Goal: Transaction & Acquisition: Purchase product/service

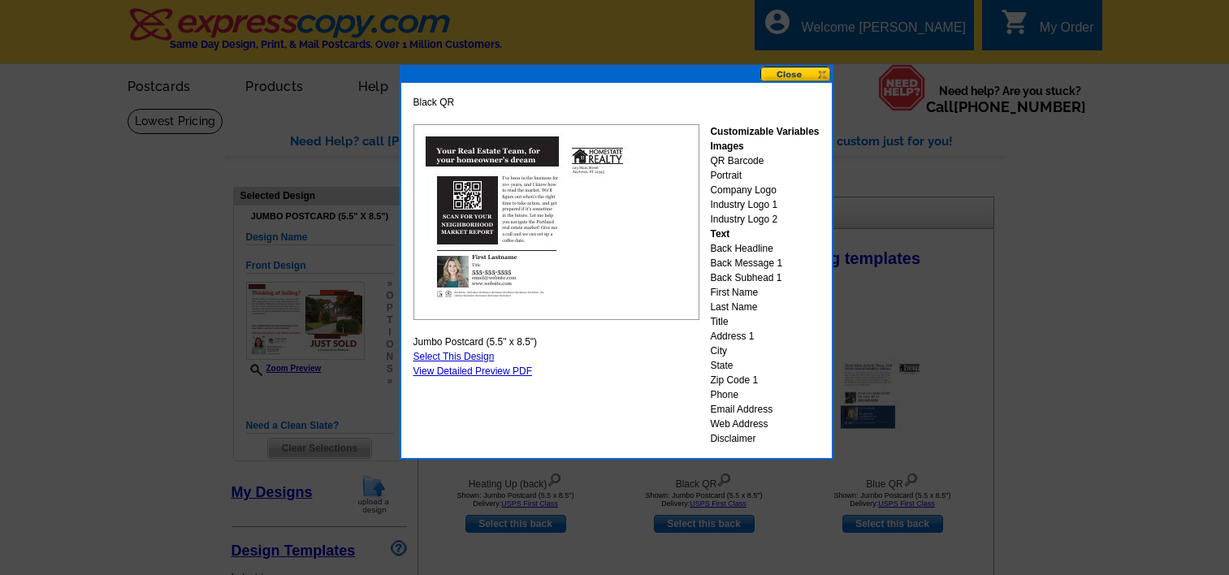
select select "785"
select select "1"
select select "2"
select select "back"
click at [795, 71] on button at bounding box center [795, 74] width 71 height 15
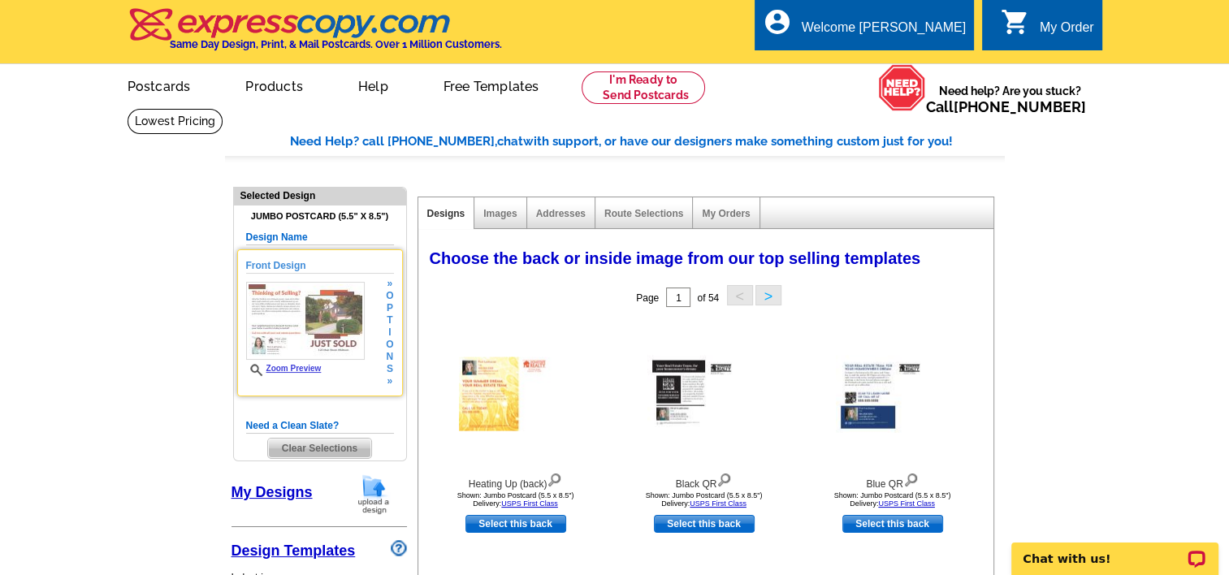
click at [316, 343] on img at bounding box center [305, 321] width 119 height 78
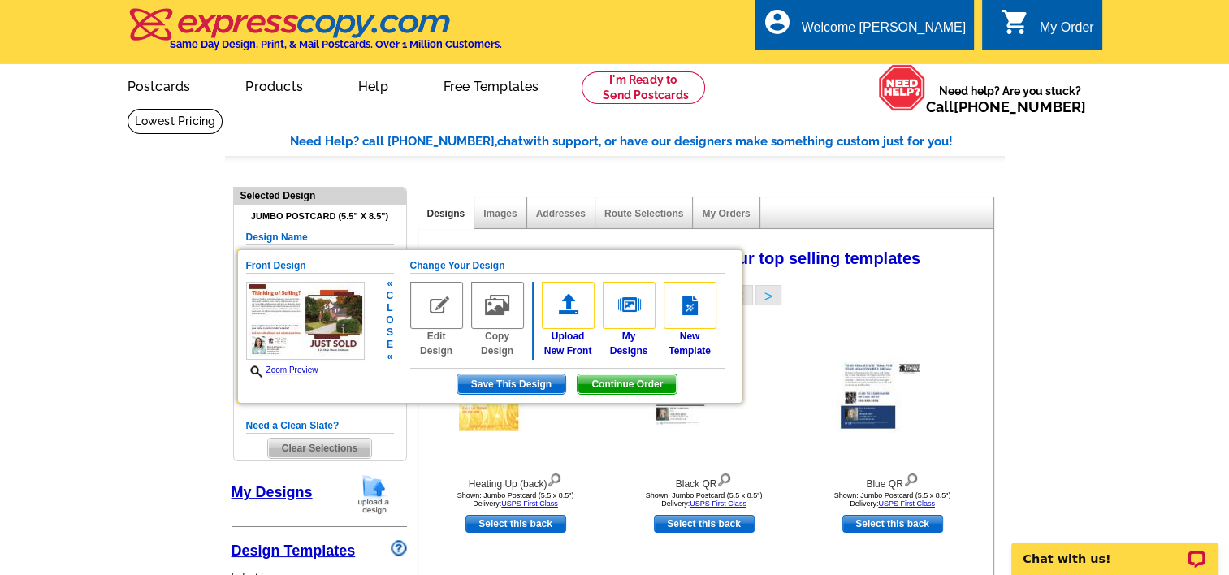
click at [432, 312] on img at bounding box center [436, 305] width 53 height 47
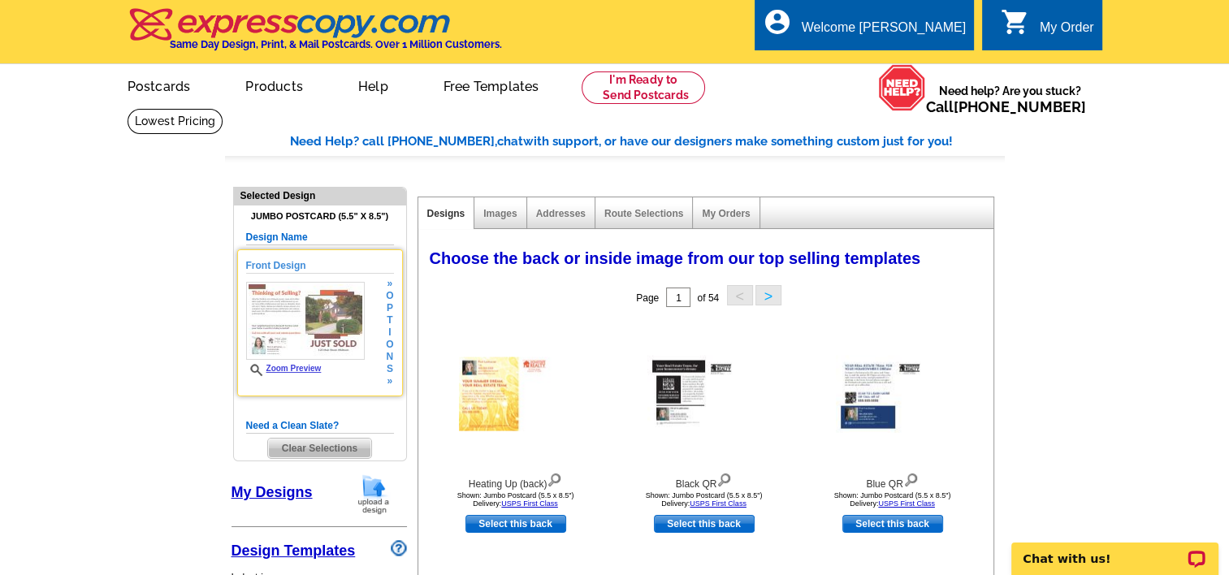
click at [334, 327] on img at bounding box center [305, 321] width 119 height 78
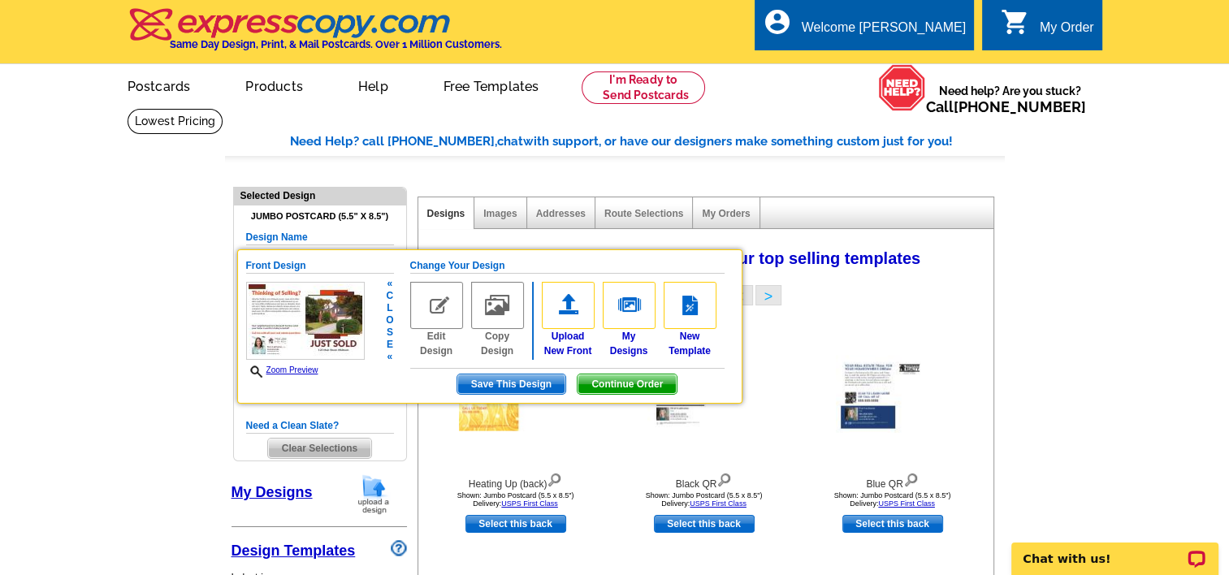
click at [438, 305] on img at bounding box center [436, 305] width 53 height 47
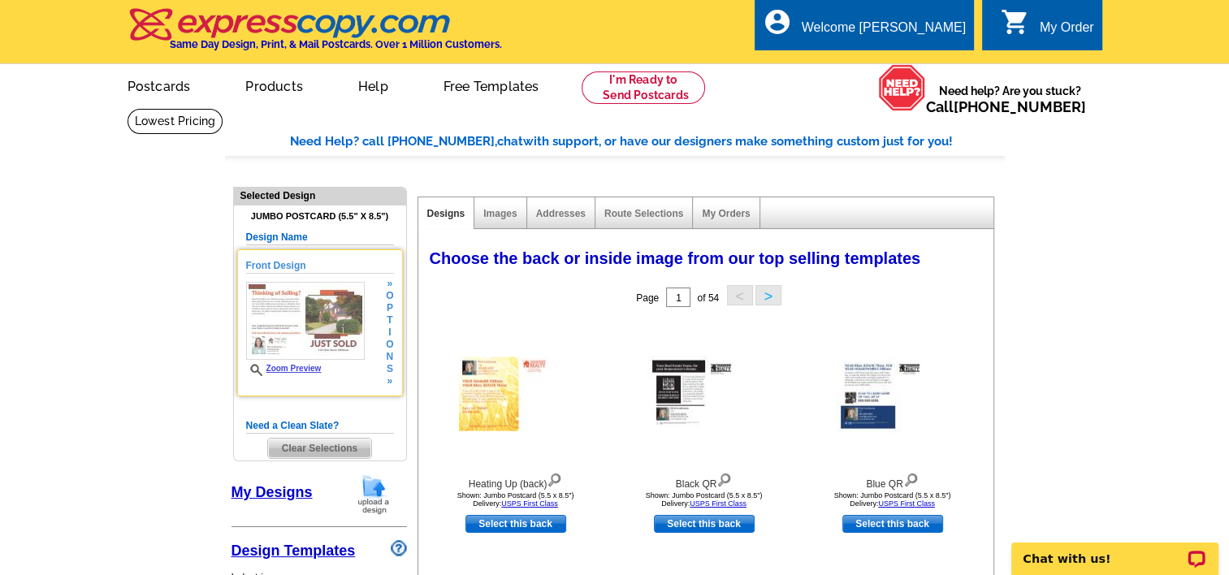
click at [438, 305] on div "Page 1 of 54 < >" at bounding box center [709, 297] width 575 height 32
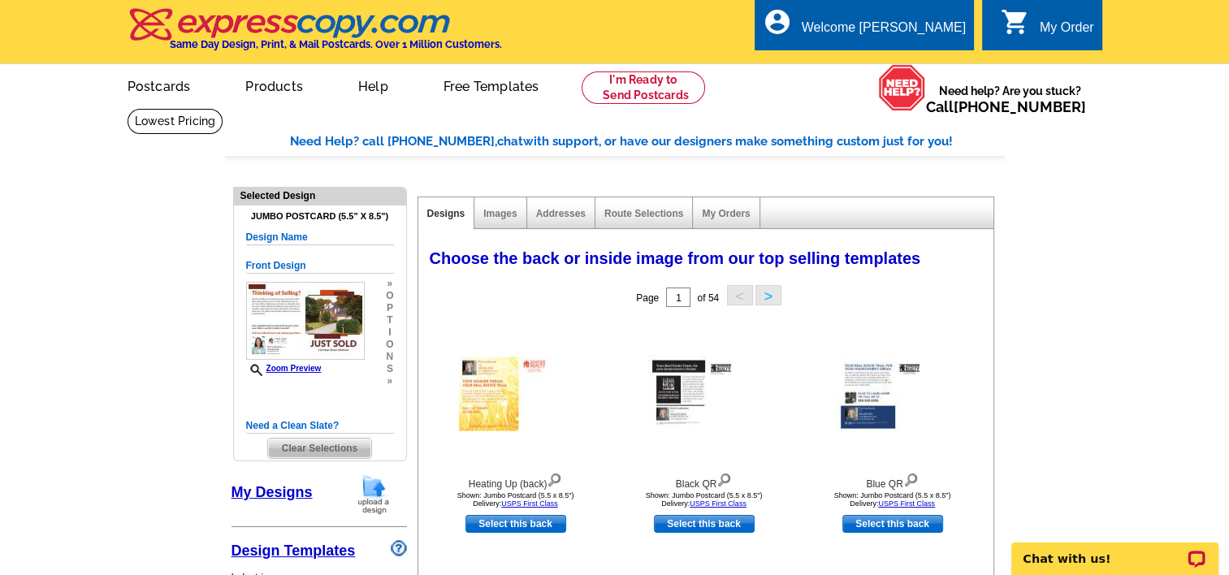
click at [438, 305] on div "Page 1 of 54 < >" at bounding box center [709, 297] width 575 height 32
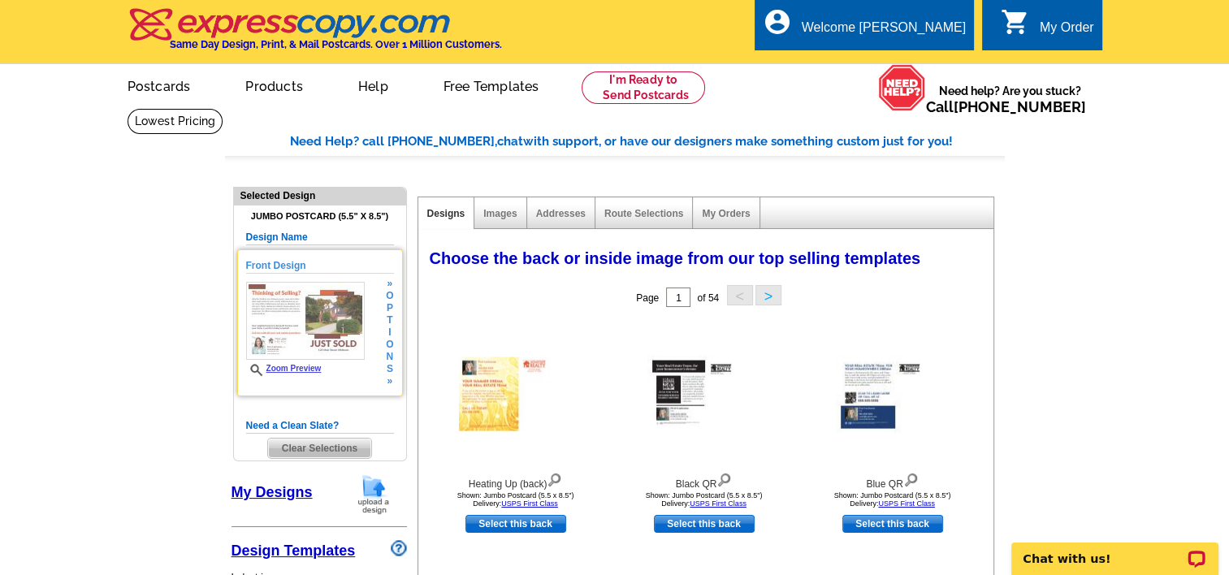
click at [322, 322] on img at bounding box center [305, 321] width 119 height 78
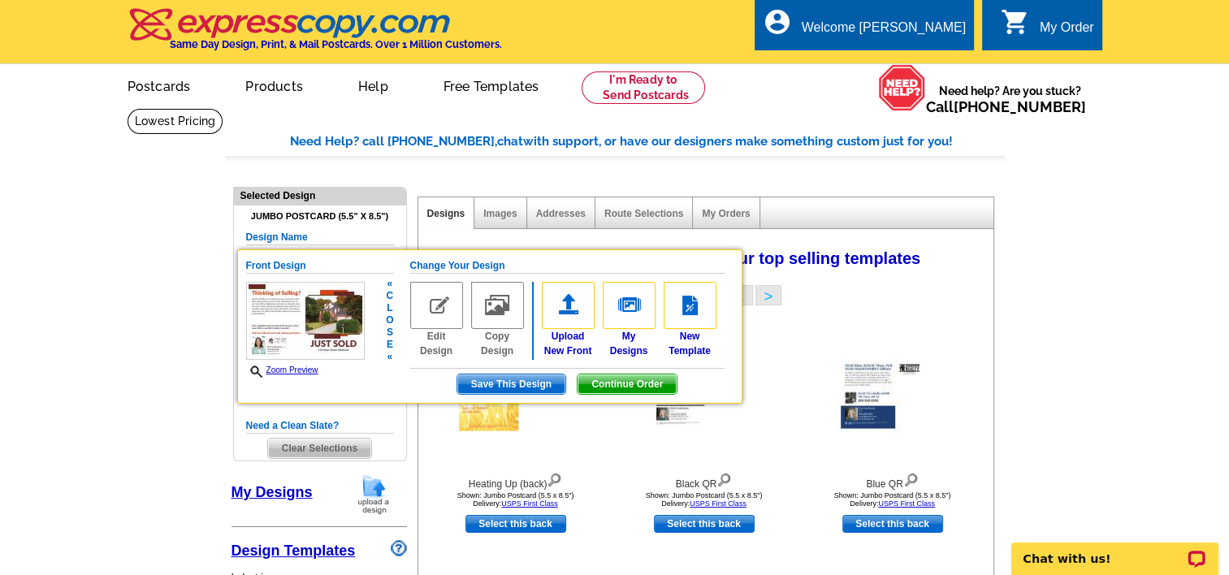
click at [489, 378] on span "Save This Design" at bounding box center [511, 384] width 108 height 19
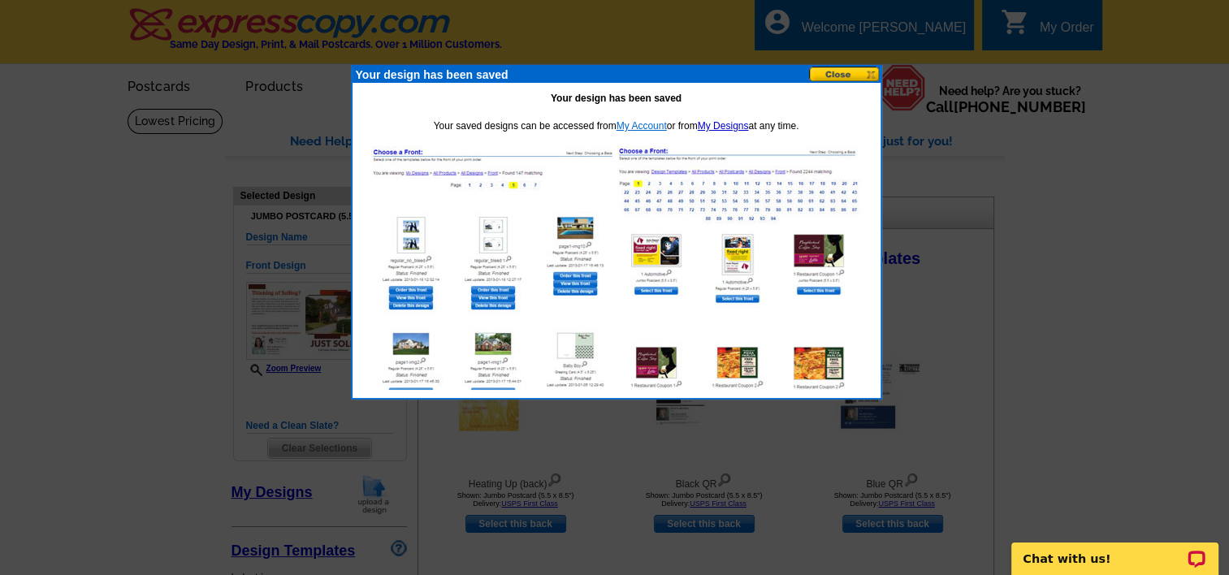
click at [644, 124] on link "My Account" at bounding box center [642, 125] width 50 height 11
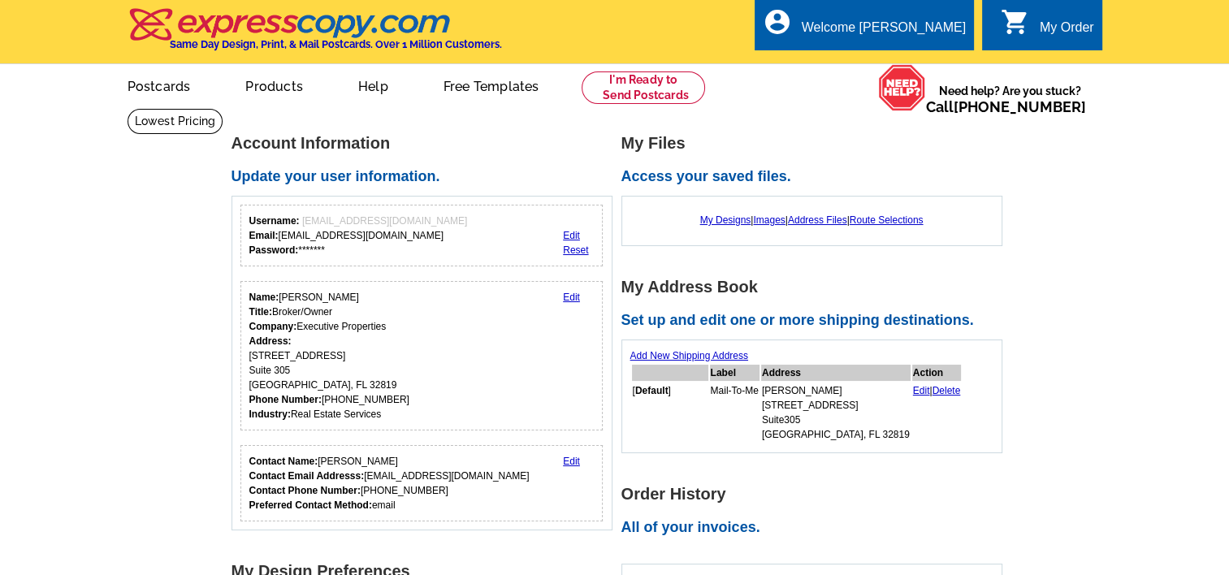
click at [575, 302] on link "Edit" at bounding box center [571, 297] width 17 height 11
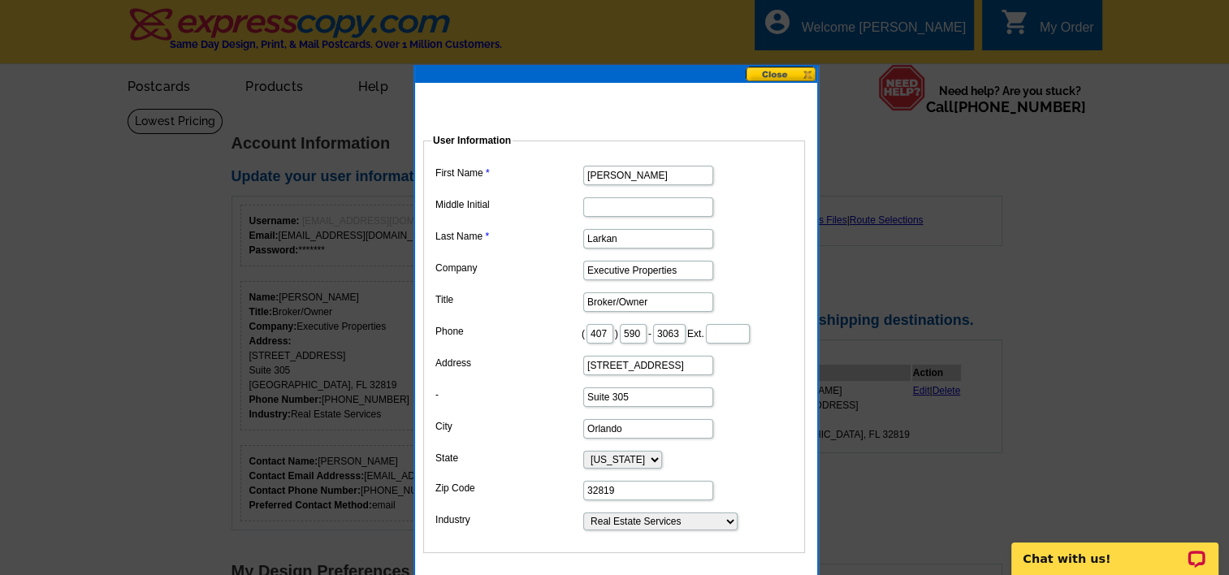
scroll to position [81, 0]
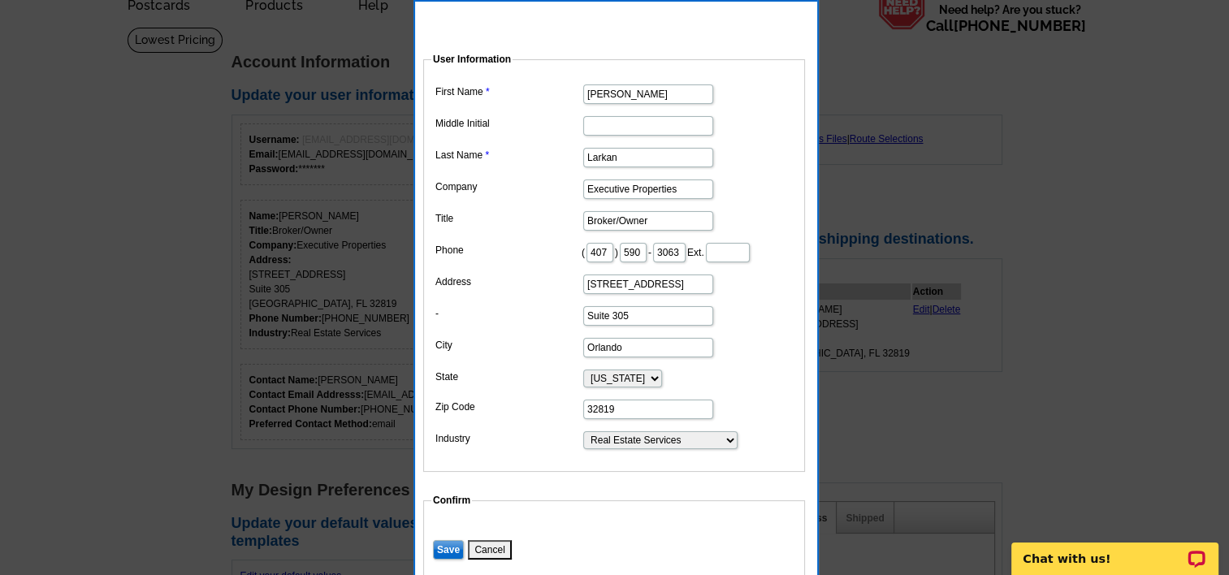
drag, startPoint x: 704, startPoint y: 304, endPoint x: 478, endPoint y: 292, distance: 226.2
click at [478, 292] on dl "First Name Robert Middle Initial Last Name Larkan Company Executive Properties …" at bounding box center [614, 265] width 366 height 370
type input "4700"
type input "Suite 175"
type input "32839"
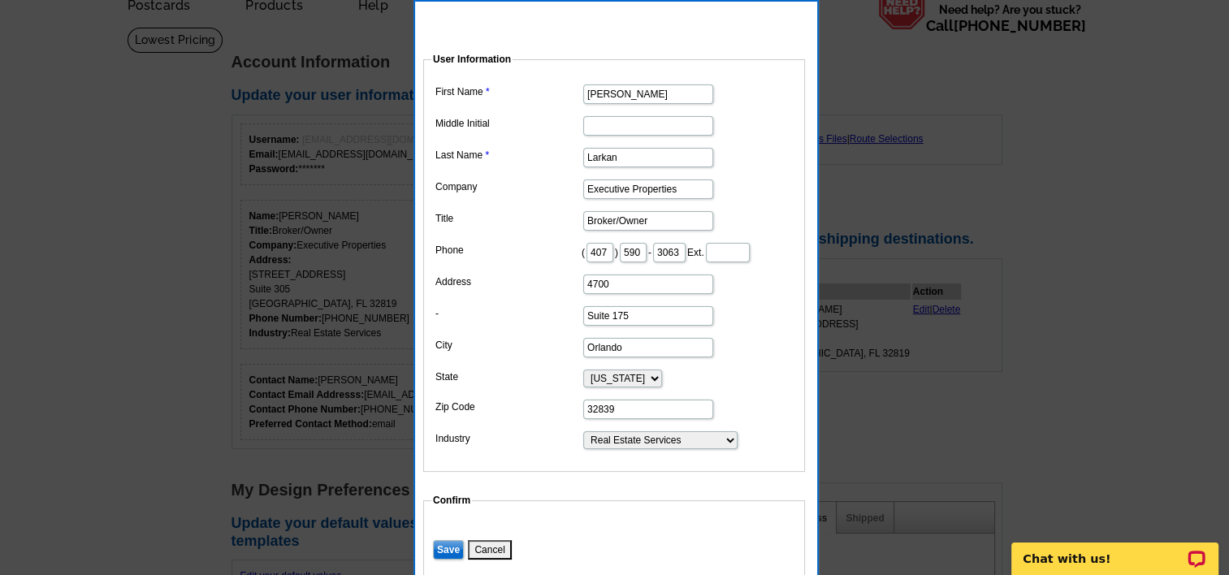
click at [624, 294] on input "4700" at bounding box center [648, 284] width 130 height 19
type input "4700 Millenia Blvd"
click at [783, 319] on dl "First Name Robert Middle Initial Last Name Larkan Company Executive Properties …" at bounding box center [614, 265] width 366 height 370
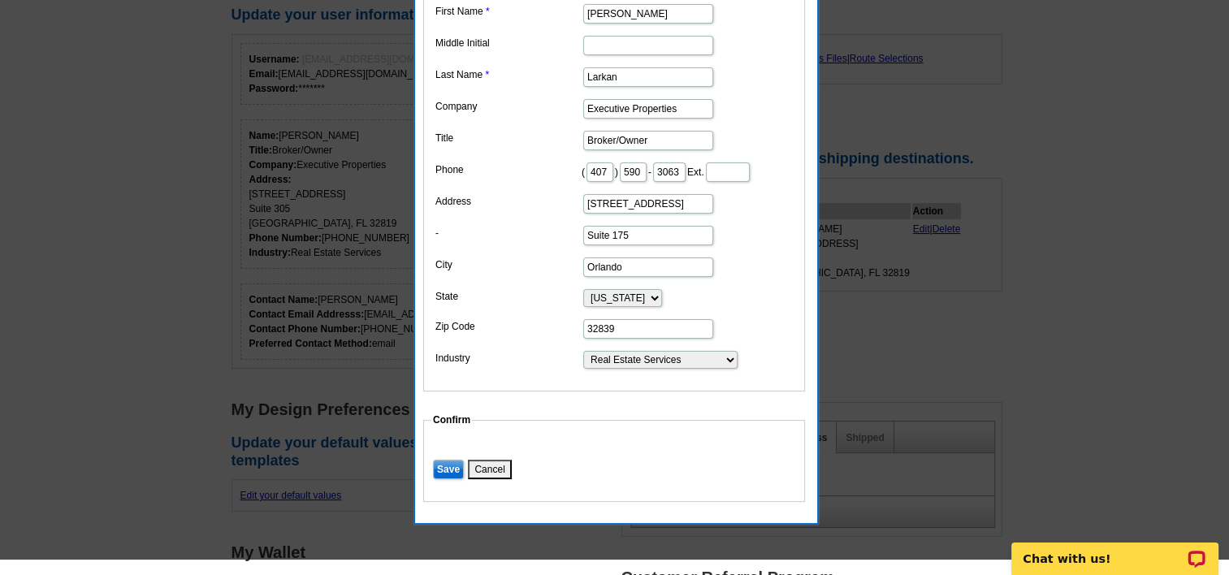
scroll to position [162, 0]
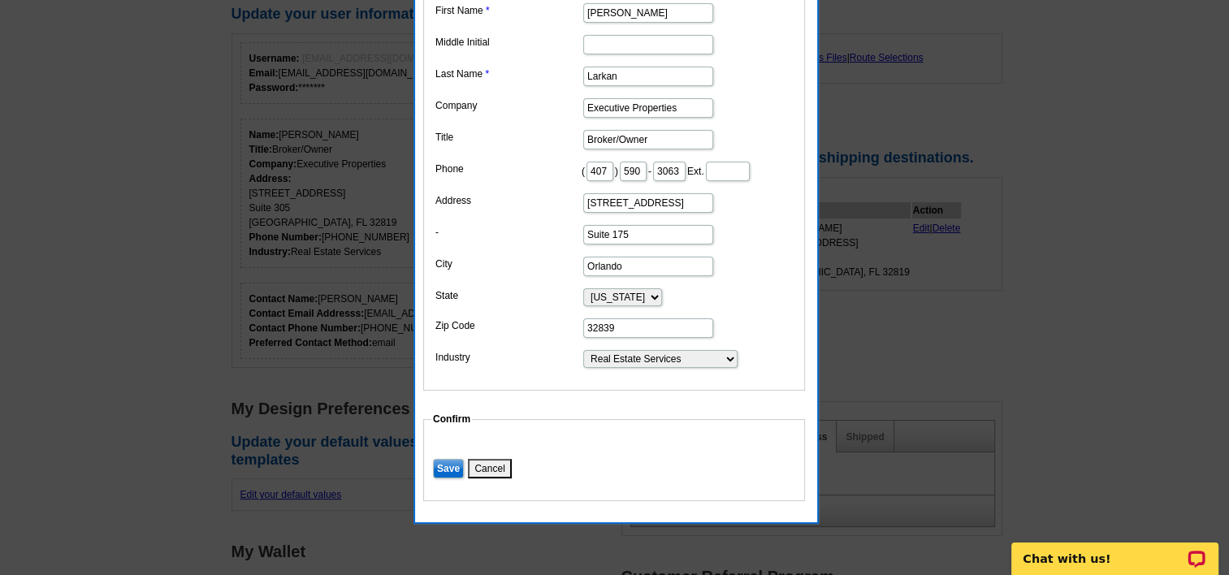
click at [457, 479] on input "Save" at bounding box center [448, 468] width 31 height 19
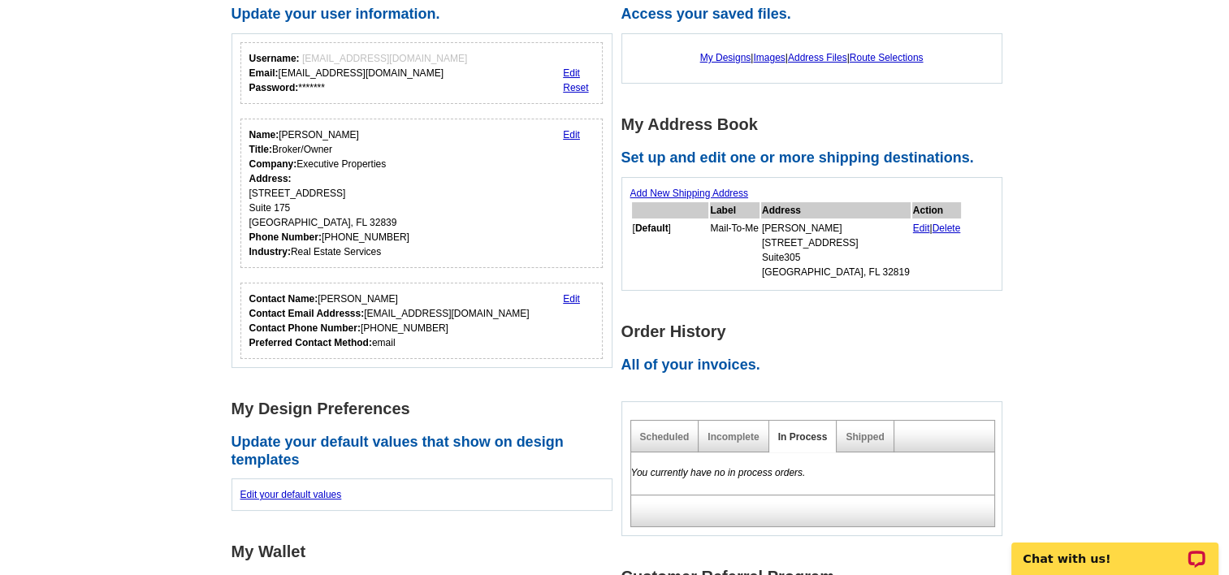
click at [913, 231] on link "Edit" at bounding box center [921, 228] width 17 height 11
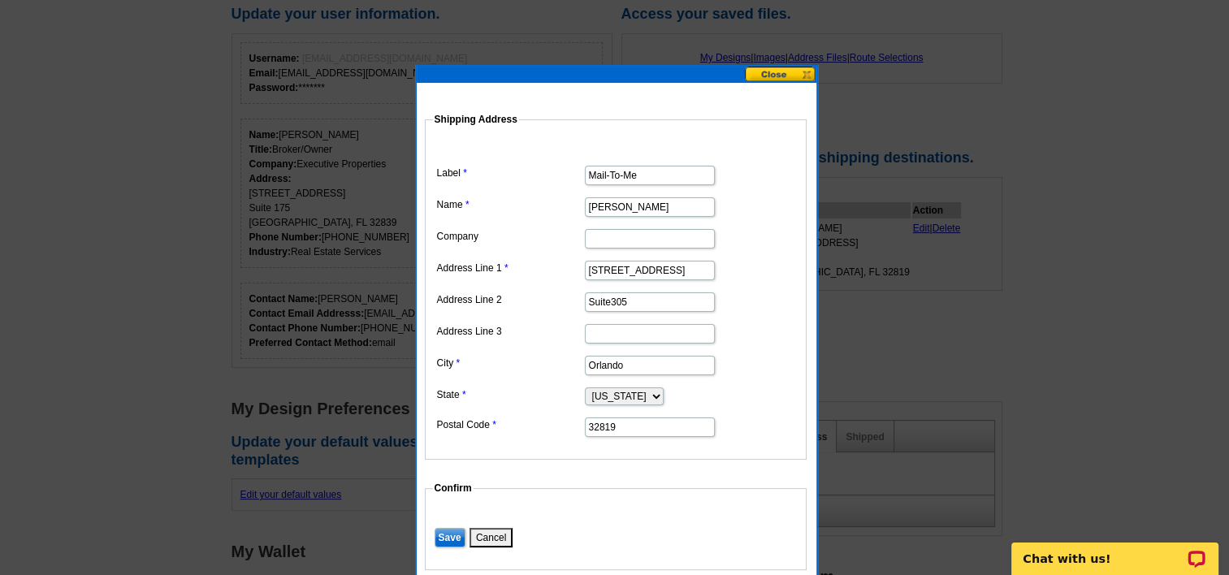
drag, startPoint x: 699, startPoint y: 271, endPoint x: 568, endPoint y: 275, distance: 130.9
click at [568, 275] on dd "7208 W Sand Lake Rd" at bounding box center [616, 269] width 366 height 25
type input "4700 Millenia Blvd"
type input "Executive Properties"
type input "4700 Millenia Blvd"
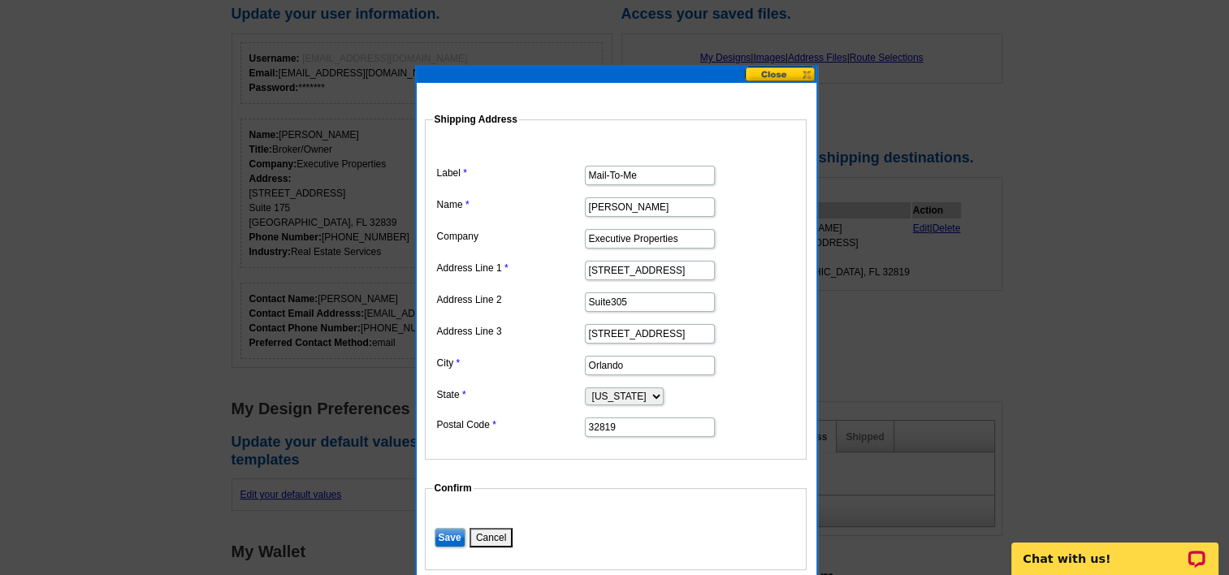
click at [643, 302] on input "Suite305" at bounding box center [650, 301] width 130 height 19
type input "Suite 175"
drag, startPoint x: 676, startPoint y: 330, endPoint x: 525, endPoint y: 335, distance: 151.2
click at [525, 335] on dl "Label Mail-To-Me Name Robert Larkan Company Executive Properties Address Line 1…" at bounding box center [616, 290] width 366 height 298
click at [637, 420] on input "32819" at bounding box center [650, 427] width 130 height 19
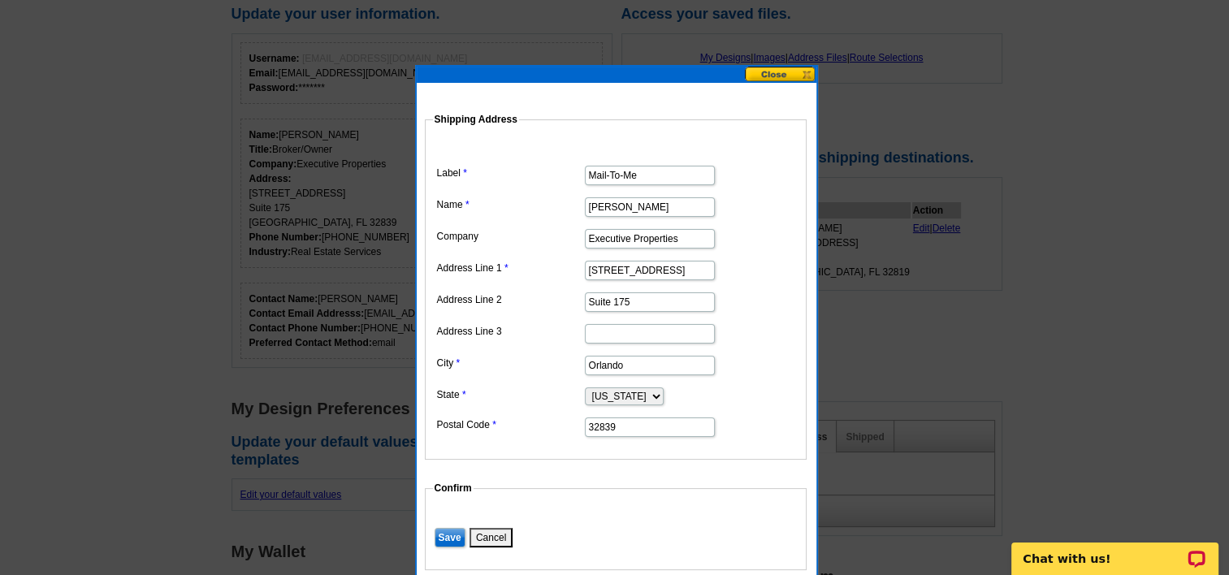
type input "32839"
click at [446, 534] on input "Save" at bounding box center [450, 537] width 31 height 19
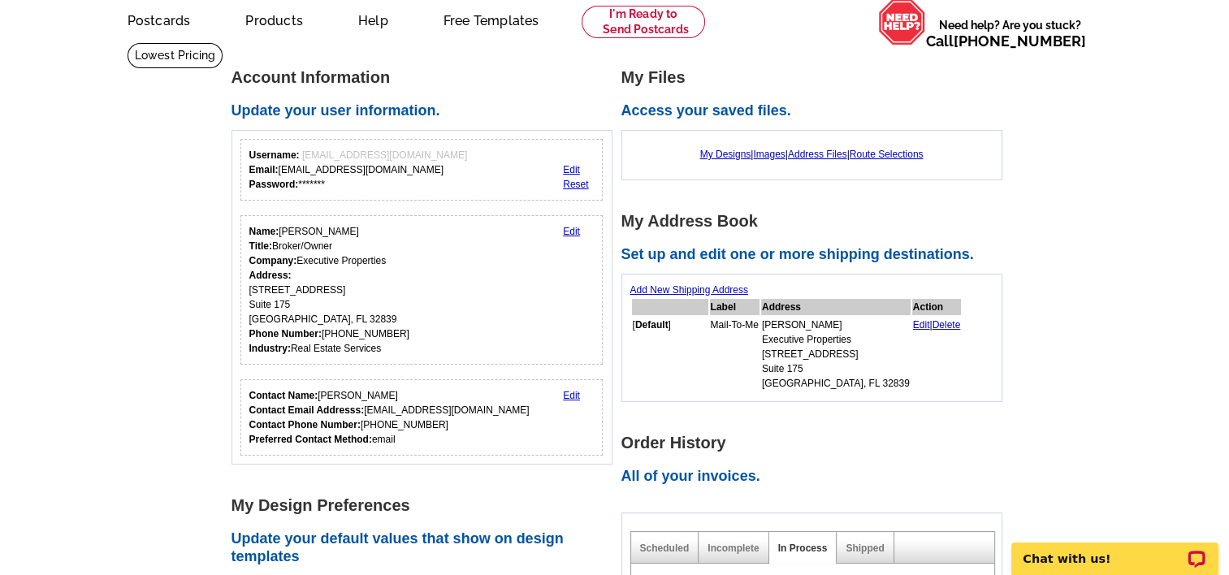
scroll to position [0, 0]
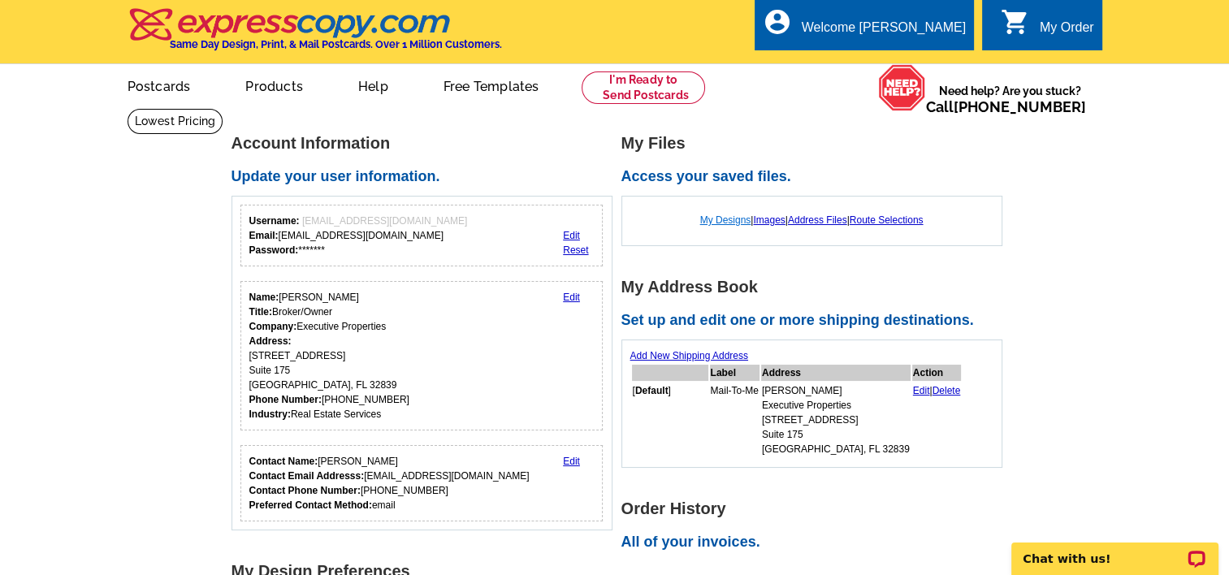
click at [731, 219] on link "My Designs" at bounding box center [725, 219] width 51 height 11
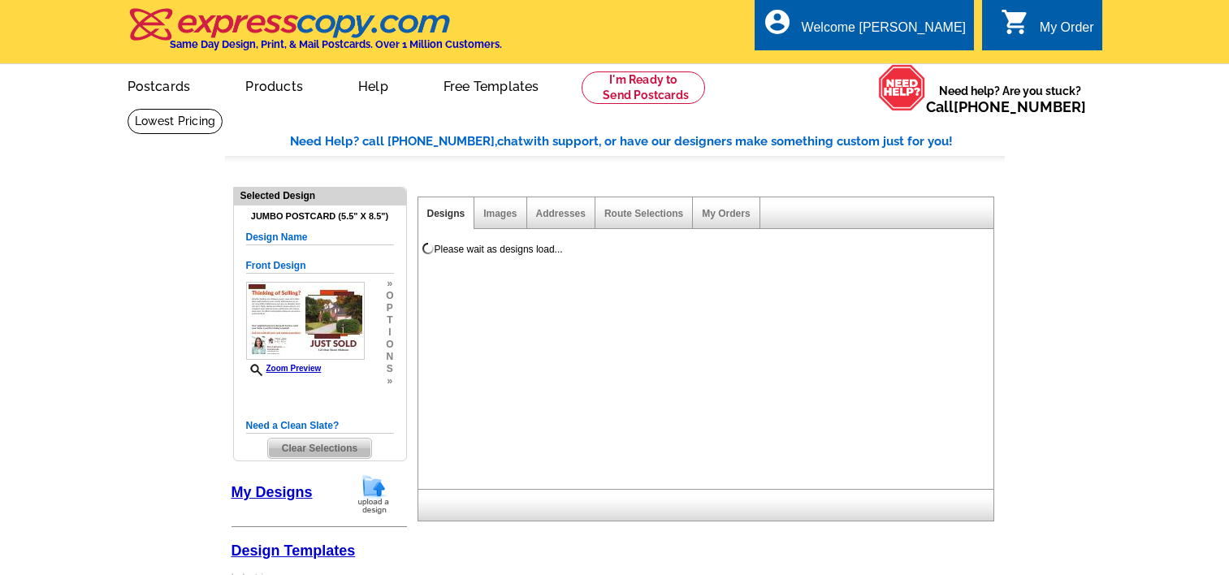
select select "1"
select select "2"
select select "back"
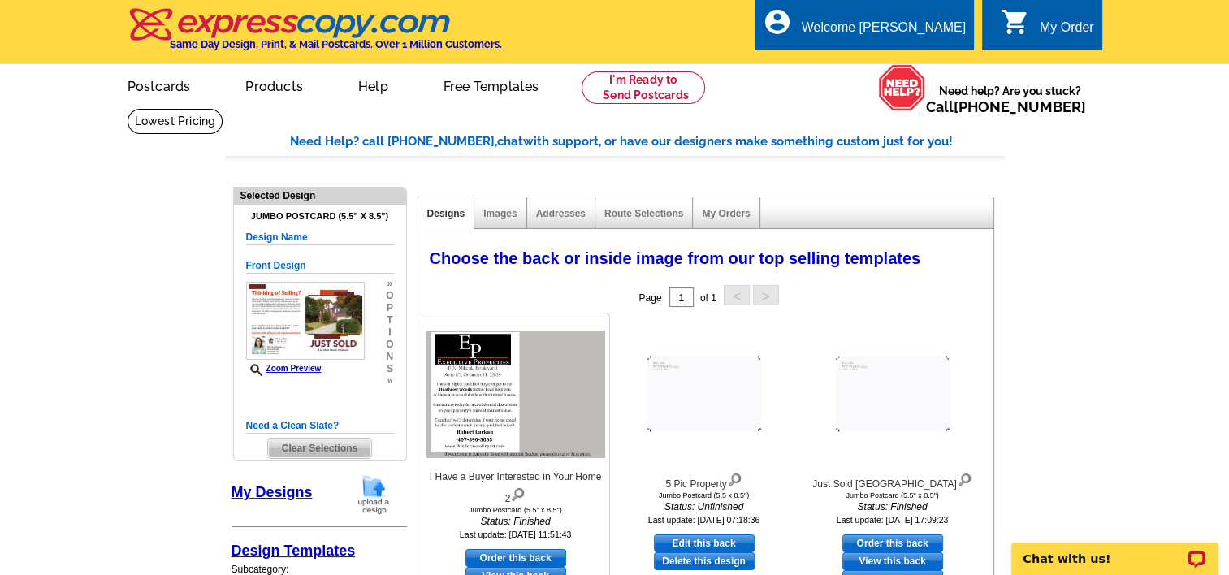
click at [492, 385] on img at bounding box center [516, 394] width 179 height 127
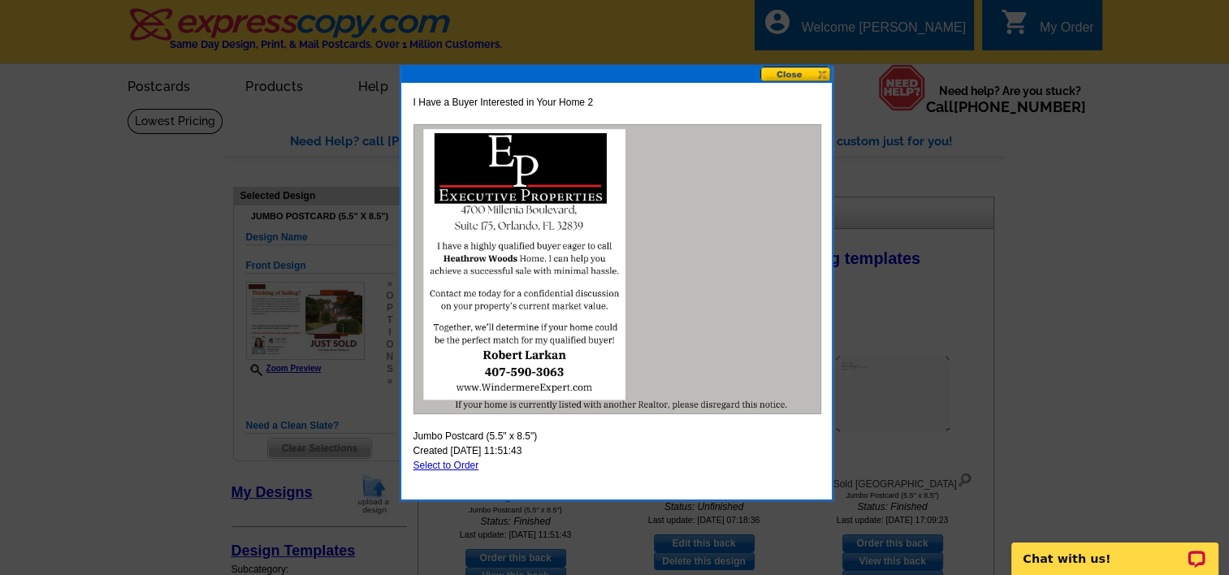
click at [798, 72] on button at bounding box center [795, 74] width 71 height 15
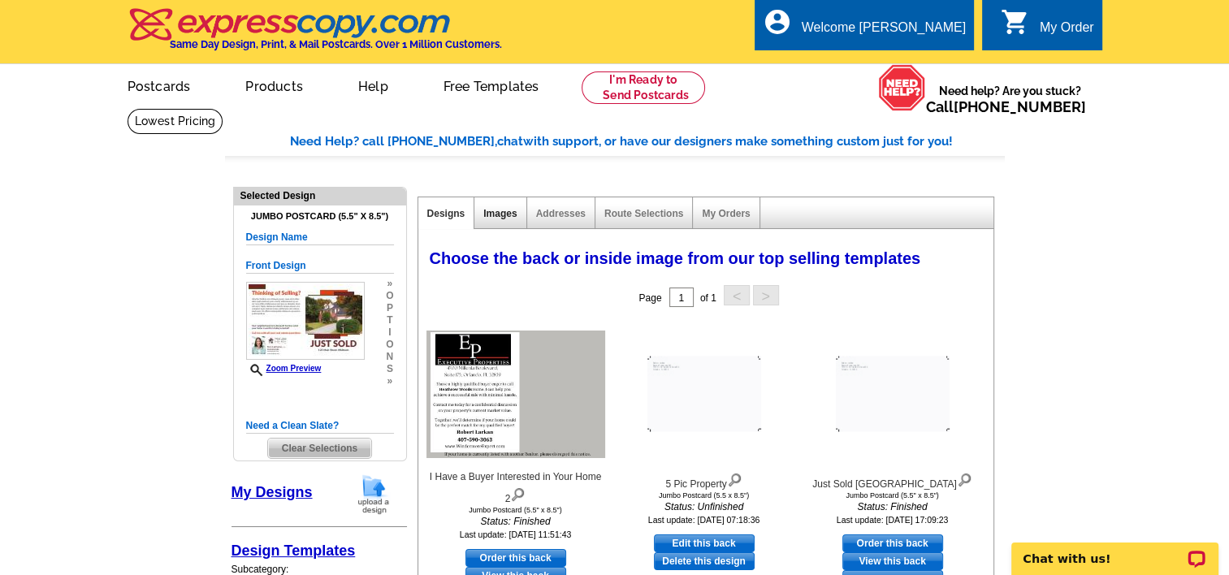
click at [493, 216] on link "Images" at bounding box center [499, 213] width 33 height 11
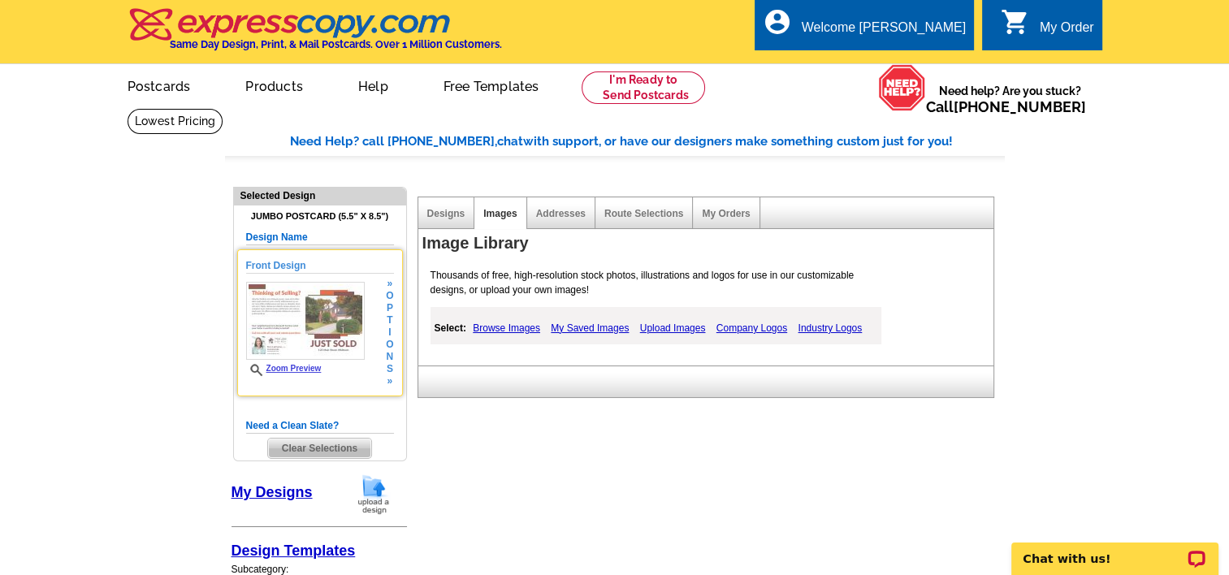
click at [326, 306] on img at bounding box center [305, 321] width 119 height 78
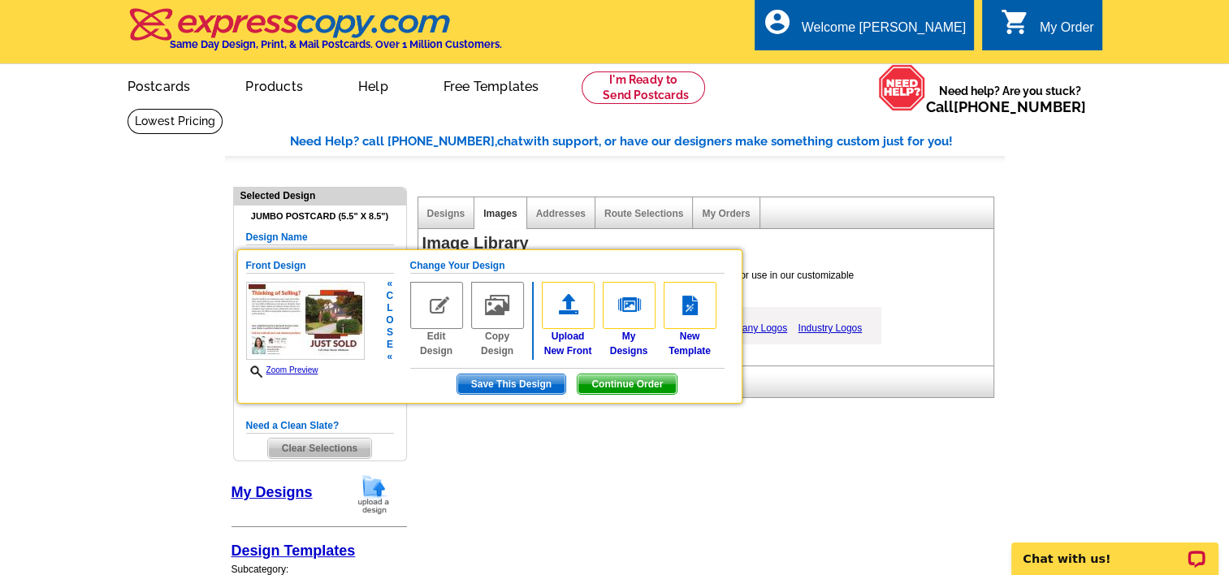
click at [494, 379] on span "Save This Design" at bounding box center [511, 384] width 108 height 19
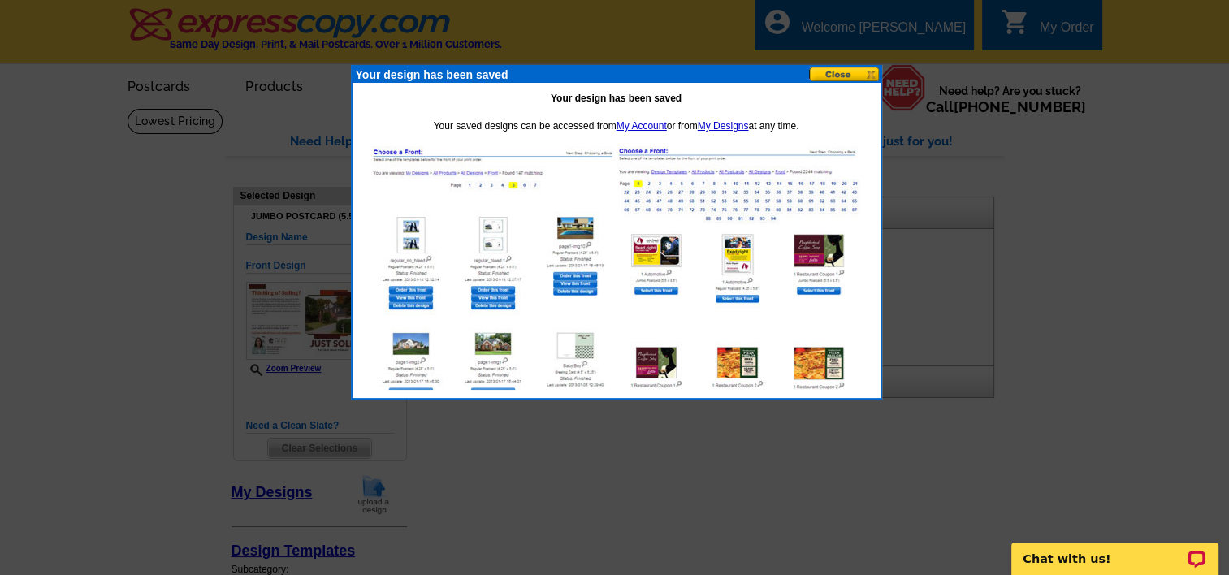
click at [826, 70] on button at bounding box center [844, 74] width 71 height 15
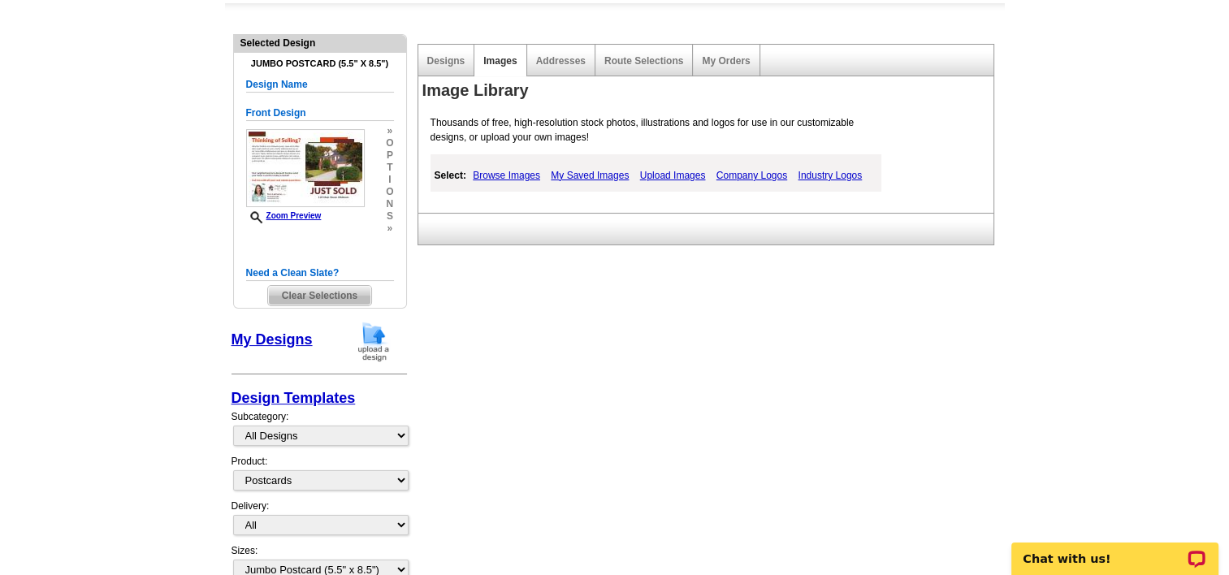
scroll to position [162, 0]
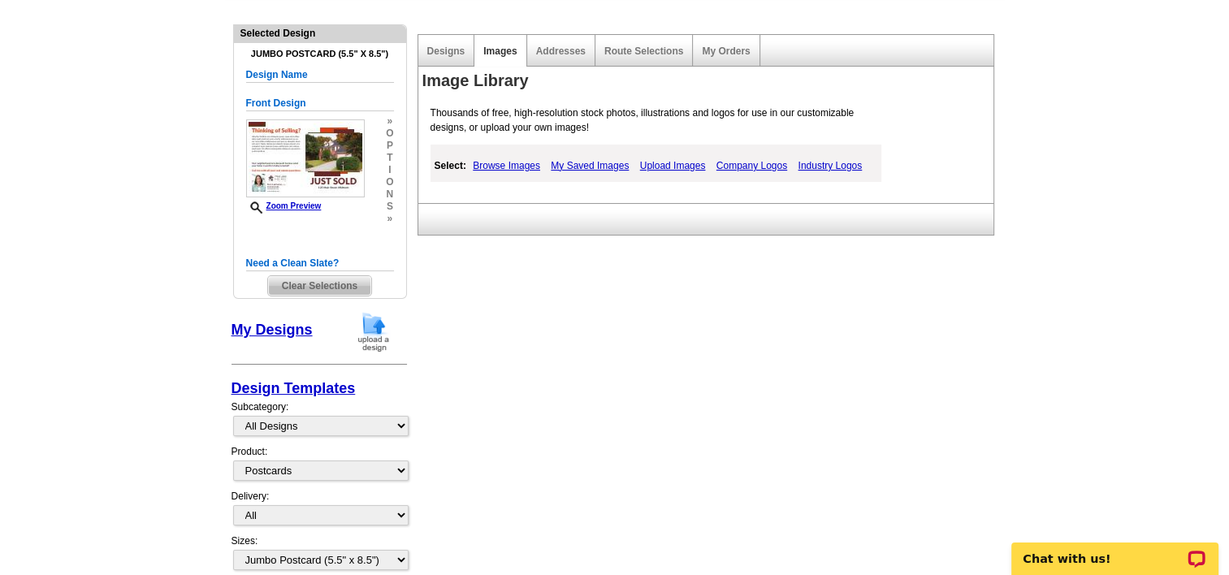
click at [286, 330] on link "My Designs" at bounding box center [272, 330] width 81 height 16
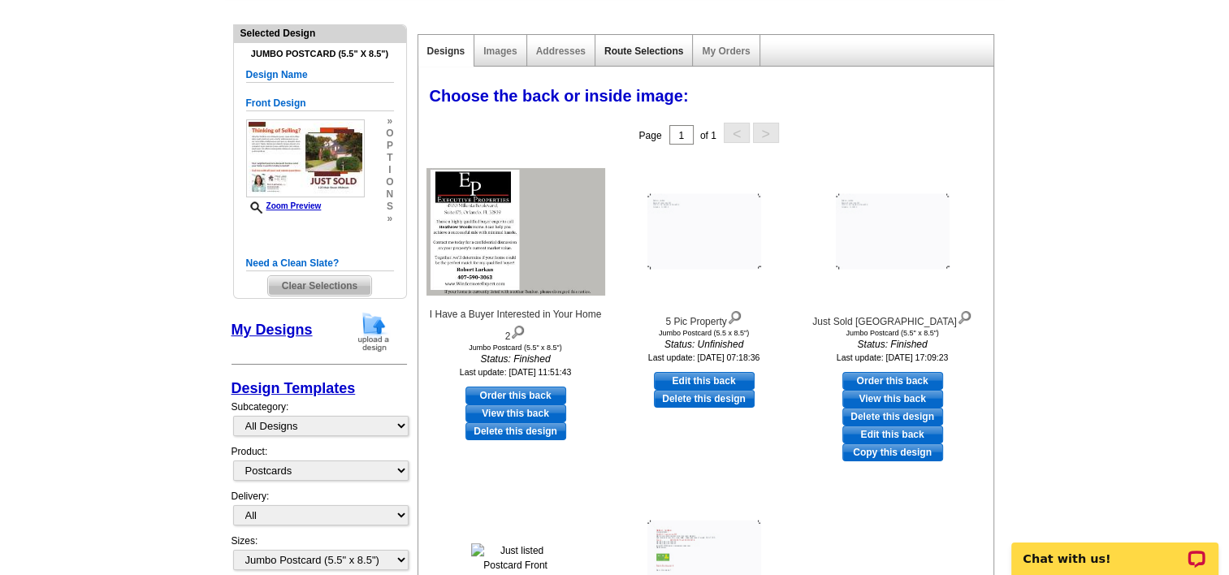
click at [653, 52] on link "Route Selections" at bounding box center [643, 50] width 79 height 11
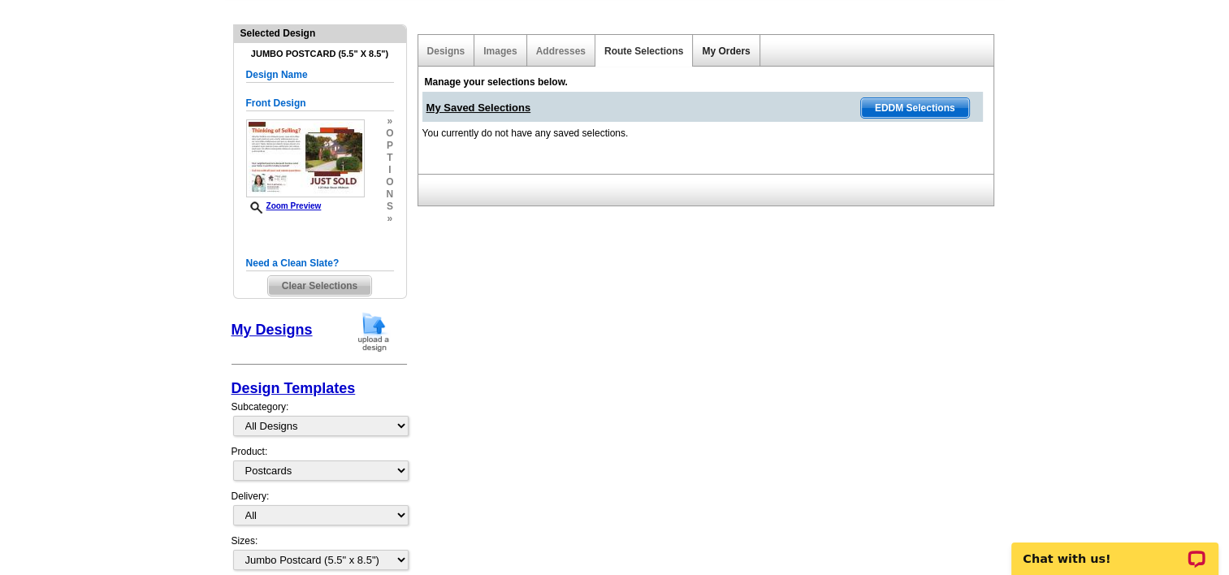
click at [730, 52] on link "My Orders" at bounding box center [726, 50] width 48 height 11
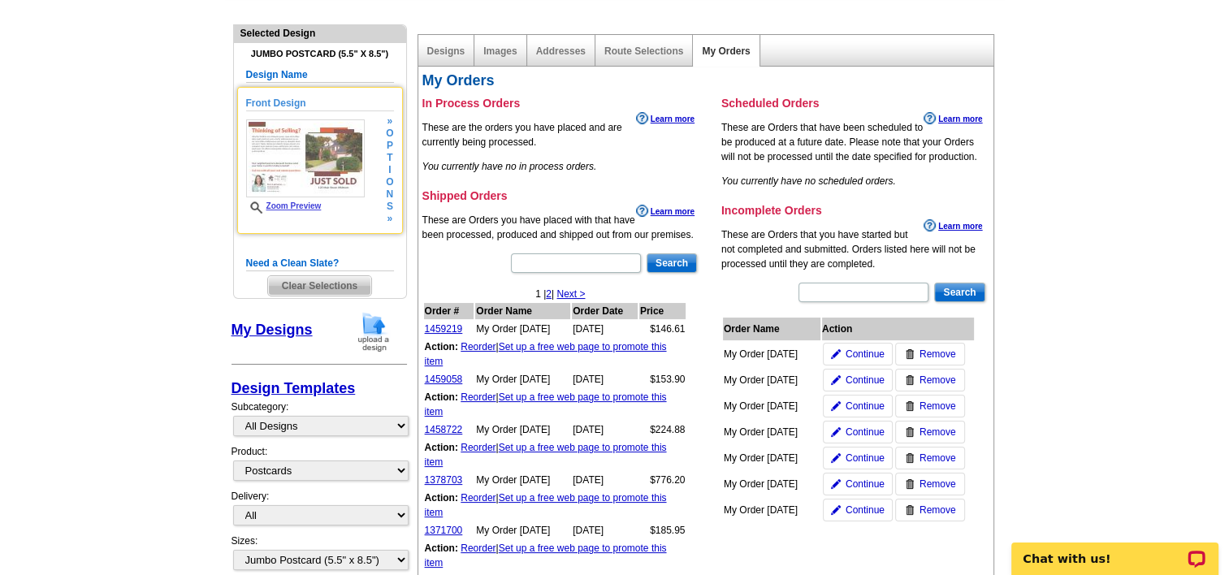
click at [314, 149] on img at bounding box center [305, 158] width 119 height 78
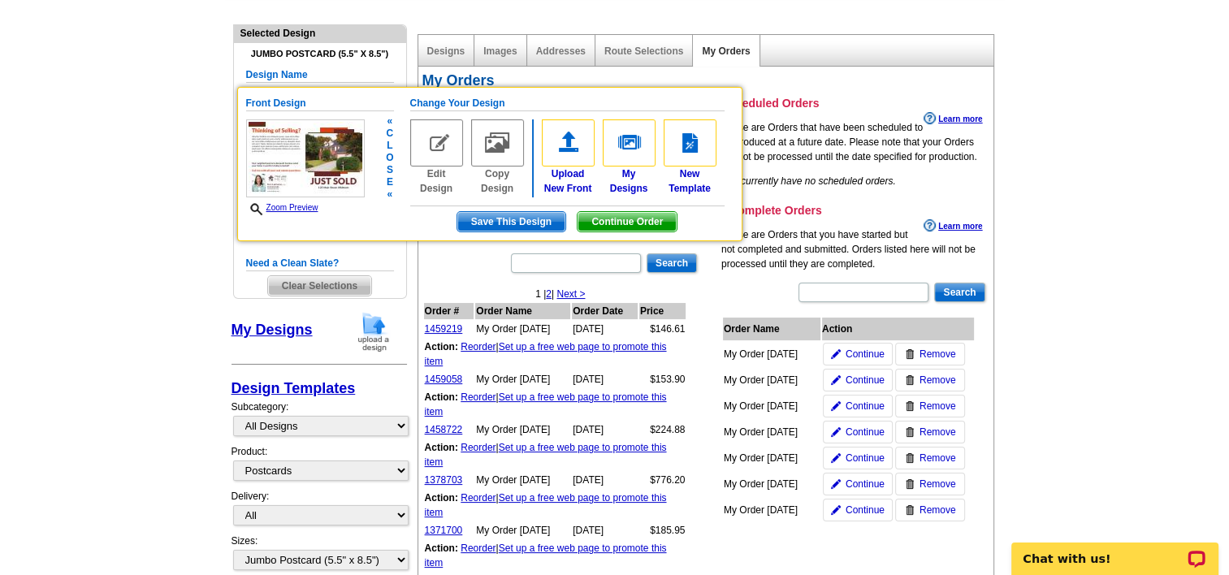
click at [432, 152] on img at bounding box center [436, 142] width 53 height 47
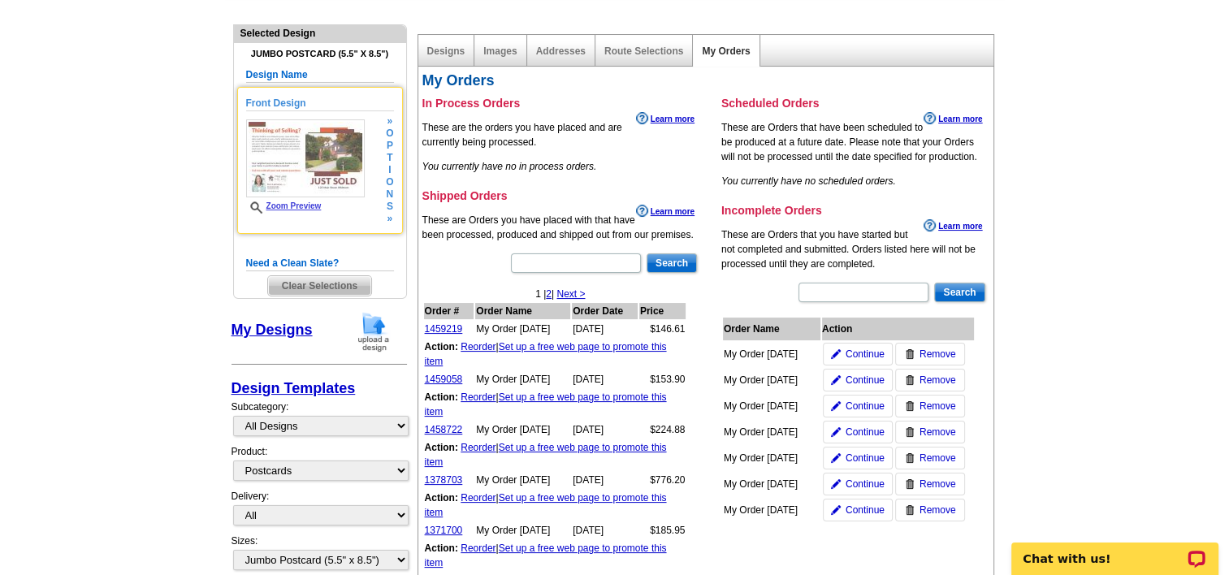
click at [314, 159] on img at bounding box center [305, 158] width 119 height 78
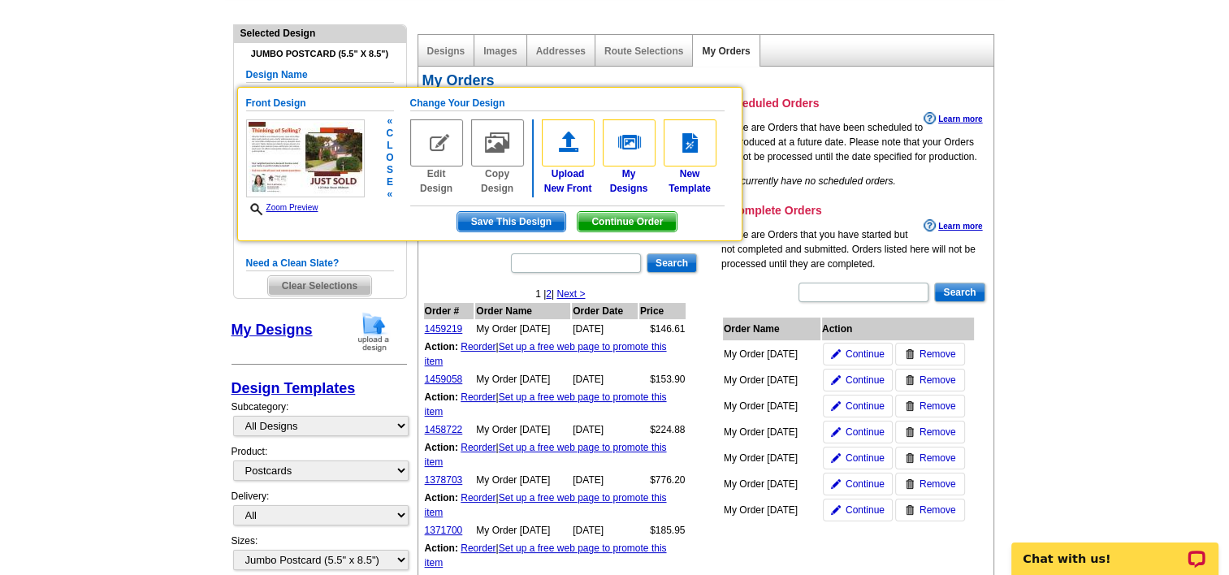
click at [501, 152] on img at bounding box center [497, 142] width 53 height 47
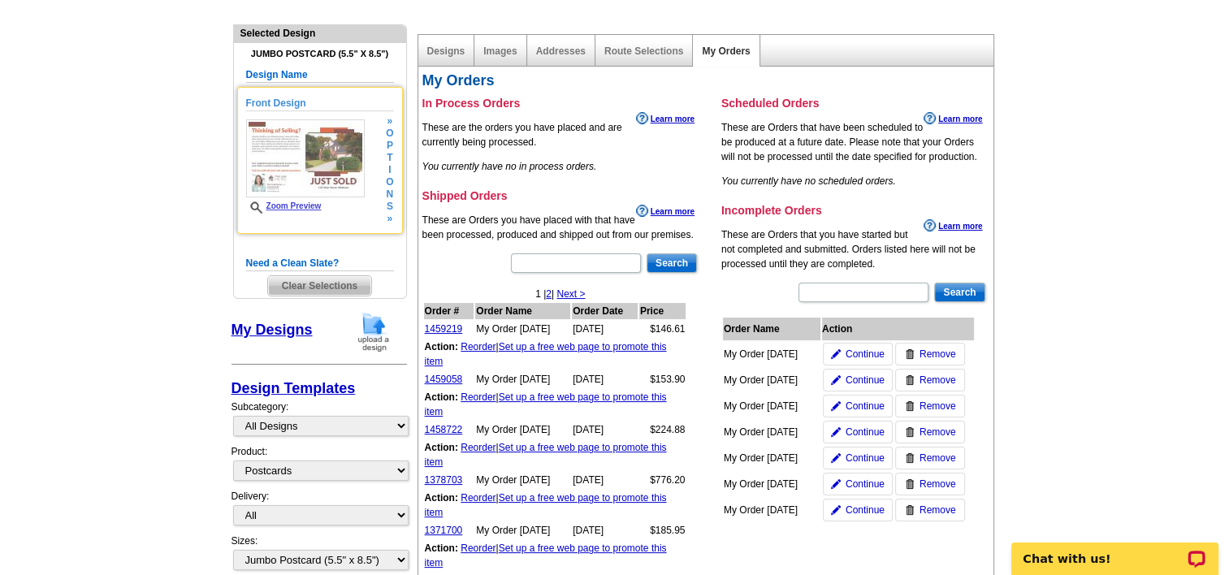
click at [286, 99] on h5 "Front Design" at bounding box center [320, 103] width 148 height 15
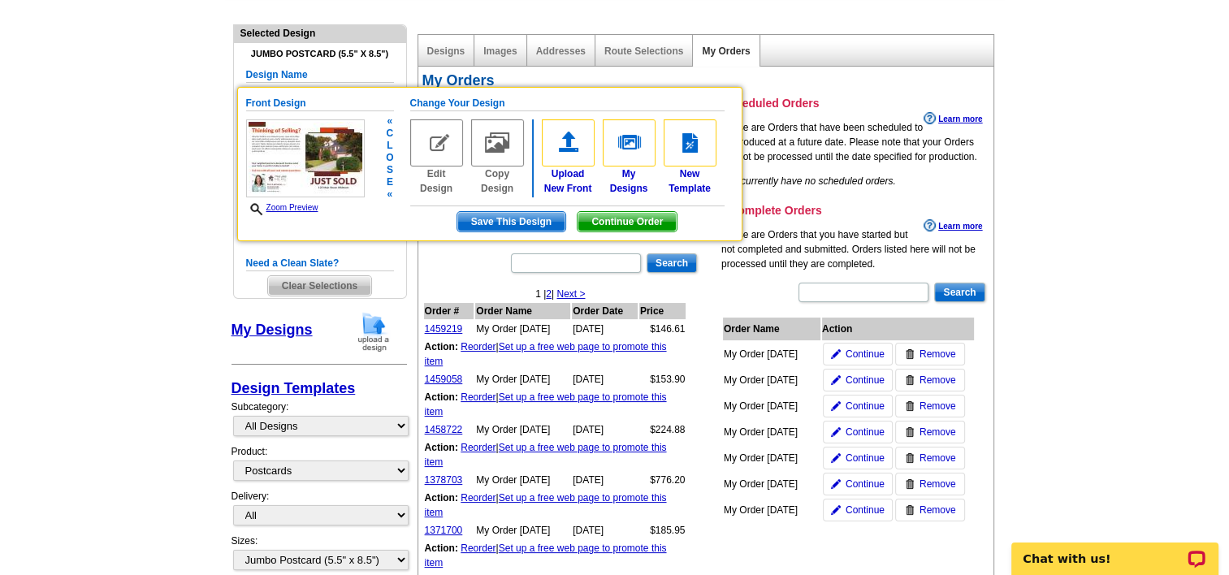
click at [531, 217] on span "Save This Design" at bounding box center [511, 221] width 108 height 19
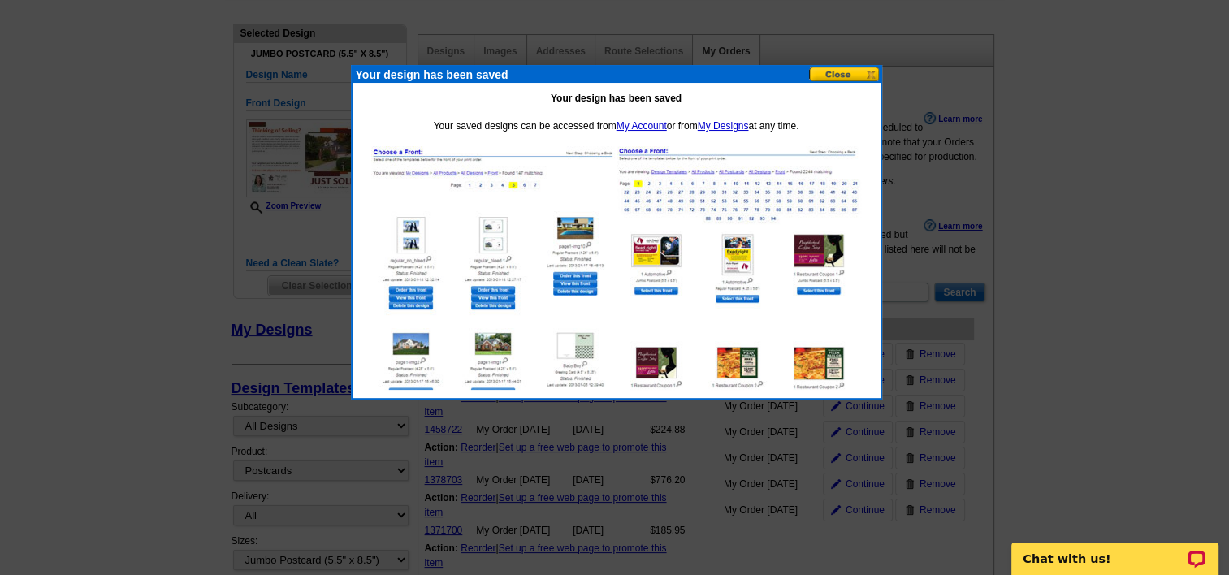
click at [404, 153] on img at bounding box center [493, 268] width 244 height 244
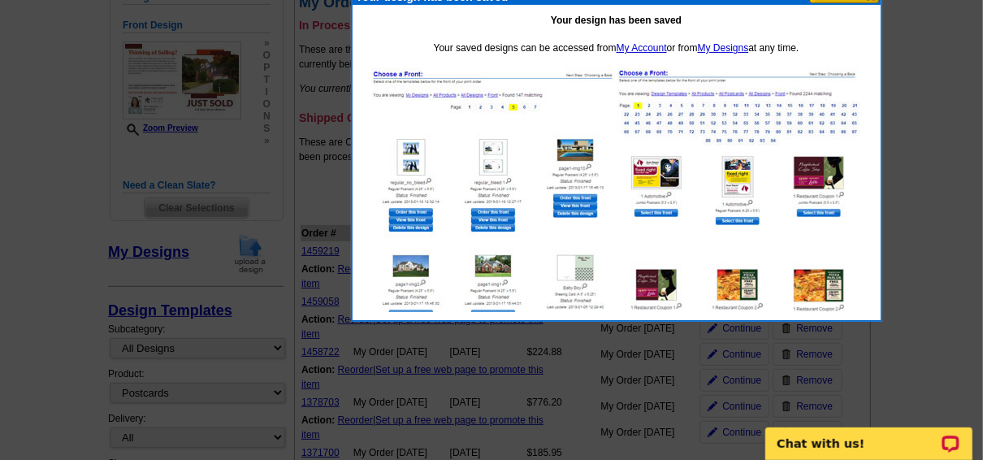
scroll to position [211, 0]
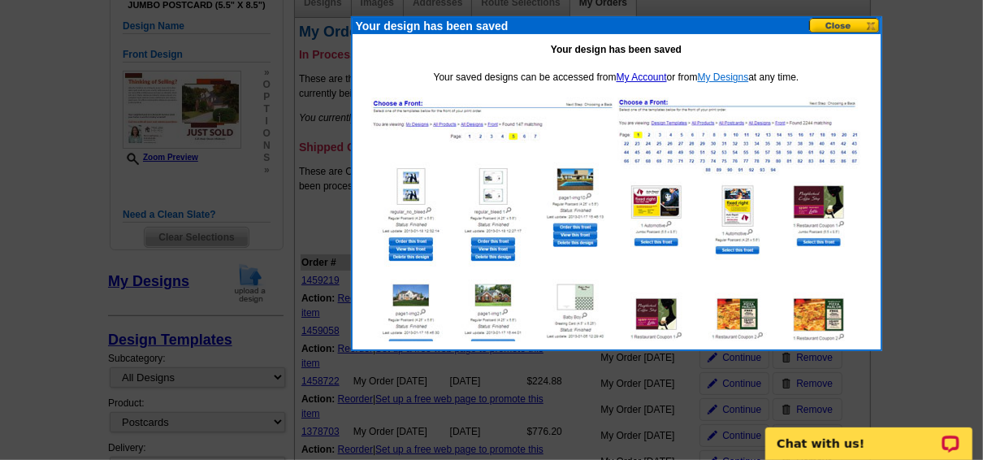
click at [725, 73] on link "My Designs" at bounding box center [723, 76] width 51 height 11
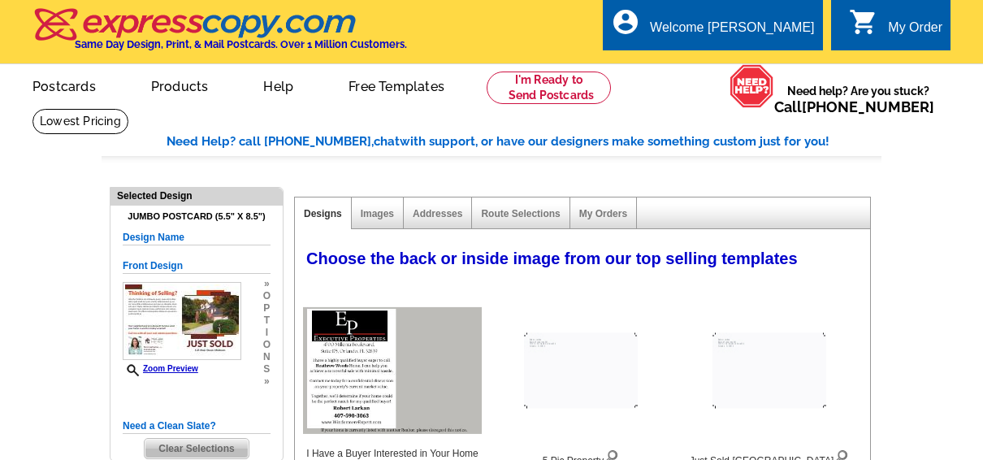
select select "1"
select select "2"
select select "back"
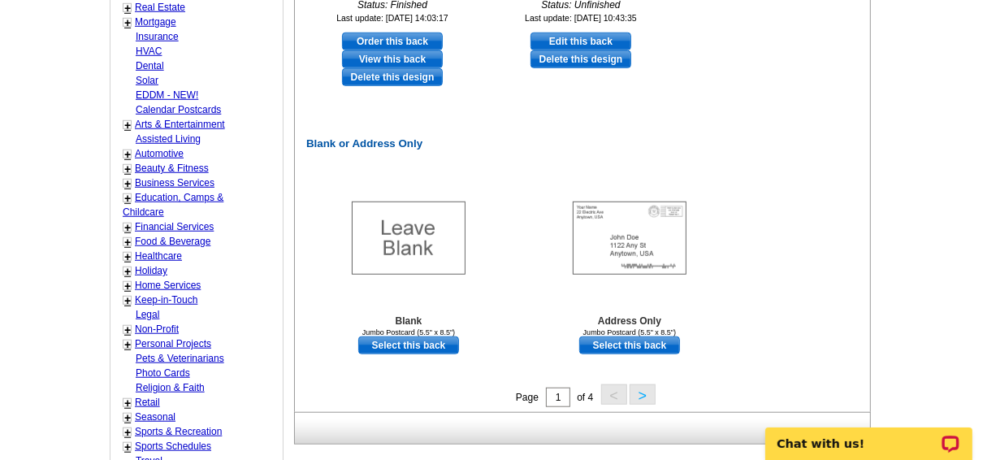
scroll to position [910, 0]
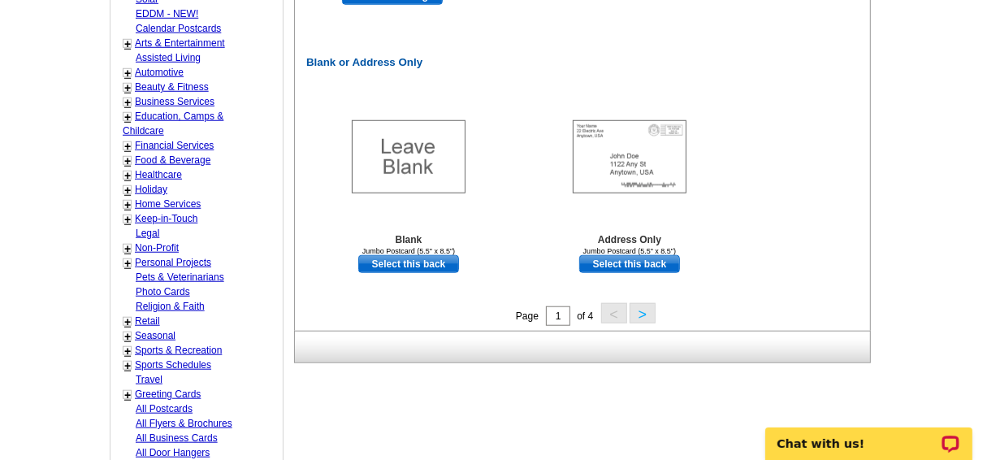
click at [639, 310] on button ">" at bounding box center [643, 313] width 26 height 20
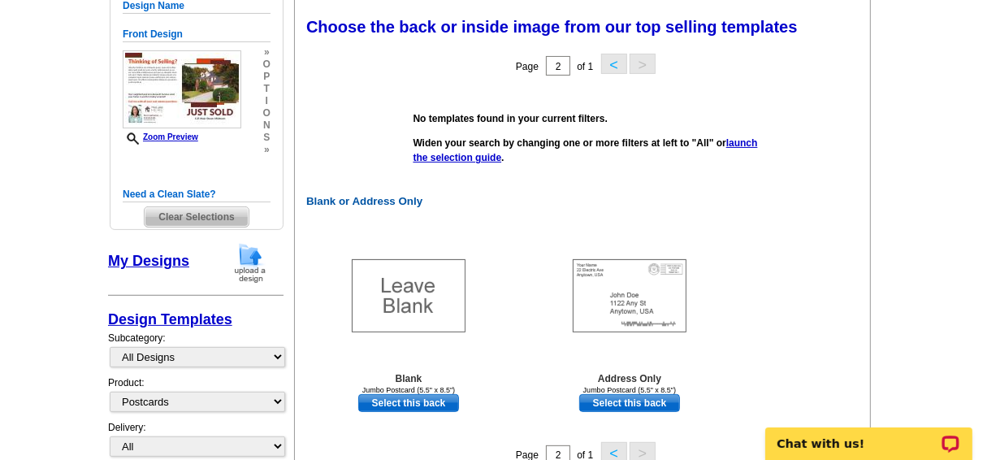
scroll to position [240, 0]
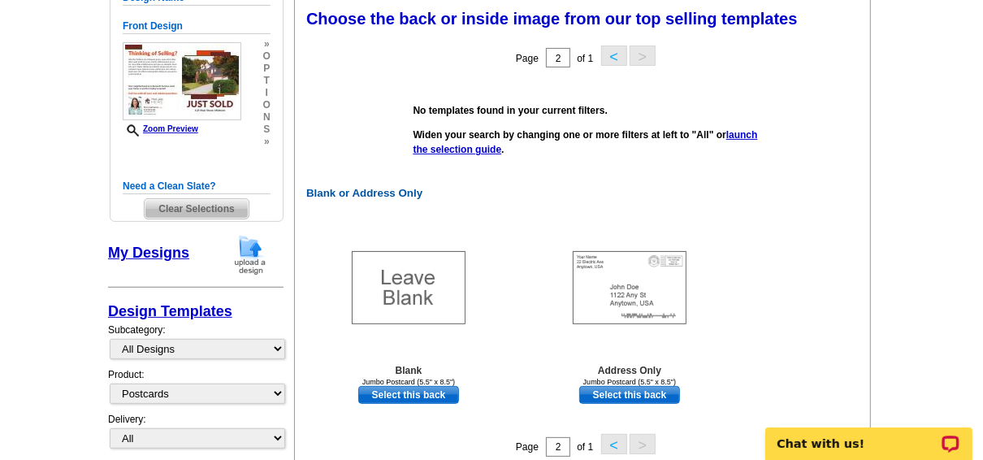
click at [252, 249] on img at bounding box center [250, 254] width 42 height 41
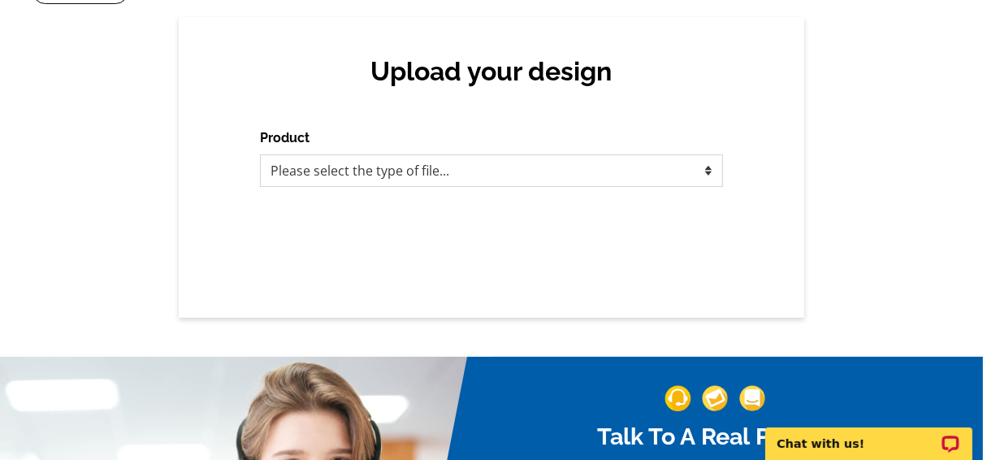
click at [419, 167] on select "Please select the type of file... Postcards Business Cards Letters and flyers G…" at bounding box center [491, 170] width 463 height 32
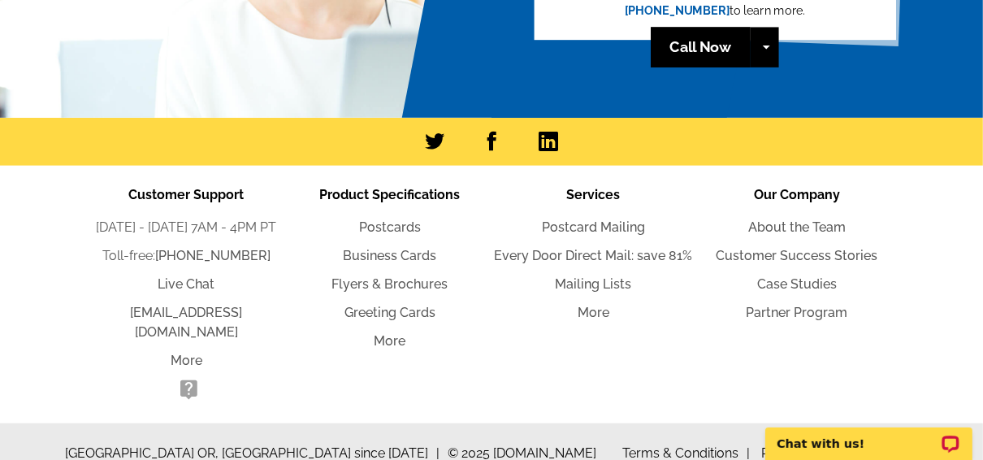
scroll to position [708, 0]
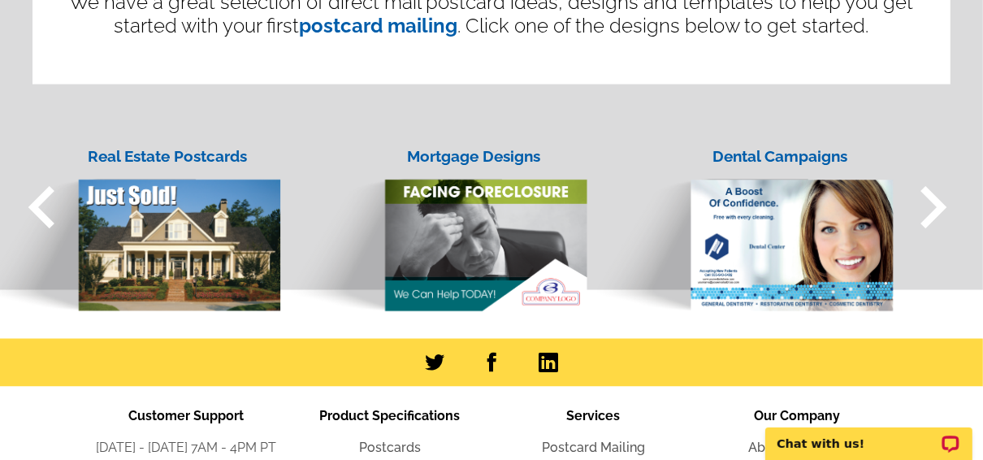
scroll to position [1690, 0]
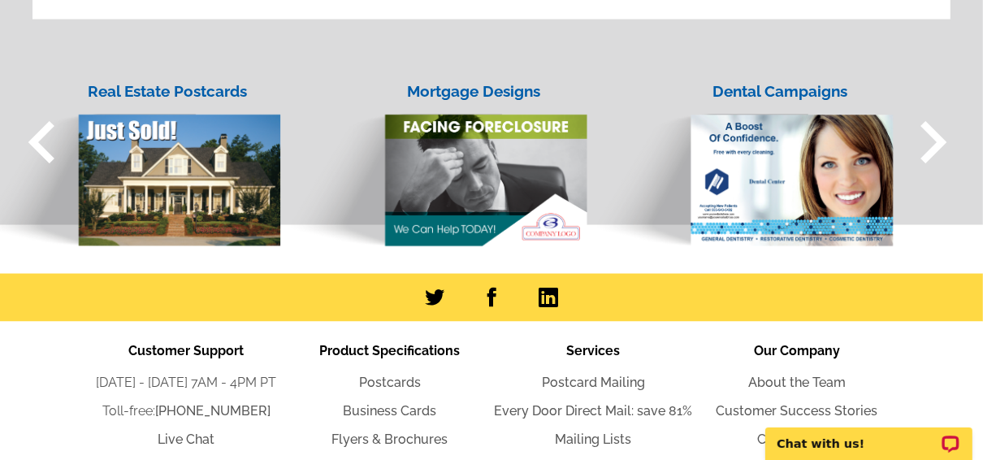
click at [149, 88] on div "Real Estate Postcards" at bounding box center [167, 92] width 187 height 24
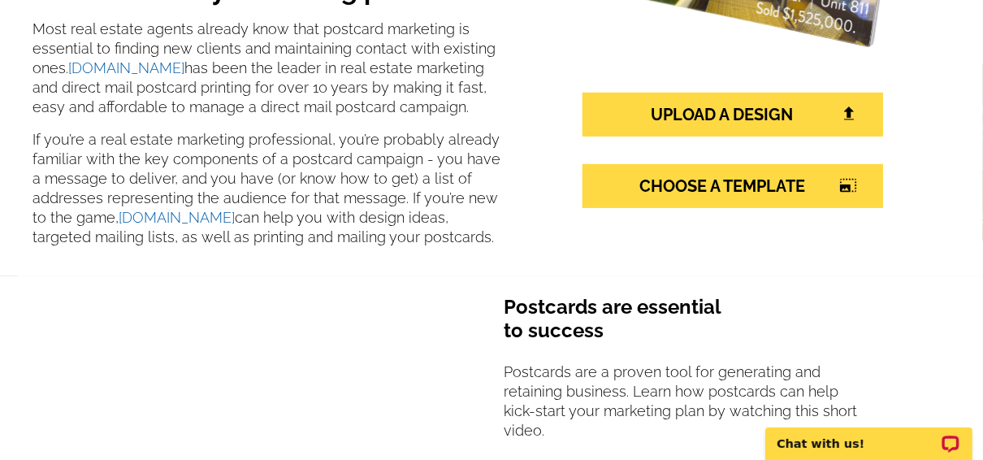
scroll to position [260, 0]
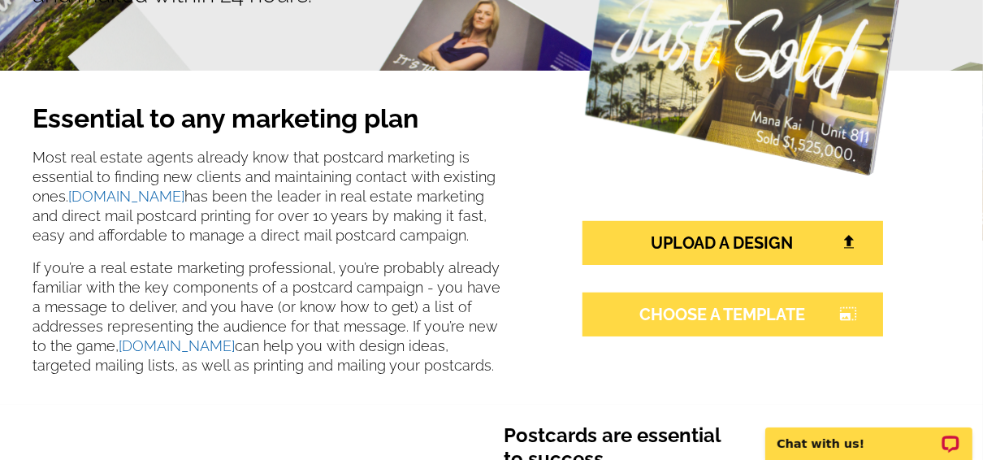
click at [714, 309] on link "CHOOSE A TEMPLATE photo_size_select_large" at bounding box center [733, 314] width 301 height 44
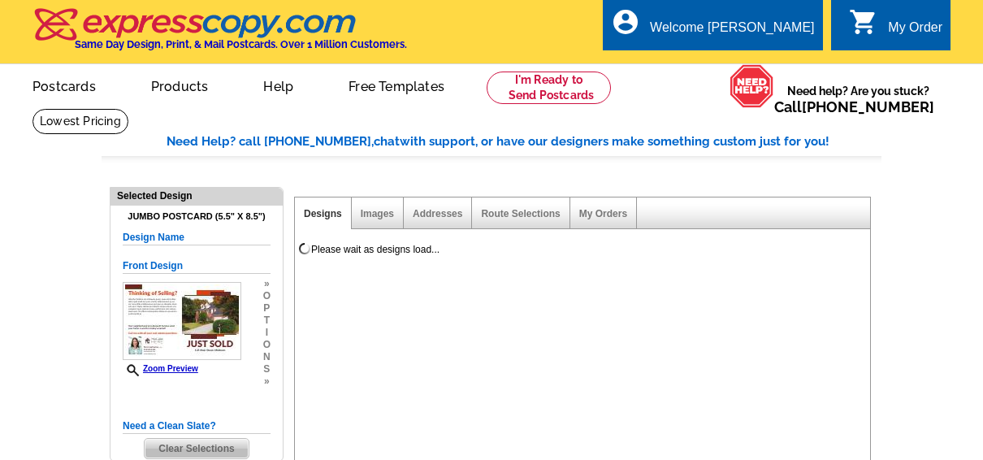
select select "1"
select select "2"
select select "back"
select select "785"
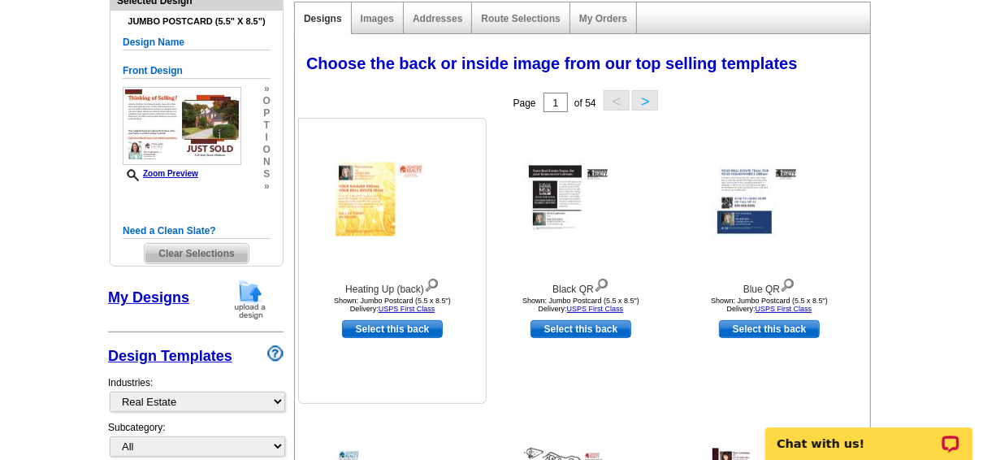
scroll to position [130, 0]
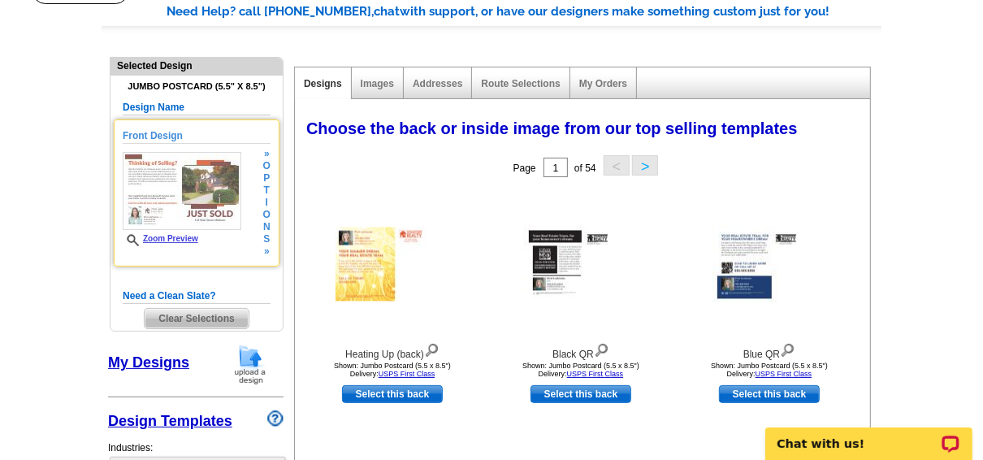
click at [167, 132] on h5 "Front Design" at bounding box center [197, 135] width 148 height 15
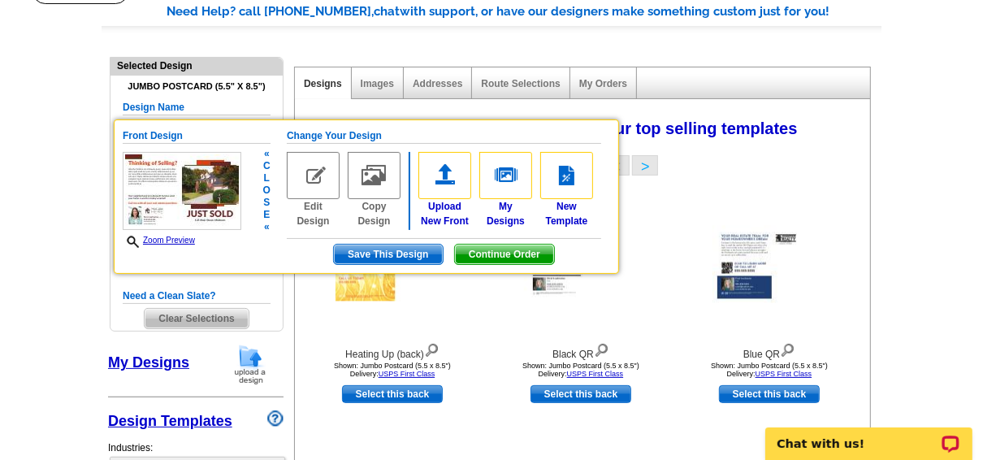
click at [522, 251] on span "Continue Order" at bounding box center [504, 254] width 99 height 19
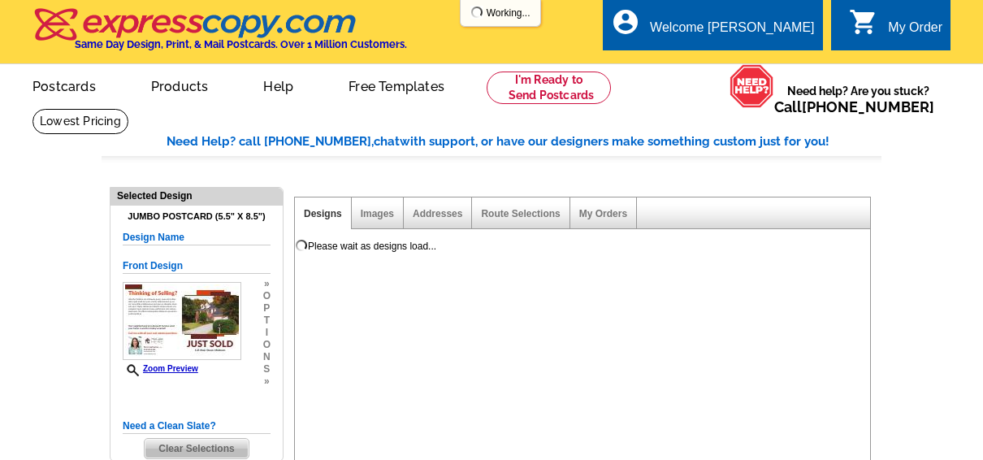
select select "1"
select select "2"
select select "back"
select select "785"
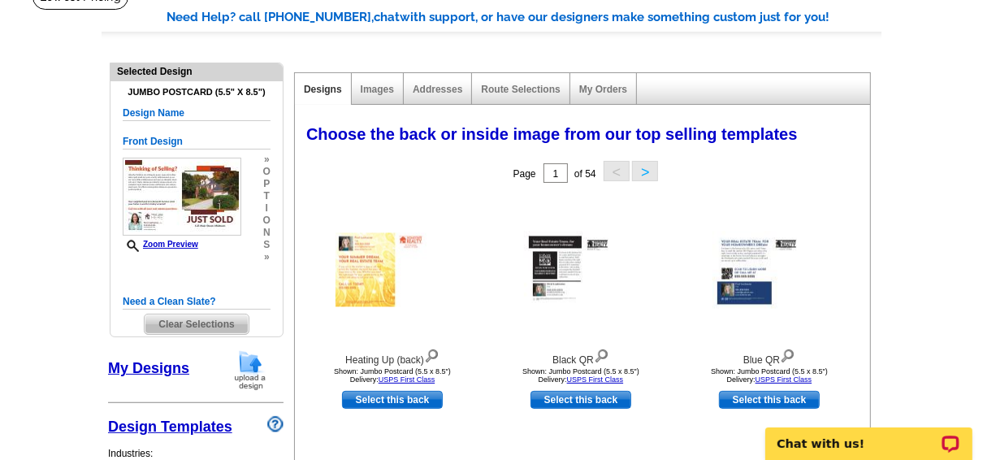
scroll to position [130, 0]
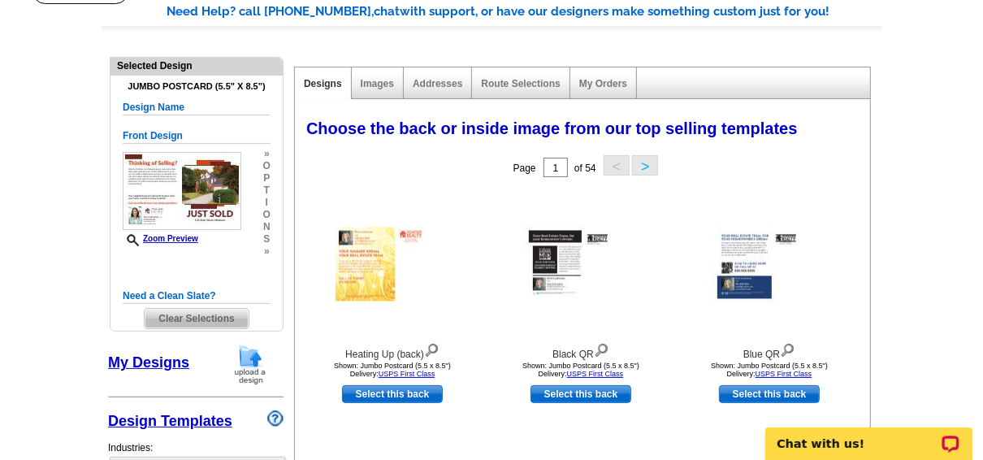
click at [639, 166] on button ">" at bounding box center [645, 165] width 26 height 20
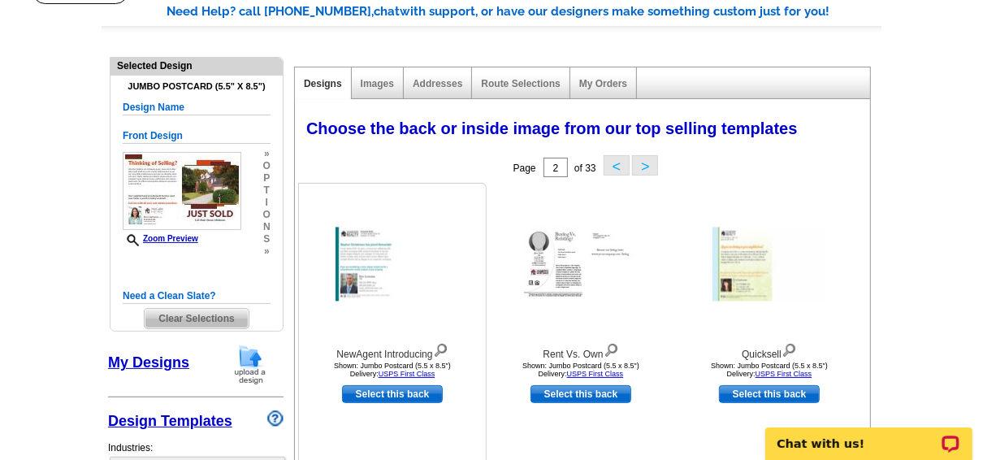
click at [365, 251] on img at bounding box center [393, 264] width 114 height 74
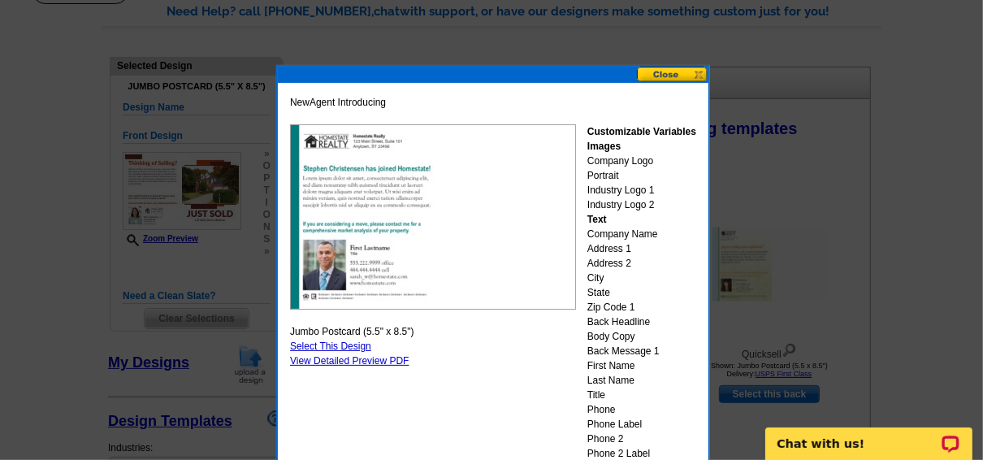
click at [669, 71] on button at bounding box center [672, 74] width 71 height 15
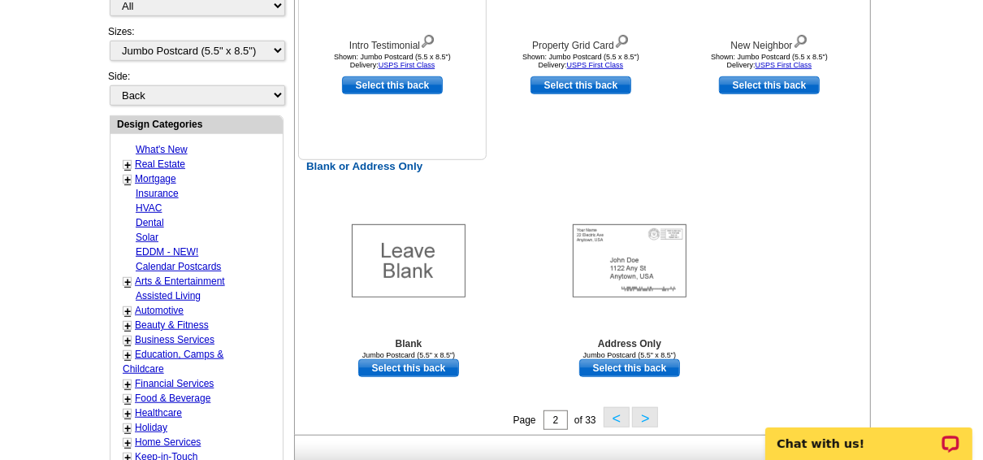
scroll to position [845, 0]
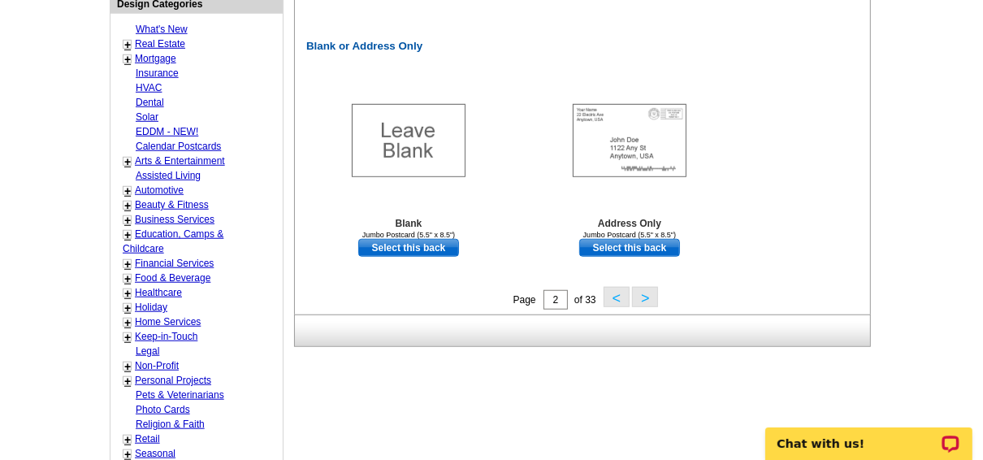
click at [645, 296] on button ">" at bounding box center [645, 297] width 26 height 20
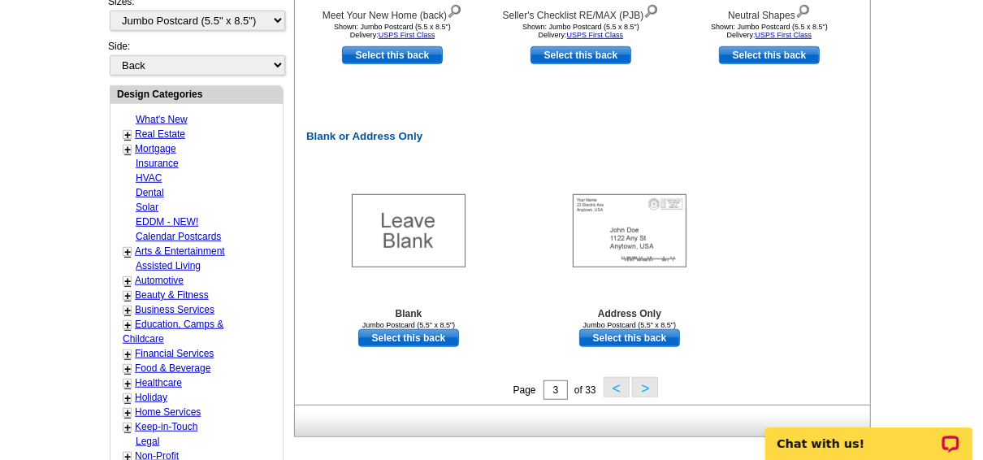
scroll to position [825, 0]
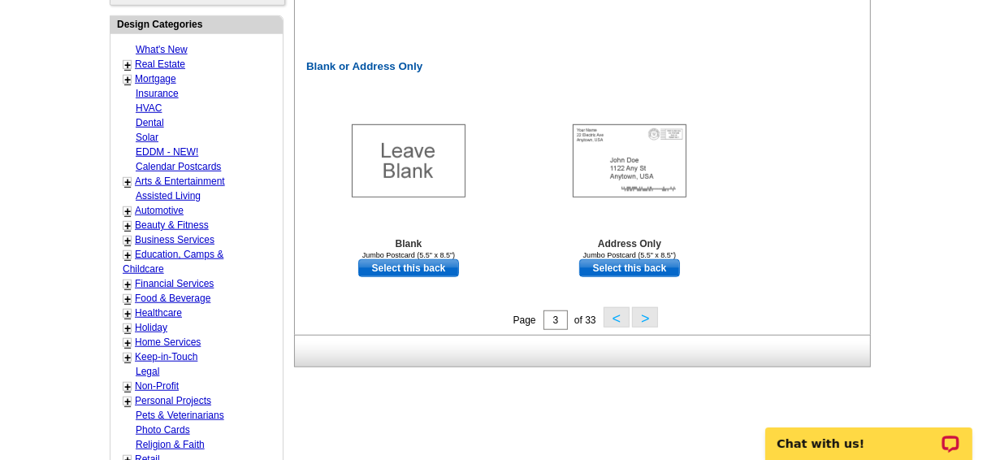
click at [641, 316] on button ">" at bounding box center [645, 317] width 26 height 20
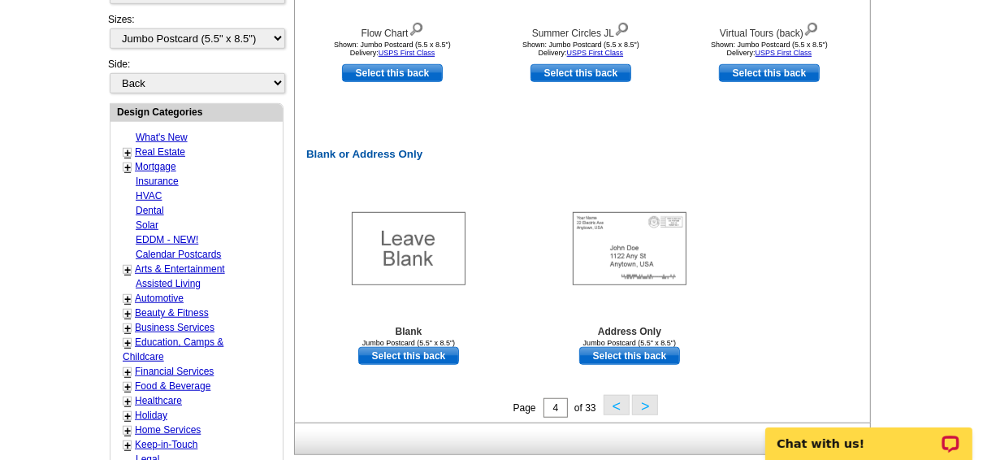
scroll to position [760, 0]
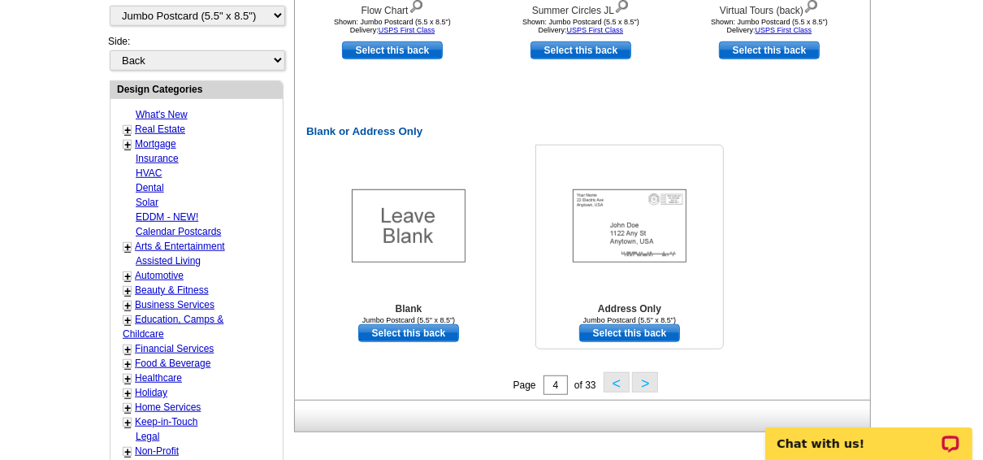
click at [617, 331] on link "Select this back" at bounding box center [629, 333] width 101 height 18
select select "front"
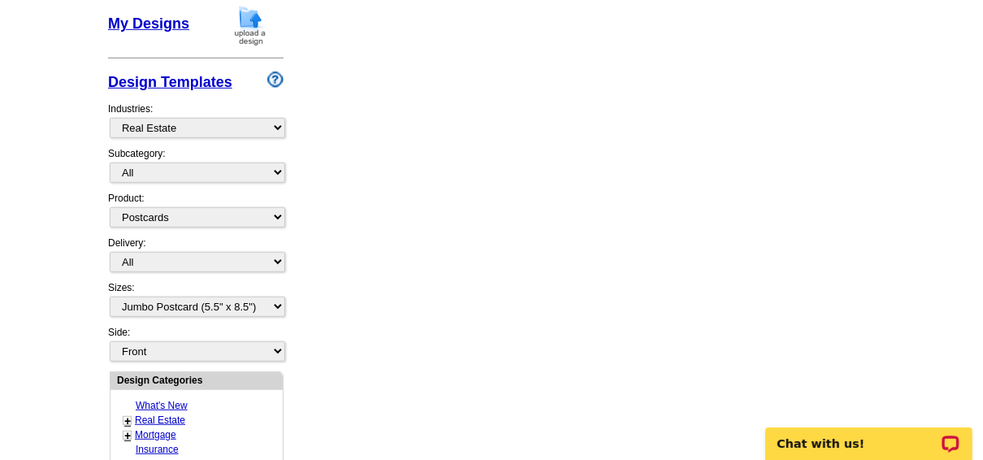
scroll to position [539, 0]
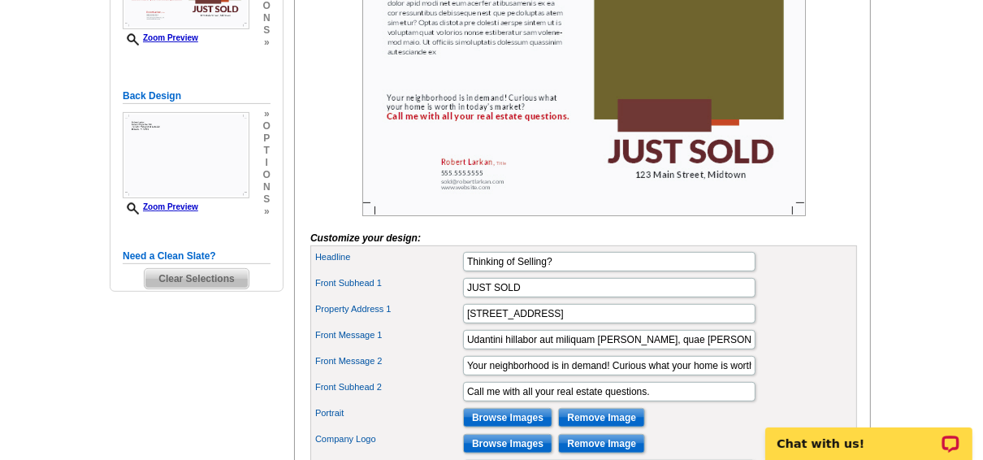
scroll to position [390, 0]
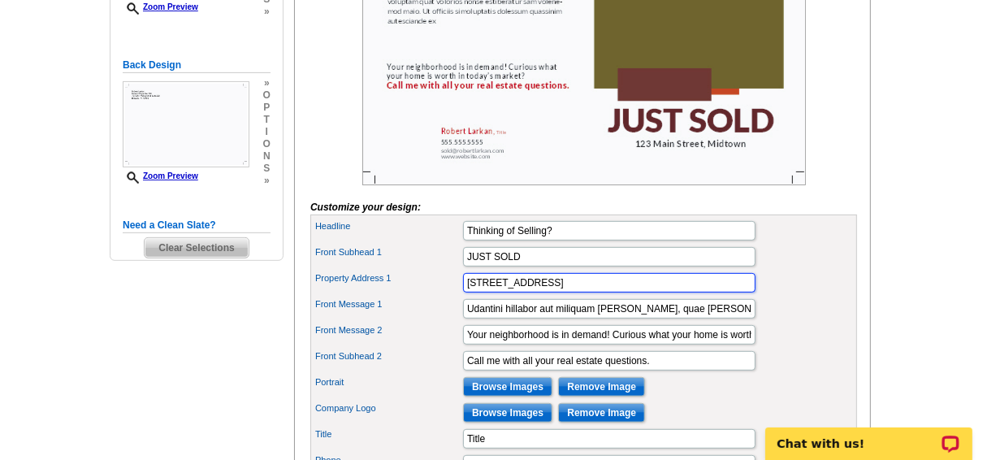
drag, startPoint x: 582, startPoint y: 298, endPoint x: 427, endPoint y: 296, distance: 155.2
click at [427, 296] on div "Property Address 1 123 Main Street, Midtown" at bounding box center [584, 283] width 540 height 26
paste input "5022 BORDEAUX VILLAGE PL, #102, TAMPA, FL 33617"
type input "5022 BORDEAUX VILLAGE PL, #102, TAMPA, FL 33617"
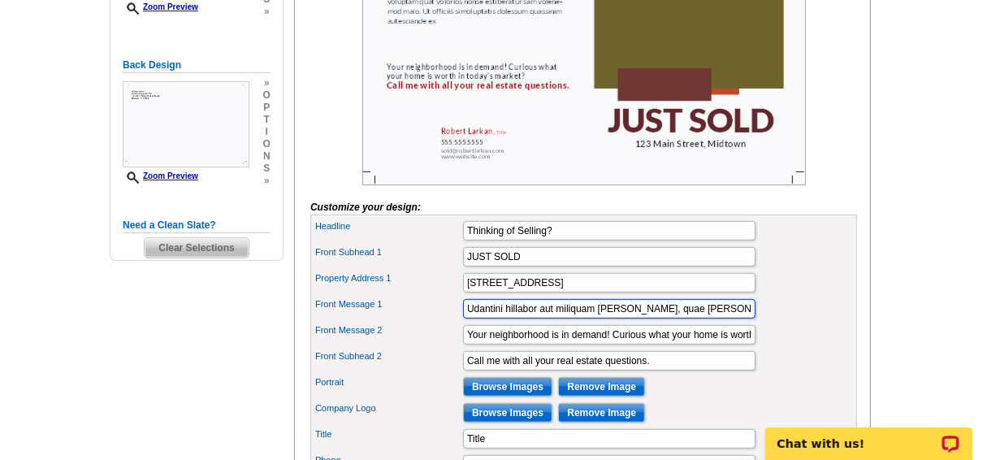
click at [504, 318] on input "Udantini hillabor aut miliquam quam, quae alicia ditas dolor apid modi net eum …" at bounding box center [609, 308] width 292 height 19
click at [508, 318] on input "Udantini hillabor aut miliquam quam, quae alicia ditas dolor apid modi net eum …" at bounding box center [609, 308] width 292 height 19
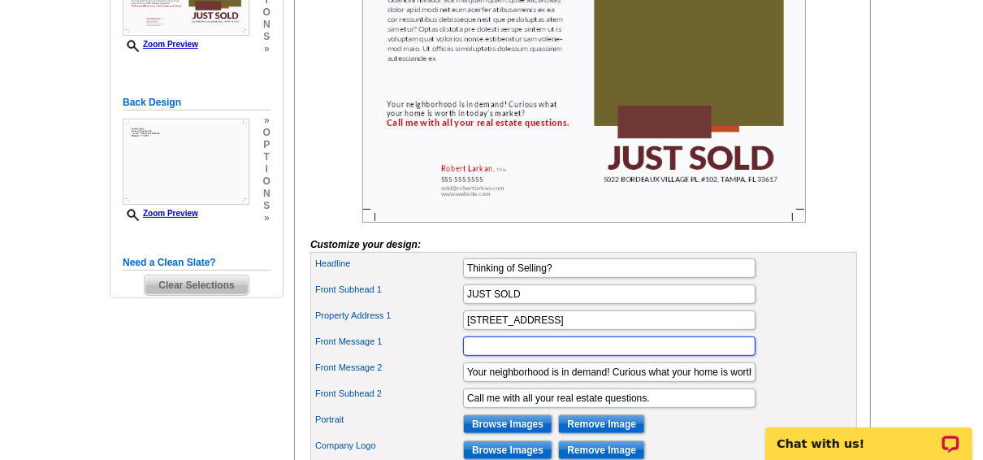
scroll to position [325, 0]
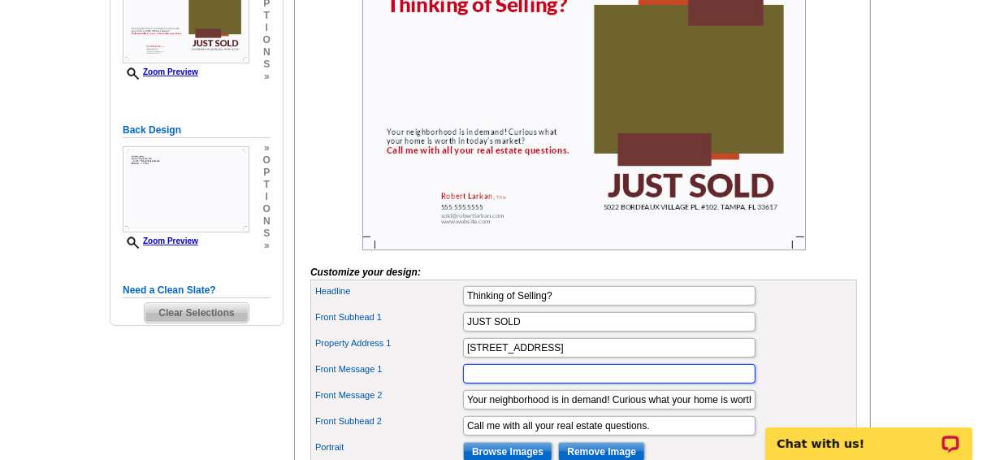
paste input "I recently sold this property to my client, and I have buyers with strong inter…"
type input "I recently sold this property to my client, and I have buyers with strong inter…"
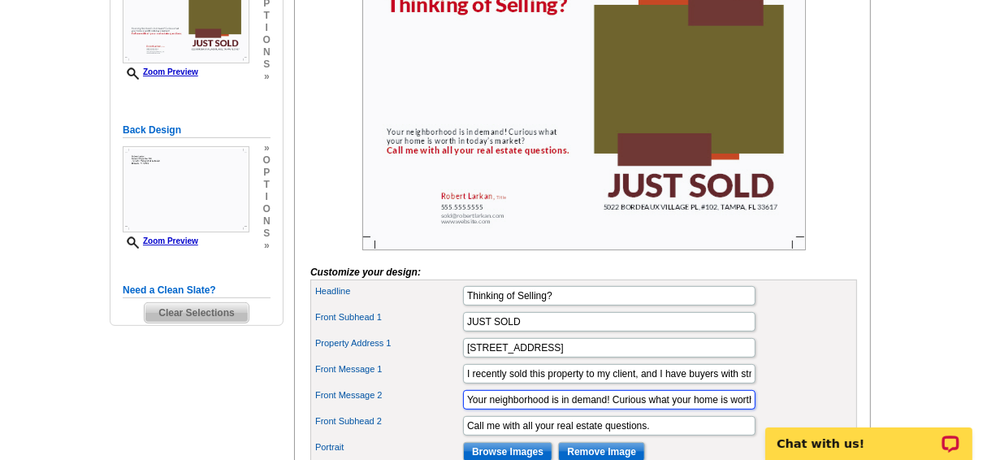
click at [586, 409] on input "Your neighborhood is in demand! Curious what your home is worth in today’s mark…" at bounding box center [609, 399] width 292 height 19
drag, startPoint x: 612, startPoint y: 421, endPoint x: 461, endPoint y: 413, distance: 151.3
click at [461, 413] on div "Front Message 2 Your neighborhood is in demand! Curious what your home is worth…" at bounding box center [584, 400] width 540 height 26
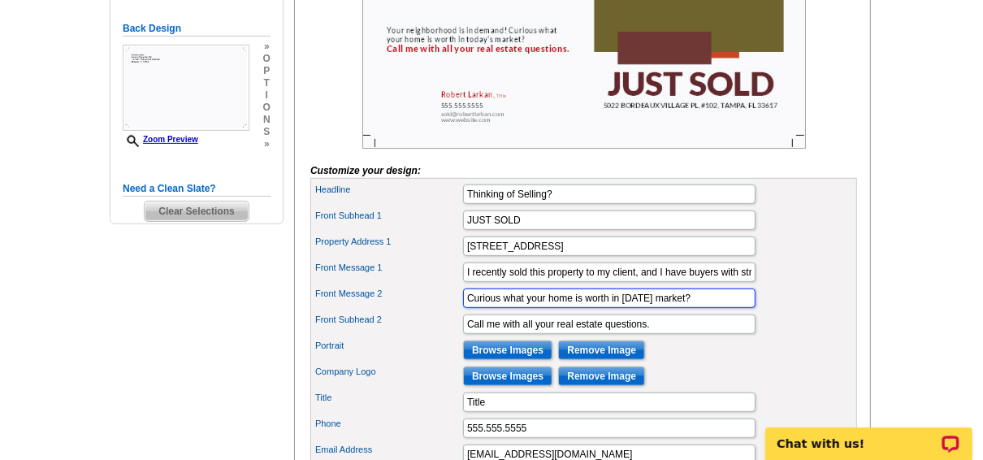
scroll to position [455, 0]
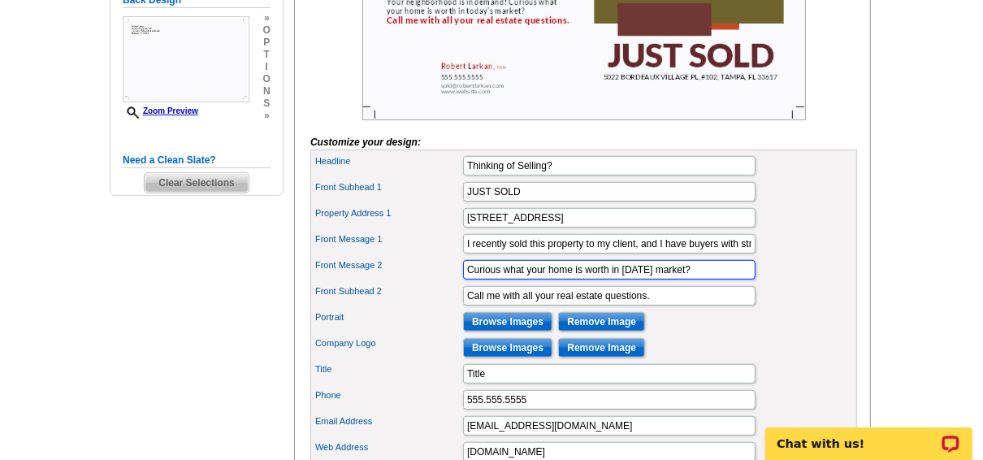
type input "Curious what your home is worth in [DATE] market?"
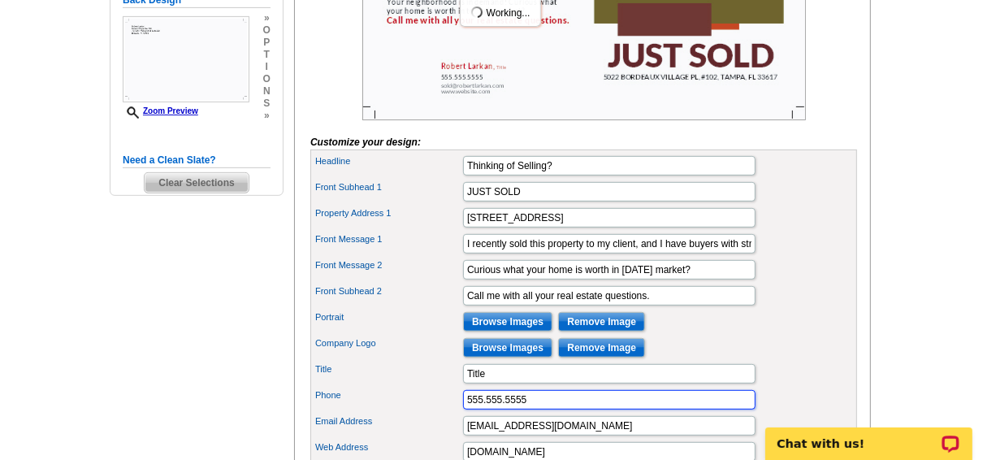
drag, startPoint x: 534, startPoint y: 417, endPoint x: 418, endPoint y: 409, distance: 115.7
click at [418, 409] on div "Phone 555.555.5555" at bounding box center [584, 400] width 540 height 26
type input "[PHONE_NUMBER]"
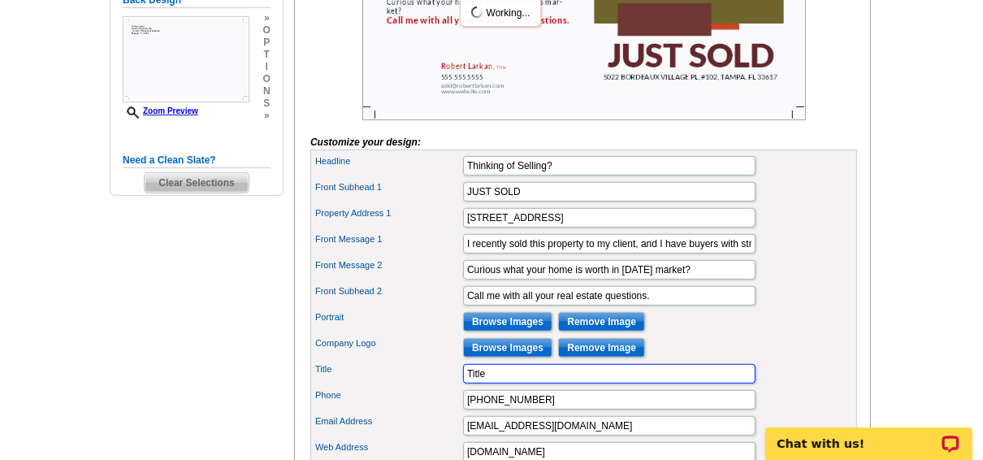
drag, startPoint x: 502, startPoint y: 396, endPoint x: 437, endPoint y: 396, distance: 65.0
click at [437, 387] on div "Title Title" at bounding box center [584, 374] width 540 height 26
type input "Broker-Owner"
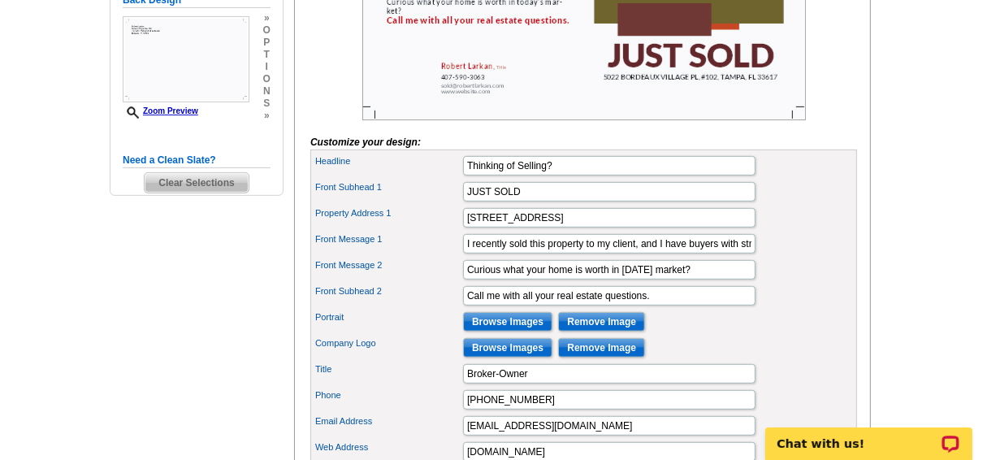
click at [730, 335] on div "Portrait Browse Images Remove Image" at bounding box center [584, 322] width 540 height 26
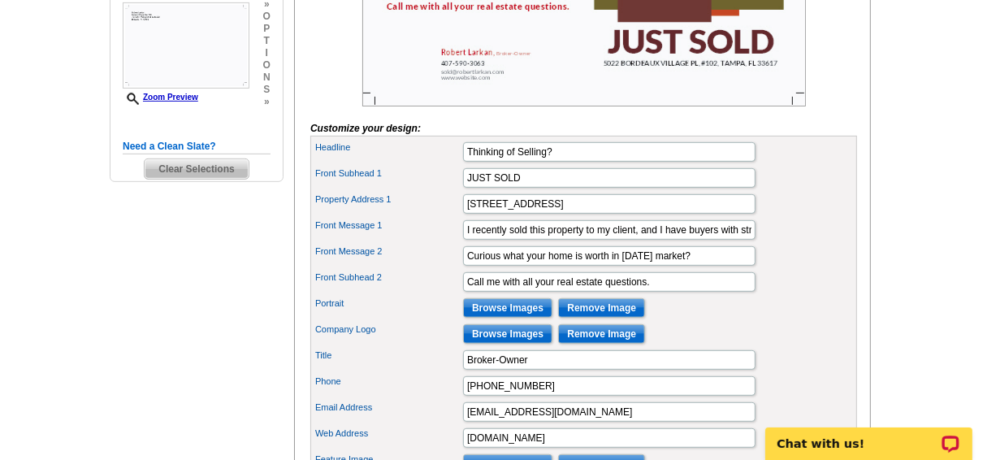
scroll to position [520, 0]
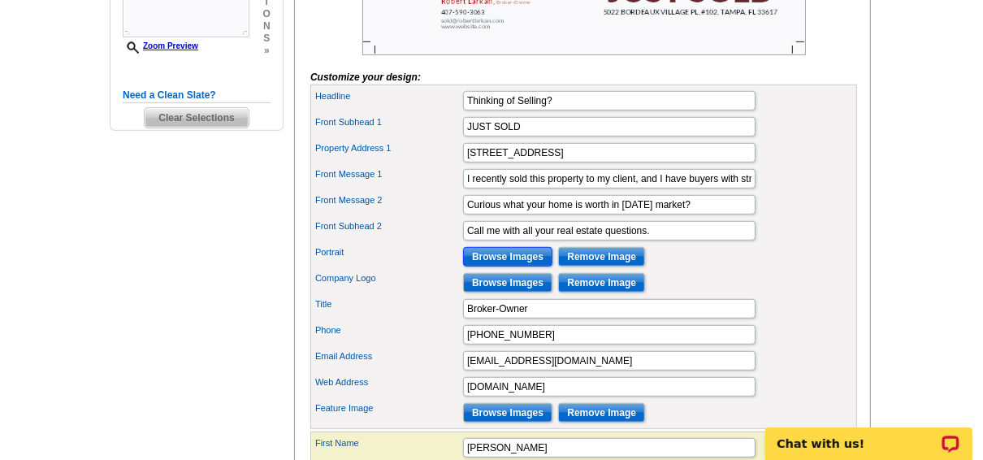
click at [525, 266] on input "Browse Images" at bounding box center [507, 256] width 89 height 19
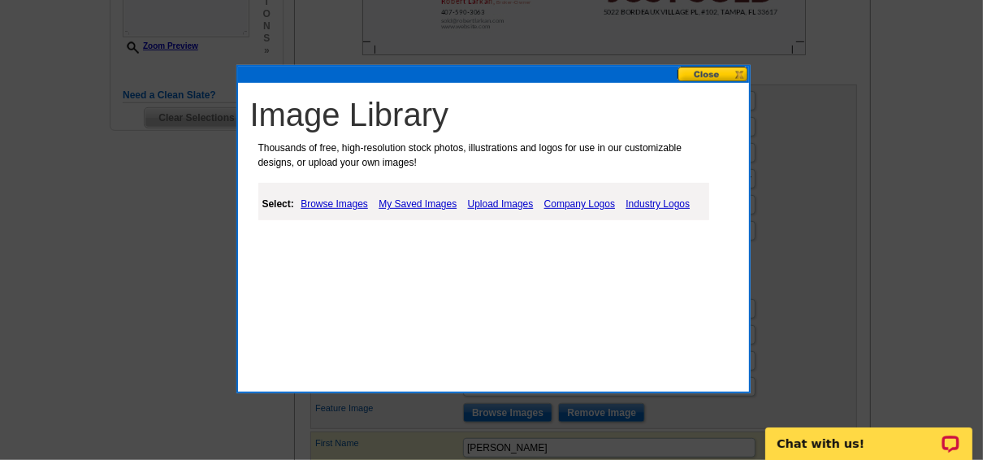
click at [496, 205] on link "Upload Images" at bounding box center [501, 203] width 74 height 19
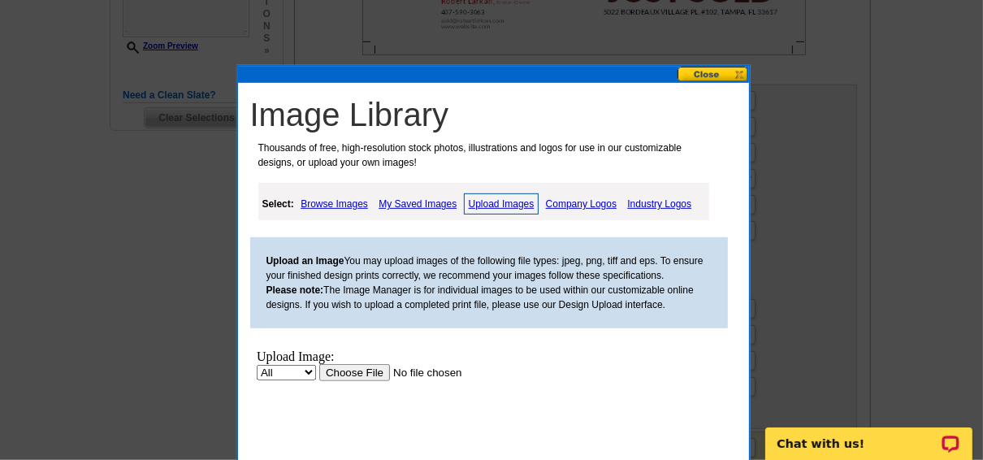
scroll to position [0, 0]
click at [339, 368] on input "file" at bounding box center [421, 371] width 206 height 17
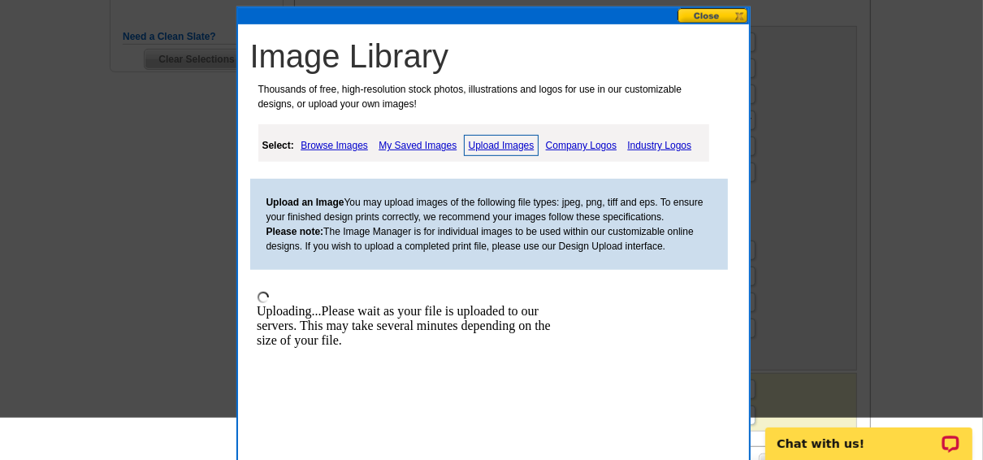
scroll to position [650, 0]
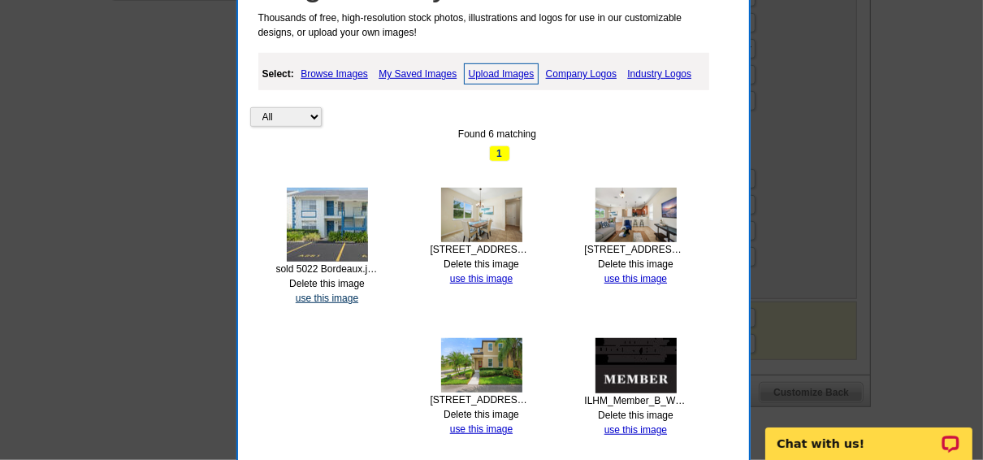
click at [333, 292] on link "use this image" at bounding box center [327, 297] width 63 height 11
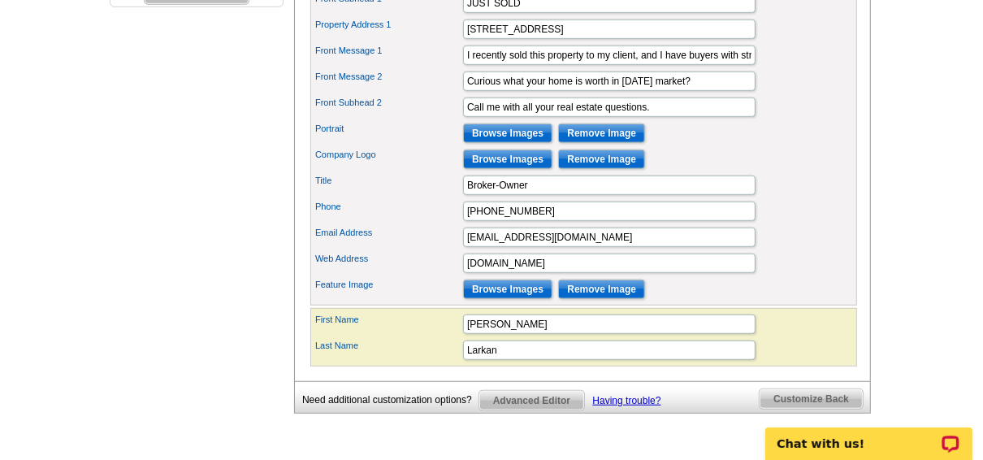
scroll to position [650, 0]
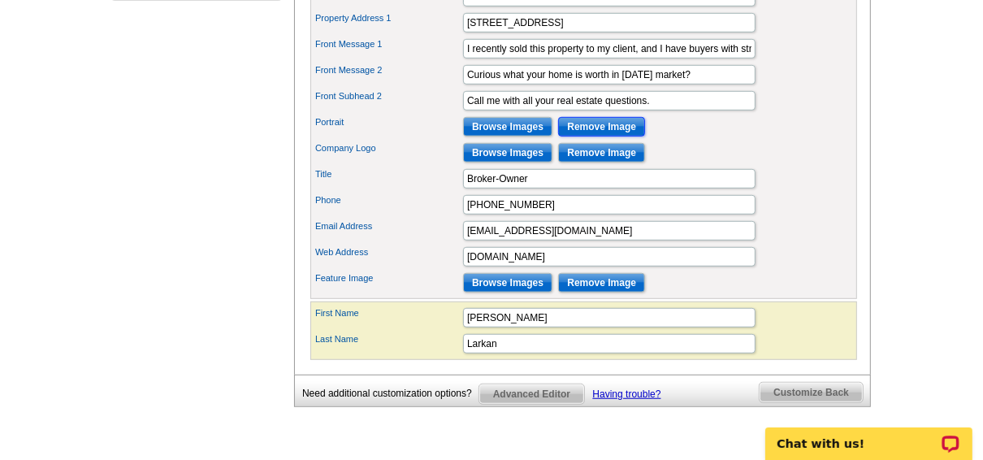
click at [581, 136] on input "Remove Image" at bounding box center [601, 126] width 87 height 19
click at [516, 292] on input "Browse Images" at bounding box center [507, 282] width 89 height 19
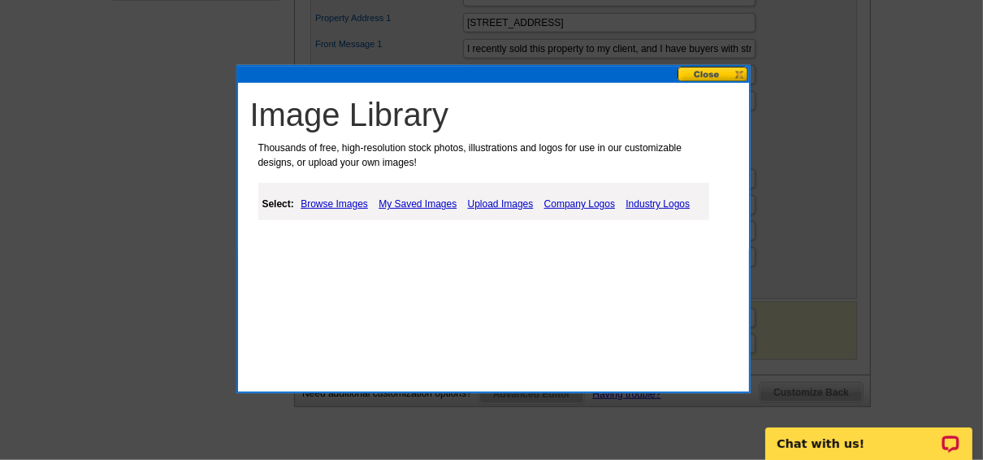
click at [351, 201] on link "Browse Images" at bounding box center [335, 203] width 76 height 19
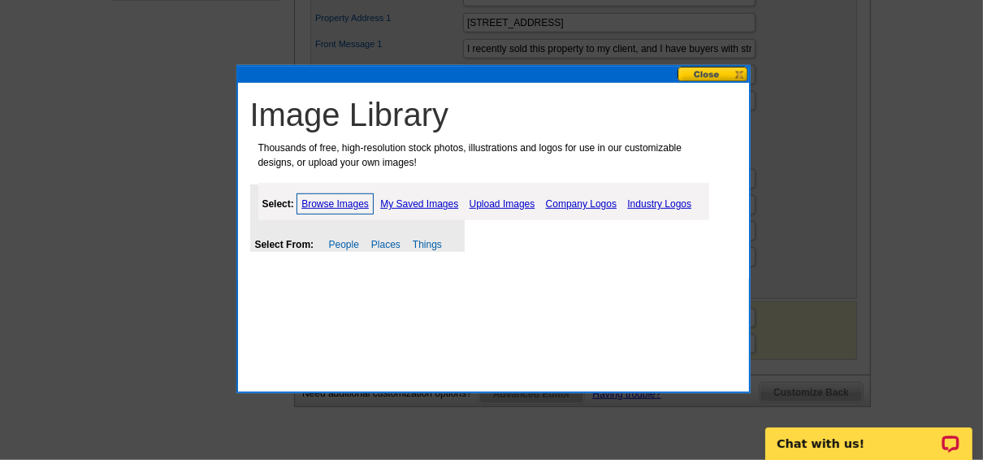
click at [417, 205] on link "My Saved Images" at bounding box center [419, 203] width 86 height 19
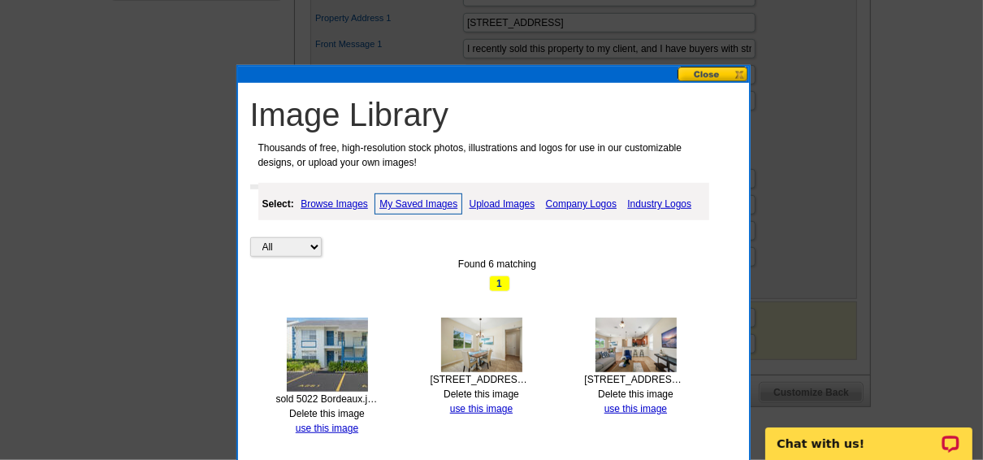
click at [339, 336] on img at bounding box center [327, 355] width 81 height 74
click at [336, 429] on link "use this image" at bounding box center [327, 427] width 63 height 11
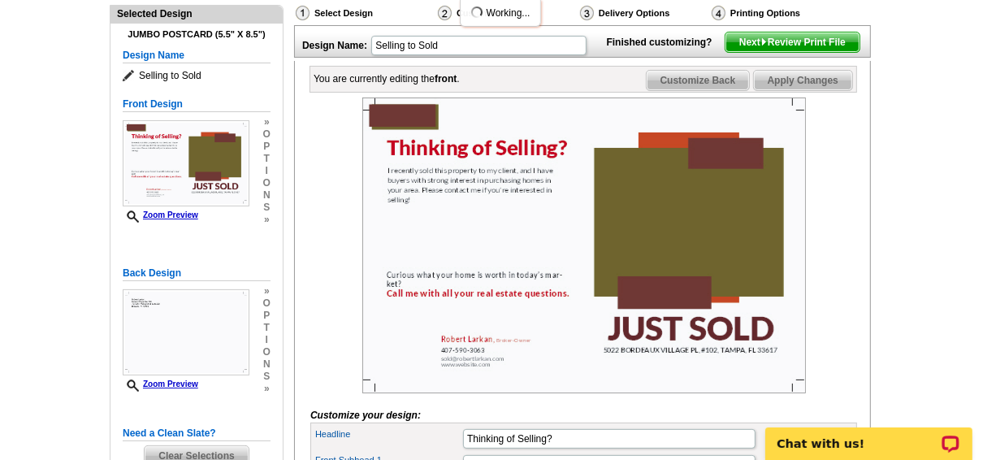
scroll to position [195, 0]
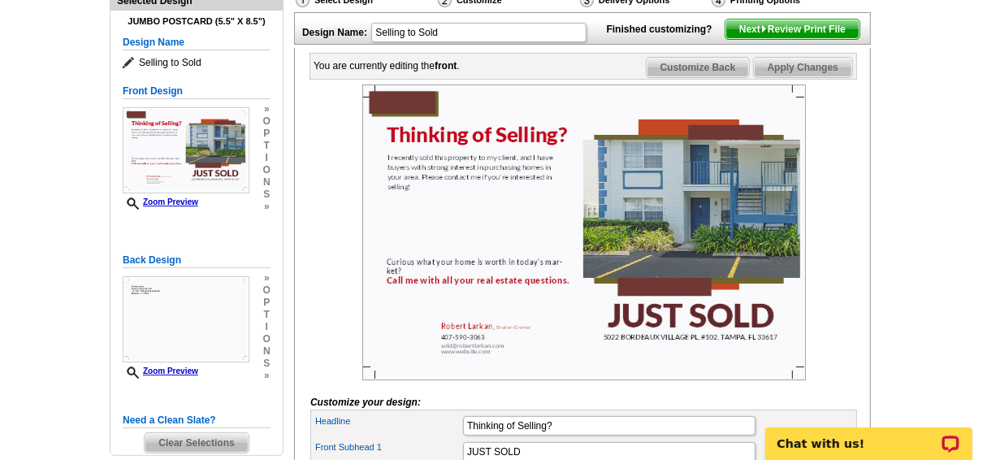
click at [687, 184] on img at bounding box center [584, 232] width 444 height 296
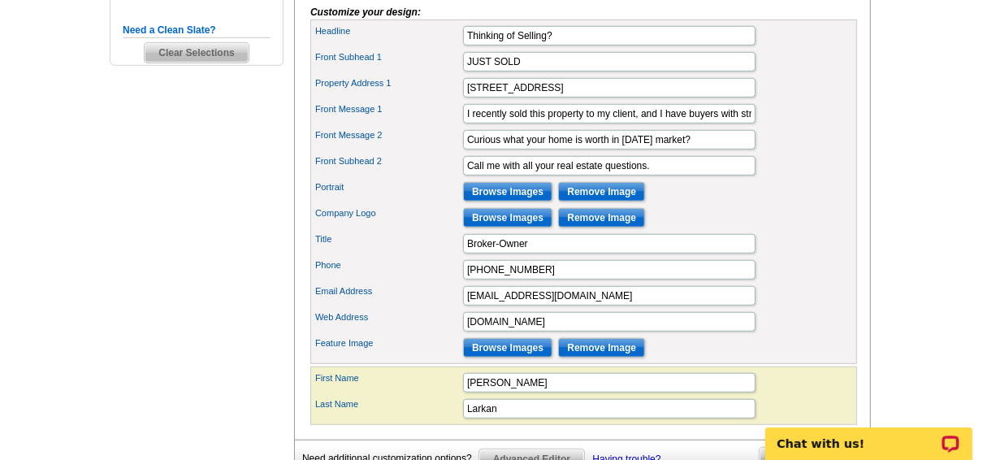
scroll to position [650, 0]
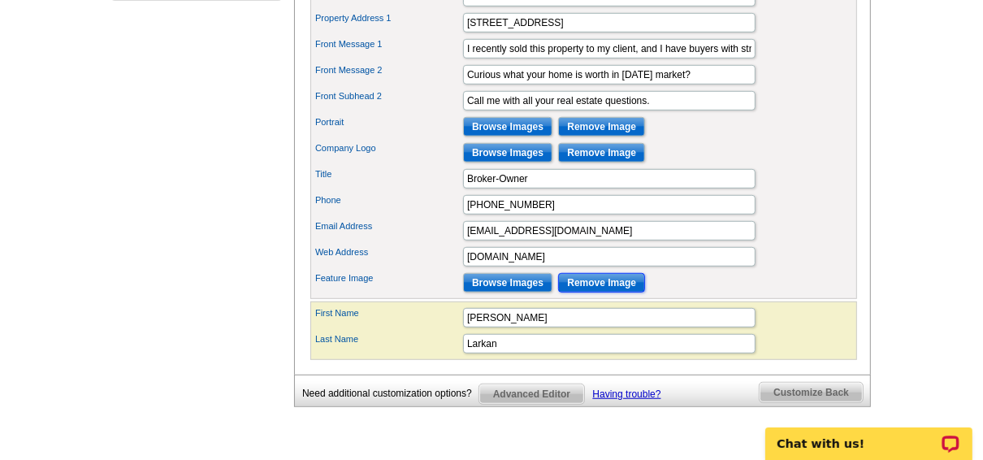
click at [602, 292] on input "Remove Image" at bounding box center [601, 282] width 87 height 19
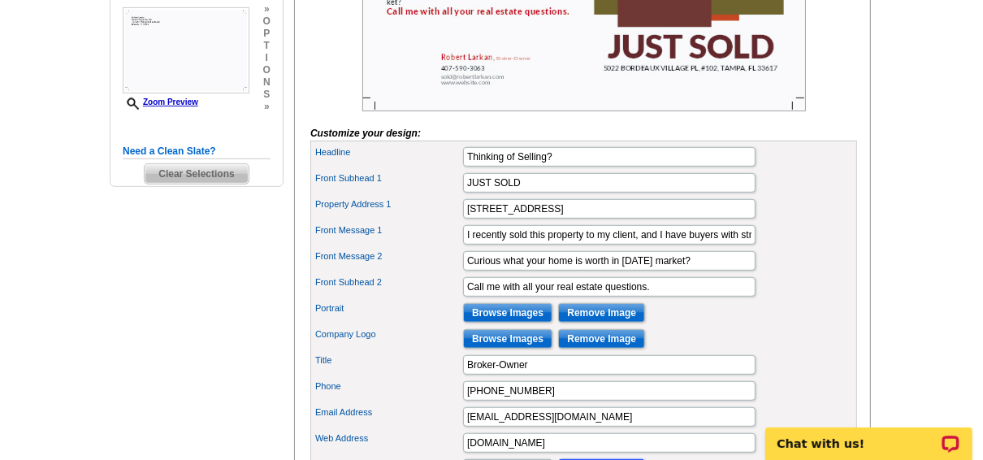
scroll to position [520, 0]
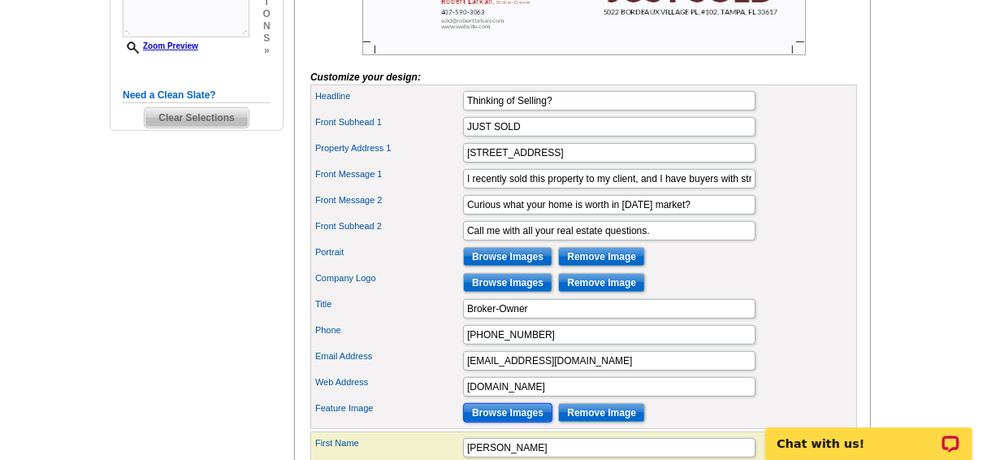
click at [507, 422] on input "Browse Images" at bounding box center [507, 412] width 89 height 19
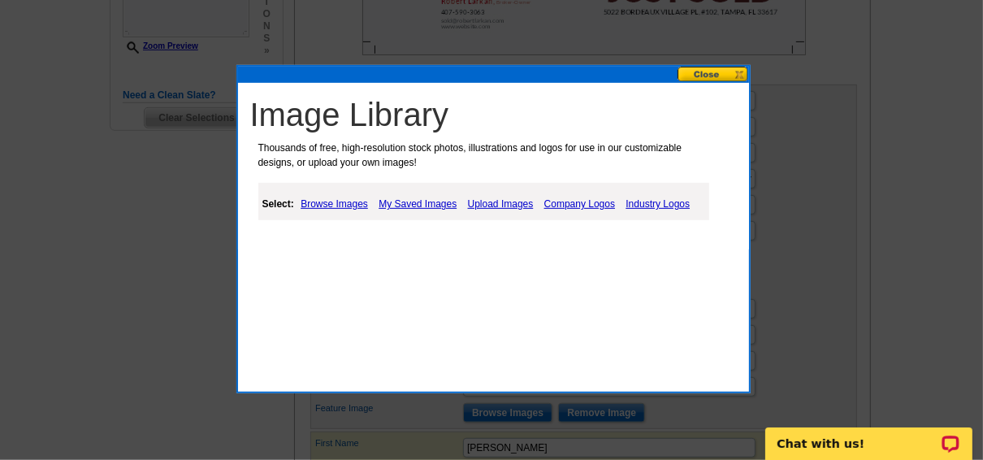
click at [435, 200] on link "My Saved Images" at bounding box center [418, 203] width 86 height 19
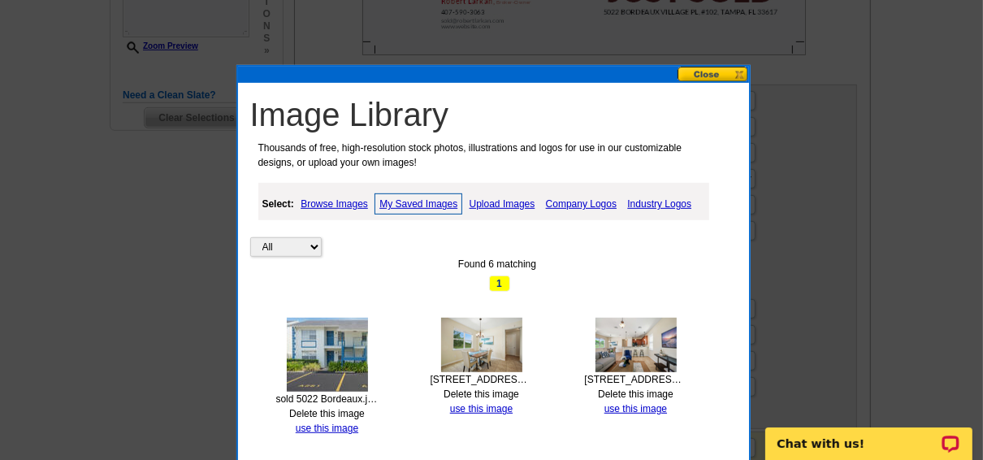
scroll to position [585, 0]
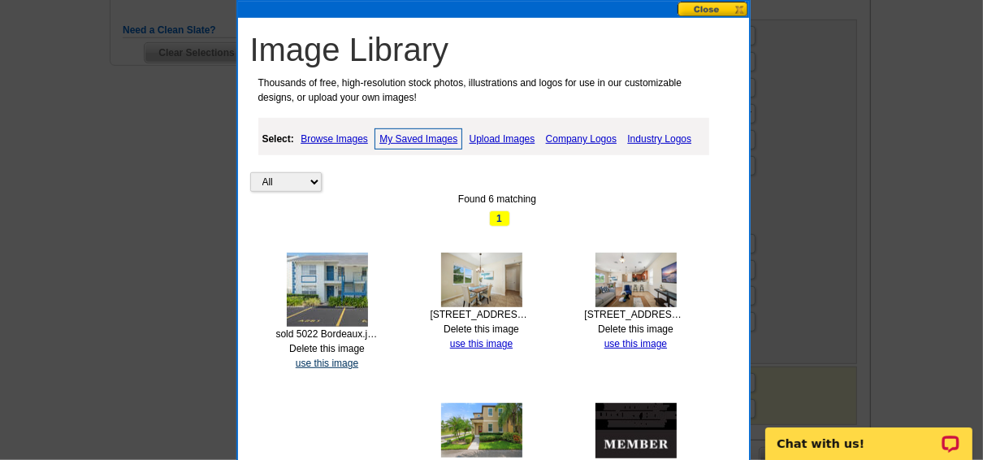
click at [336, 361] on link "use this image" at bounding box center [327, 362] width 63 height 11
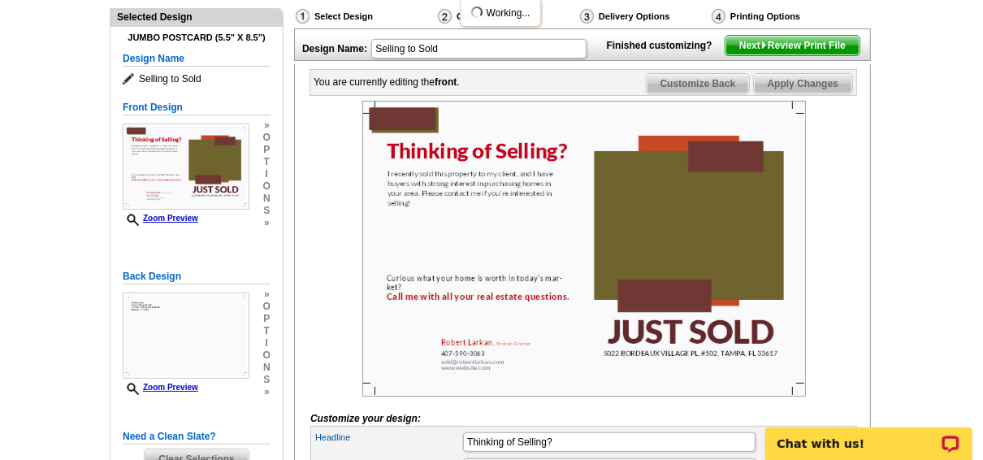
scroll to position [195, 0]
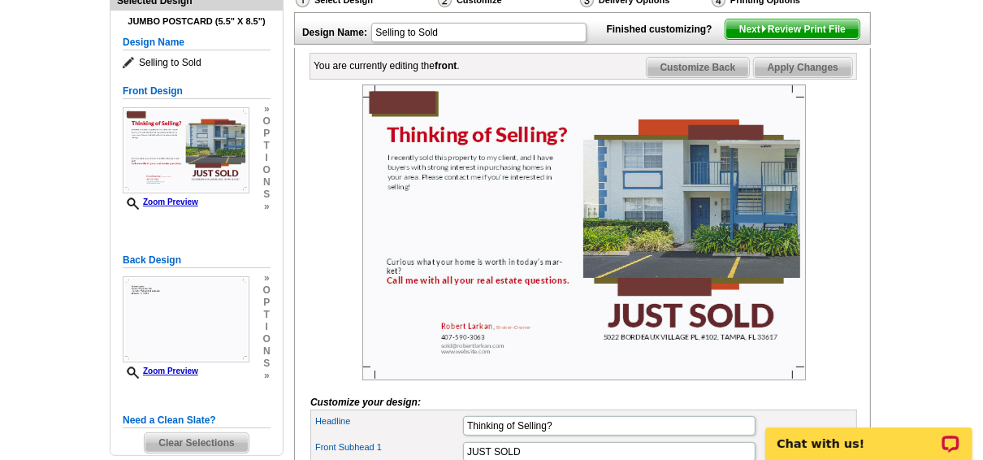
click at [673, 201] on img at bounding box center [584, 232] width 444 height 296
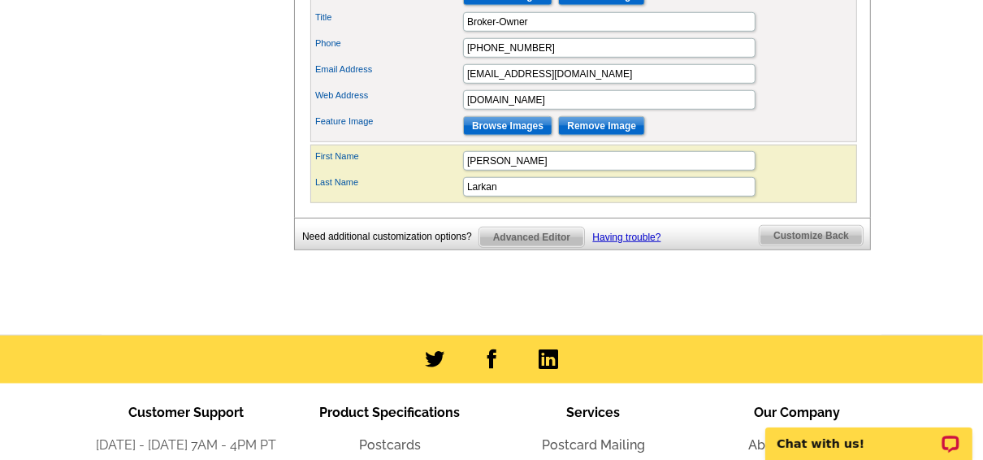
scroll to position [845, 0]
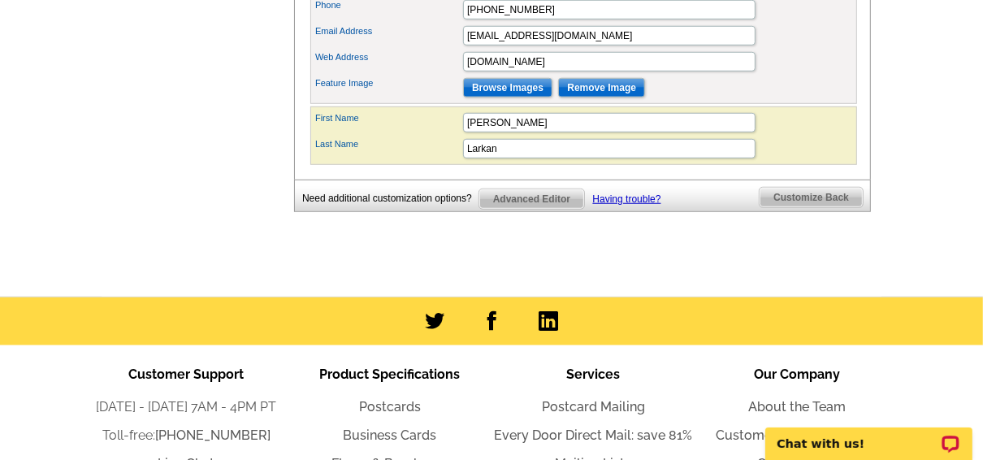
click at [531, 209] on span "Advanced Editor" at bounding box center [531, 198] width 105 height 19
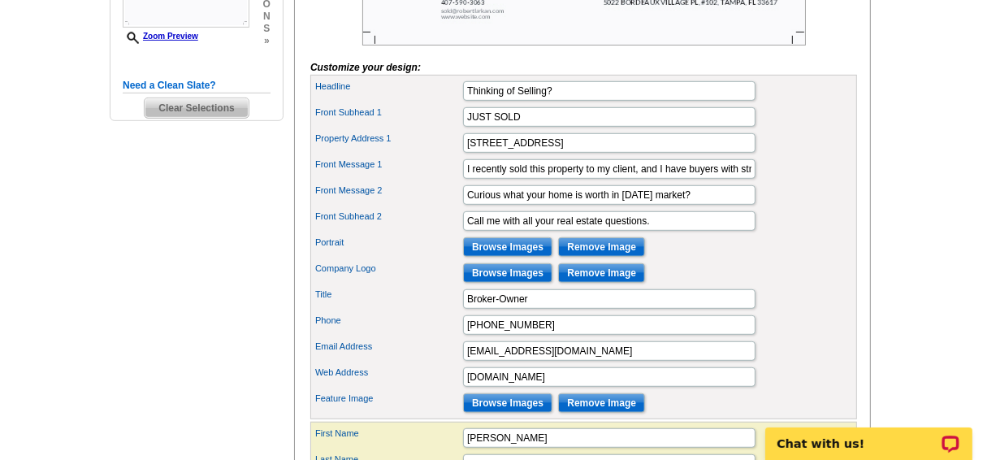
scroll to position [585, 0]
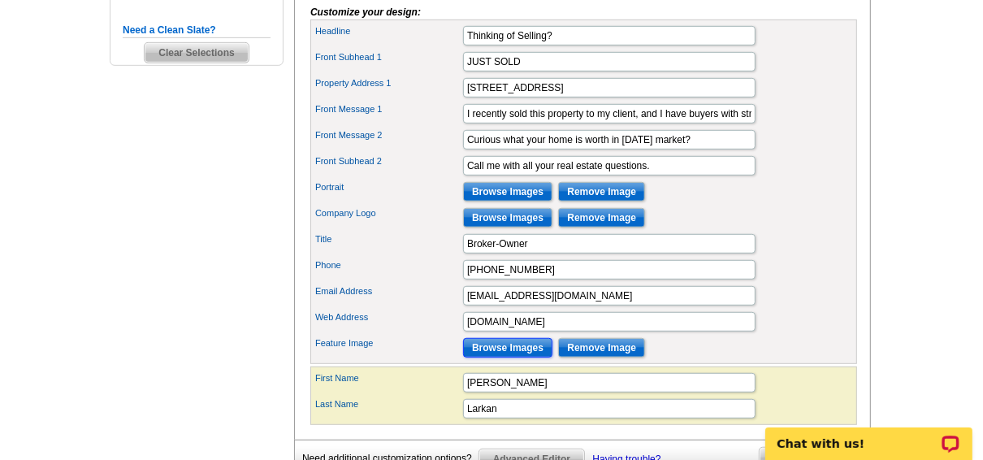
click at [528, 357] on input "Browse Images" at bounding box center [507, 347] width 89 height 19
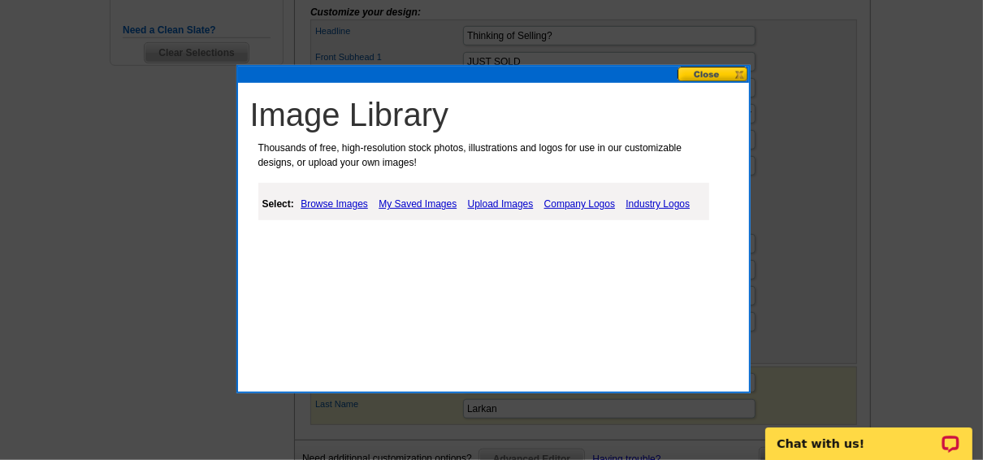
click at [478, 201] on link "Upload Images" at bounding box center [501, 203] width 74 height 19
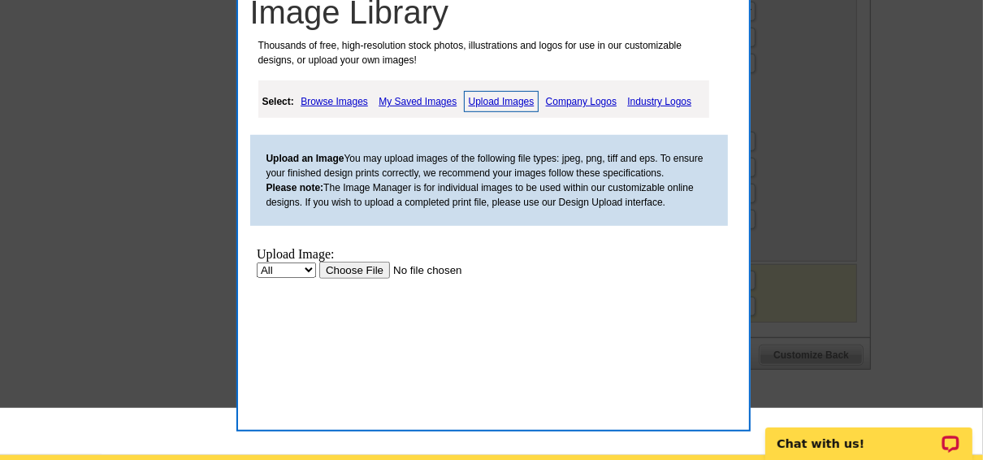
scroll to position [715, 0]
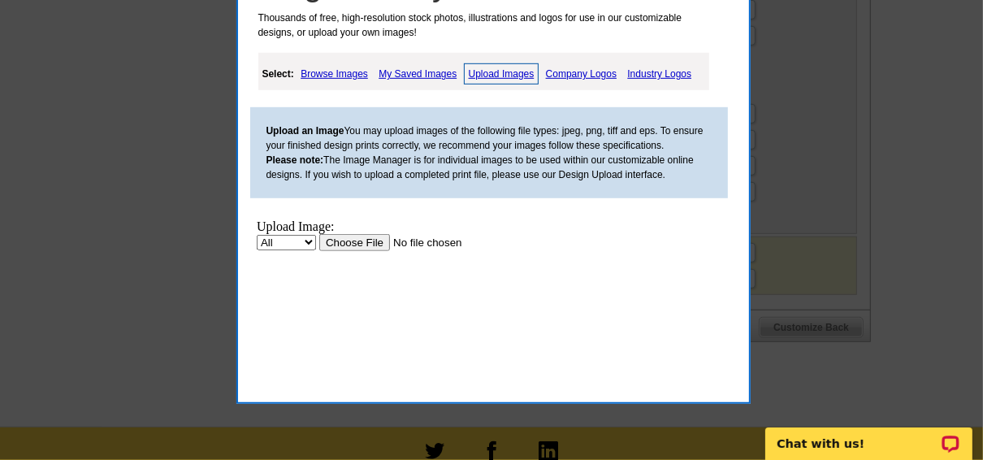
click at [345, 237] on input "file" at bounding box center [421, 241] width 206 height 17
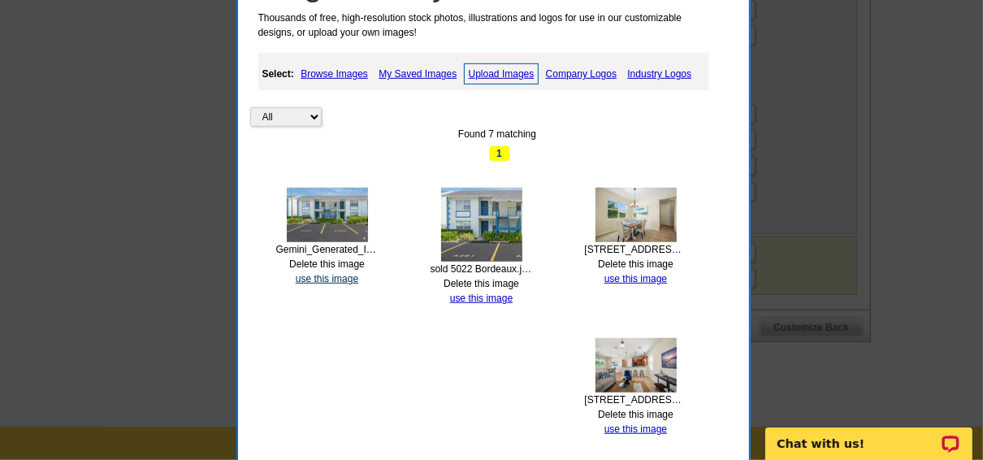
click at [333, 274] on link "use this image" at bounding box center [327, 278] width 63 height 11
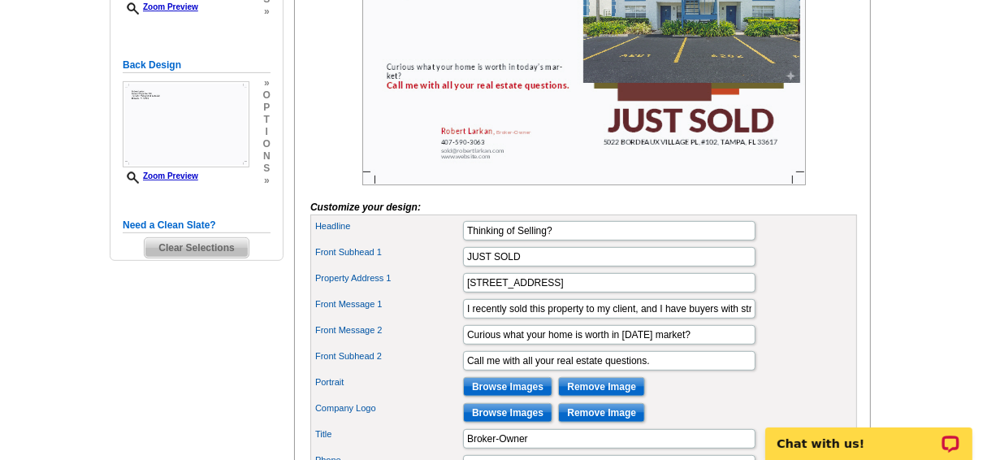
scroll to position [260, 0]
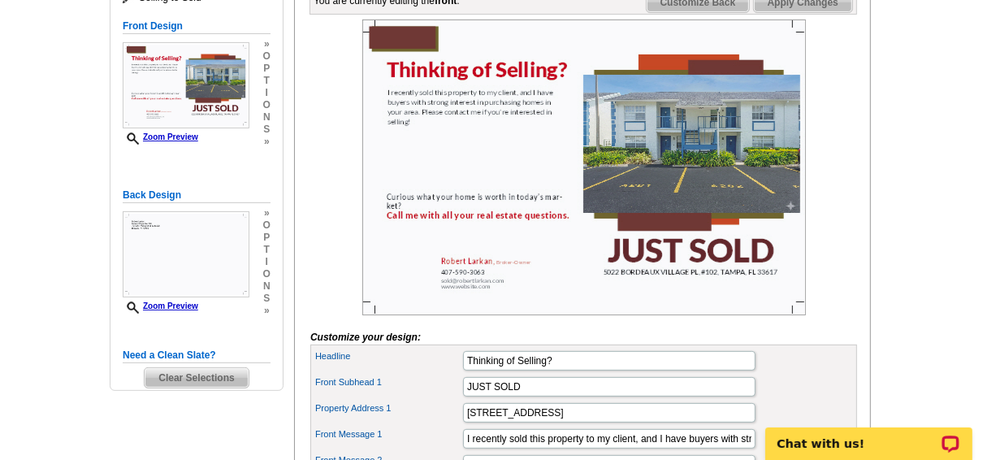
click at [803, 12] on span "Apply Changes" at bounding box center [803, 2] width 98 height 19
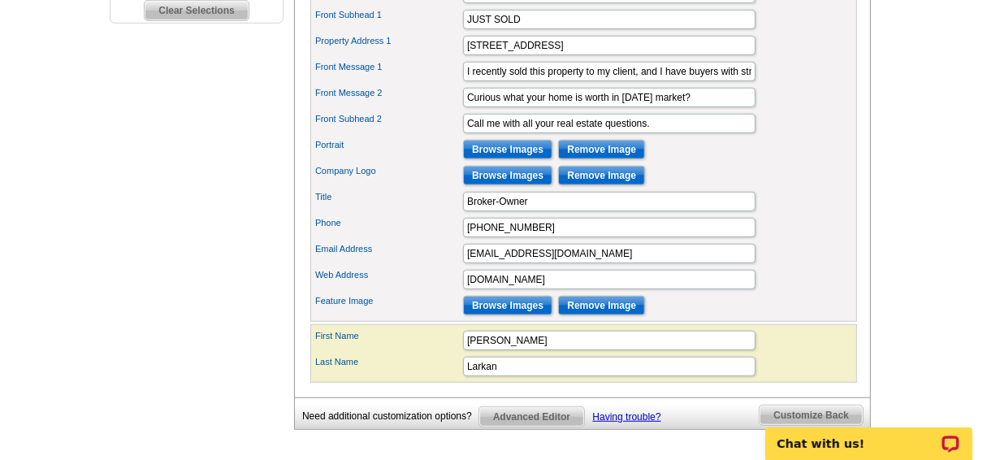
scroll to position [650, 0]
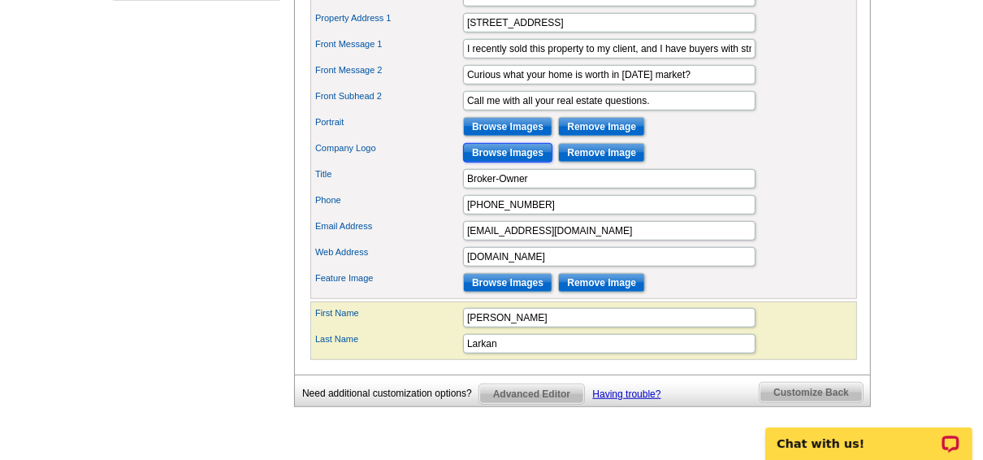
click at [496, 162] on input "Browse Images" at bounding box center [507, 152] width 89 height 19
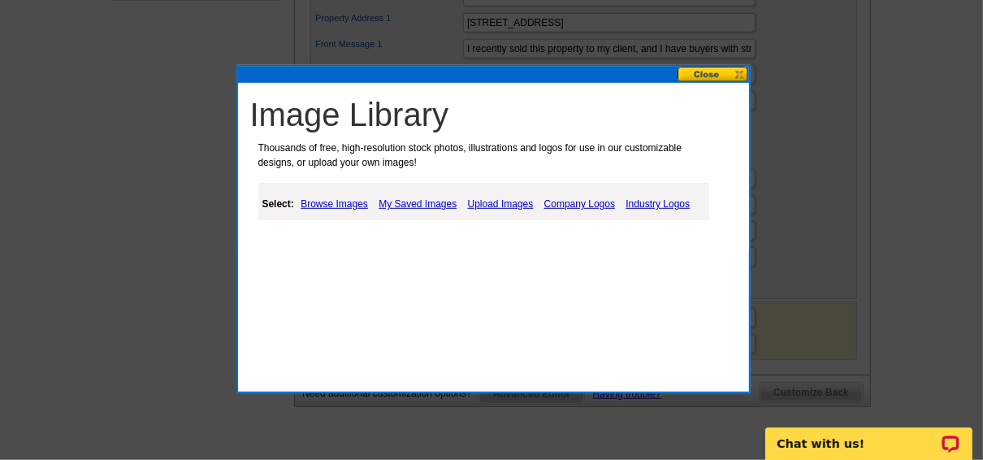
click at [405, 201] on link "My Saved Images" at bounding box center [418, 203] width 86 height 19
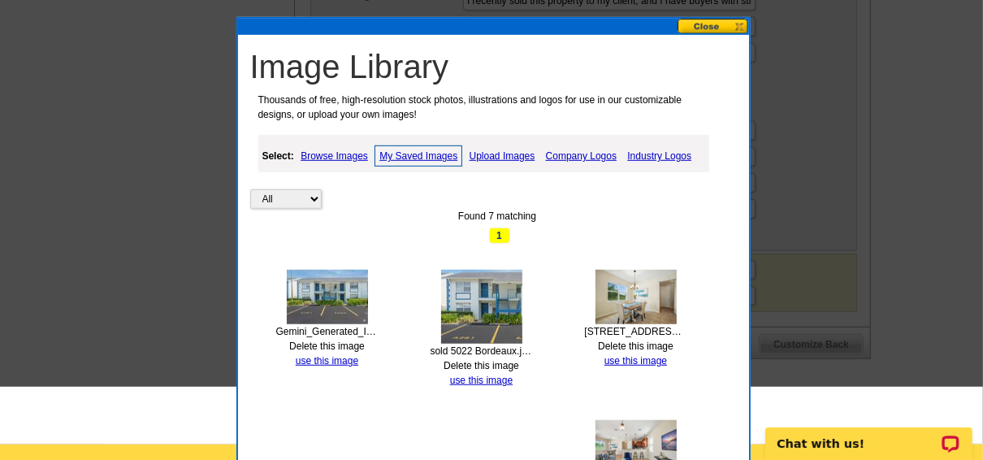
scroll to position [623, 0]
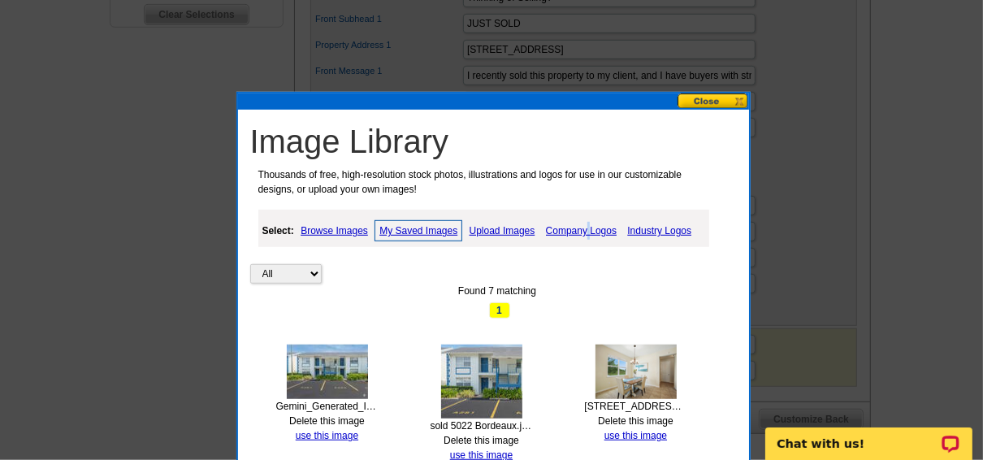
click at [587, 229] on link "Company Logos" at bounding box center [581, 230] width 79 height 19
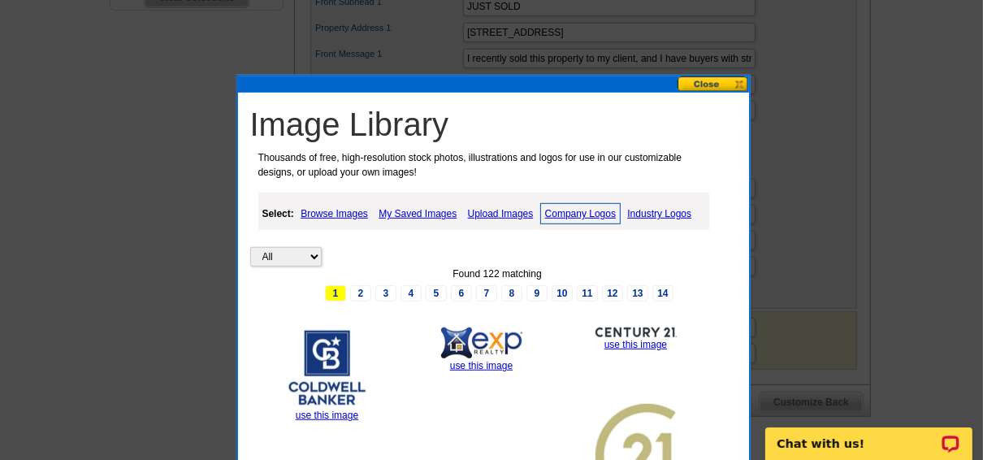
scroll to position [652, 0]
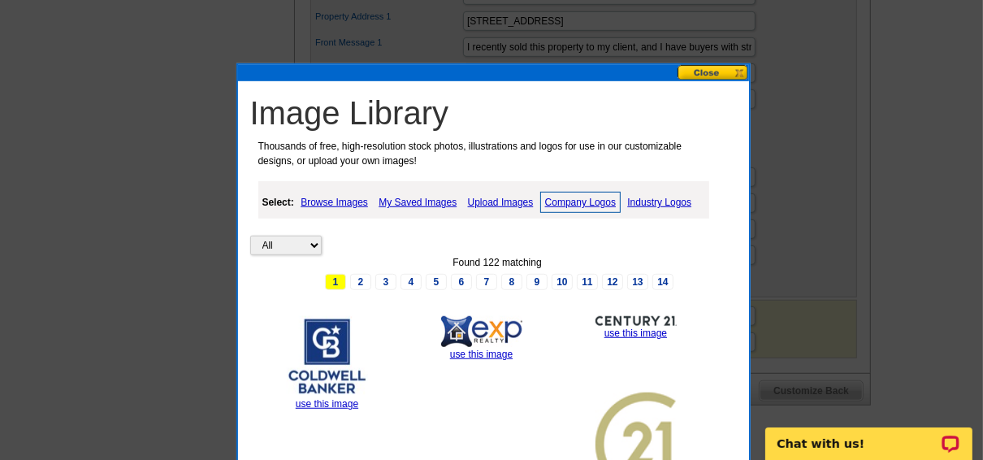
click at [345, 201] on link "Browse Images" at bounding box center [335, 202] width 76 height 19
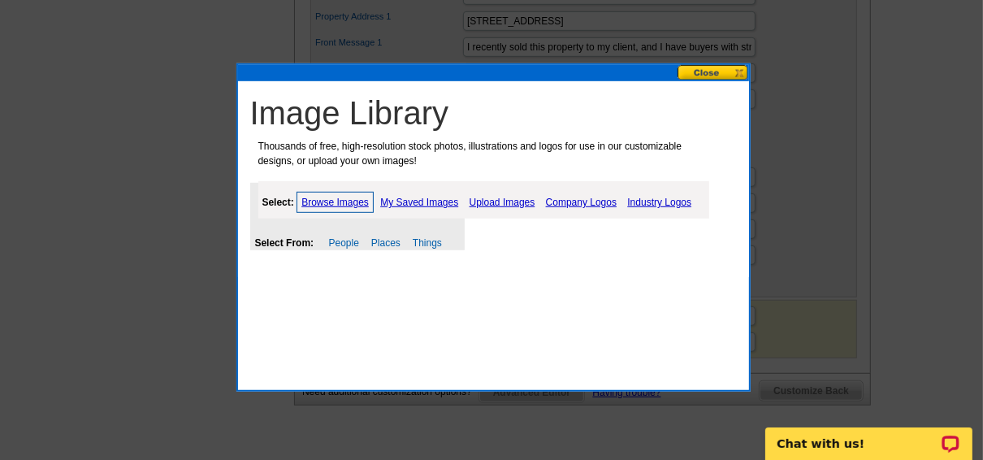
click at [396, 202] on link "My Saved Images" at bounding box center [419, 202] width 86 height 19
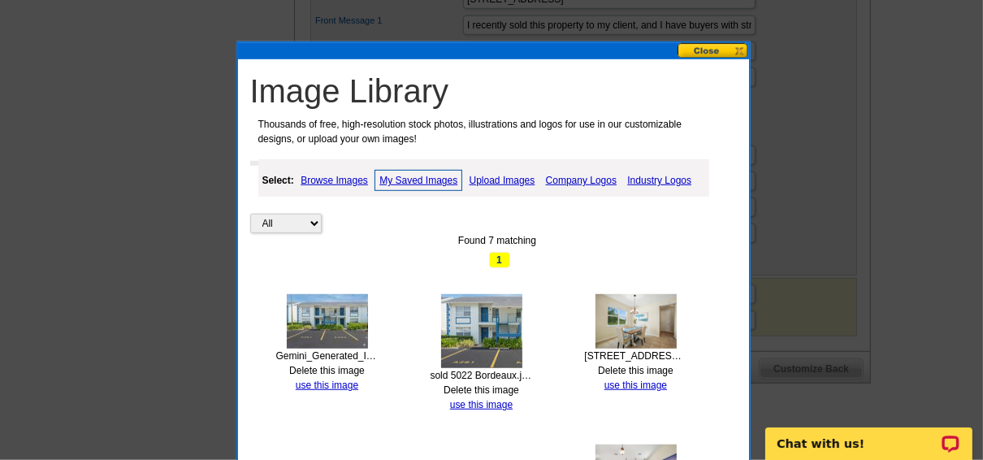
scroll to position [688, 0]
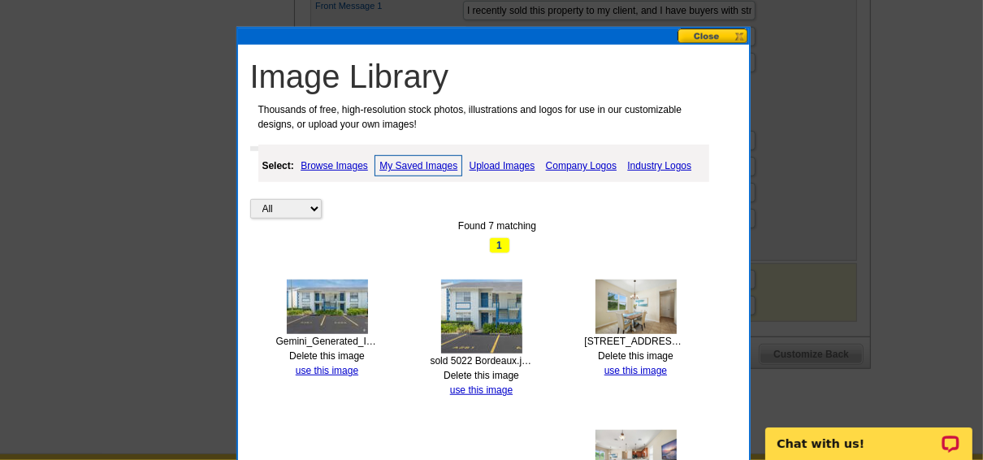
click at [487, 158] on link "Upload Images" at bounding box center [503, 165] width 74 height 19
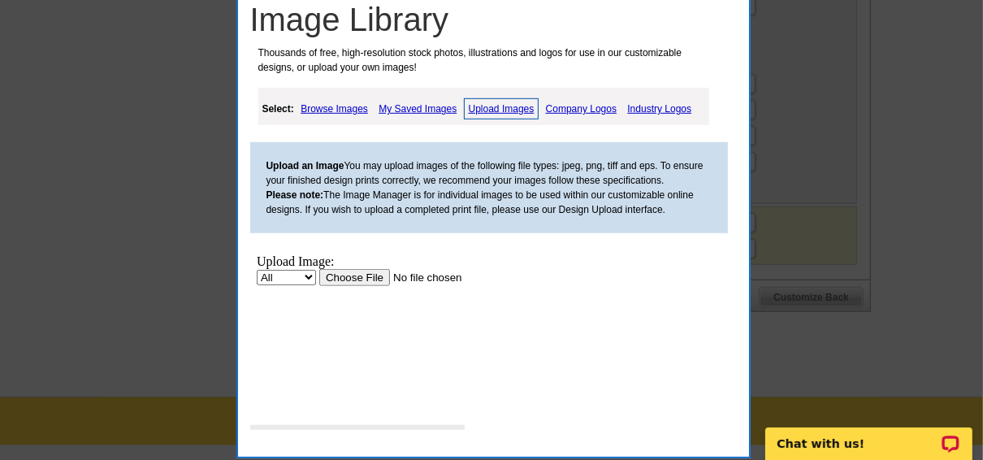
scroll to position [883, 0]
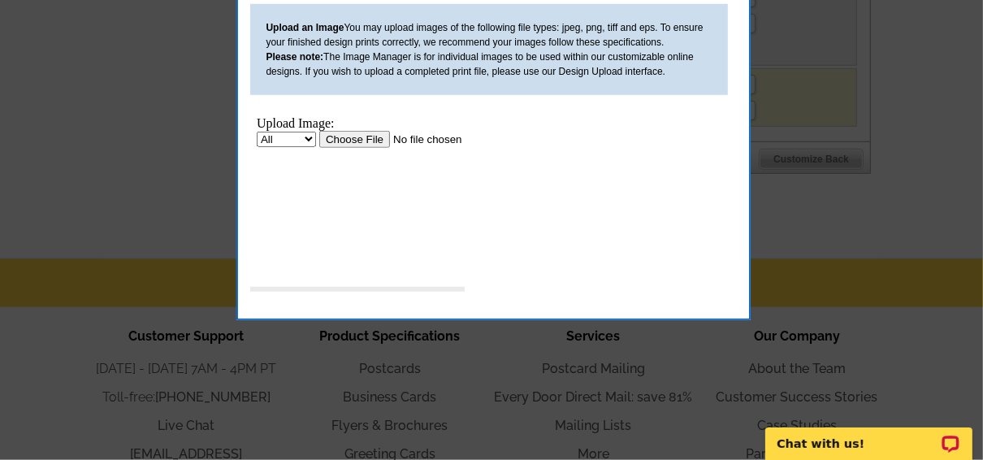
click at [355, 142] on input "file" at bounding box center [421, 138] width 206 height 17
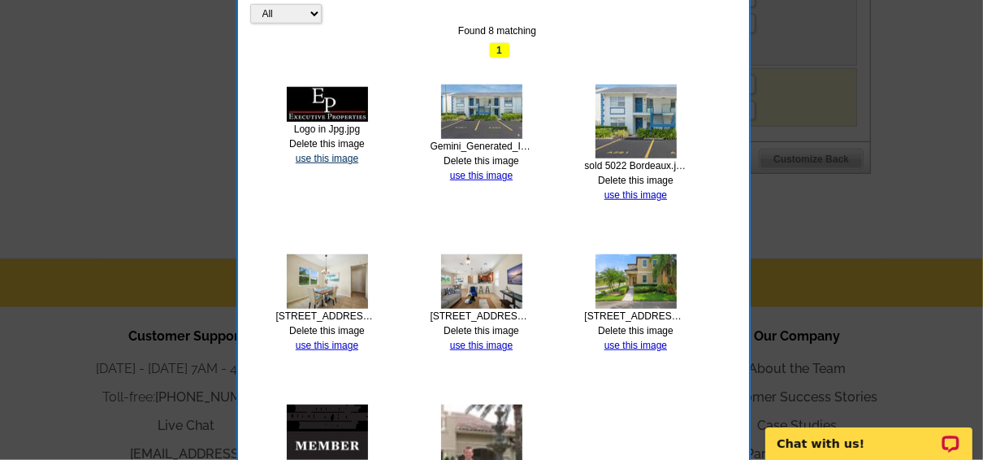
click at [338, 156] on link "use this image" at bounding box center [327, 158] width 63 height 11
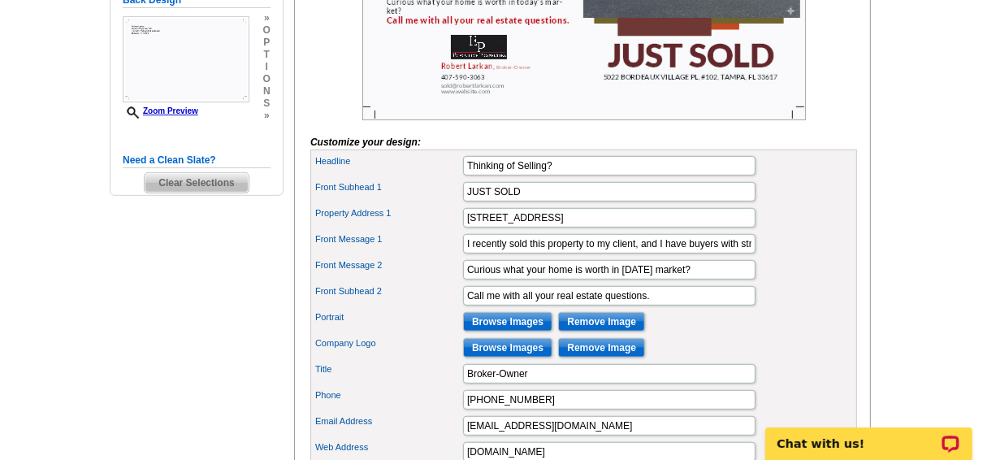
scroll to position [520, 0]
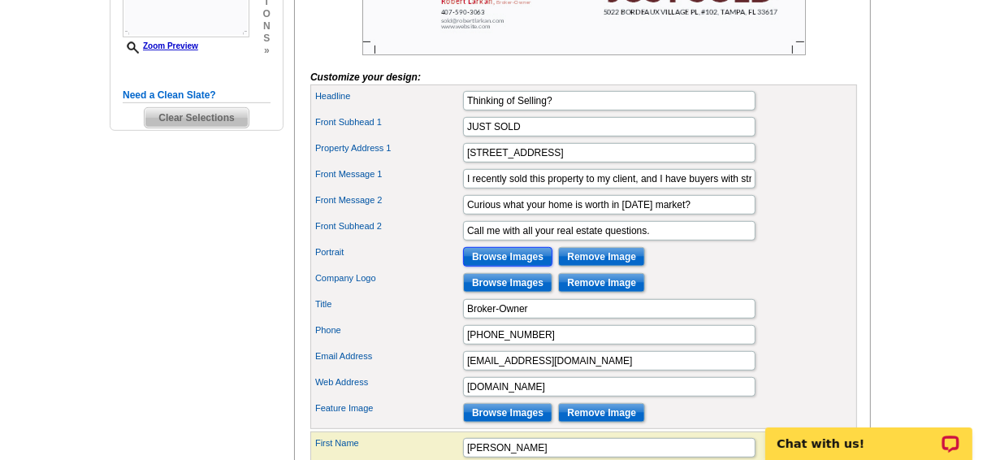
click at [500, 266] on input "Browse Images" at bounding box center [507, 256] width 89 height 19
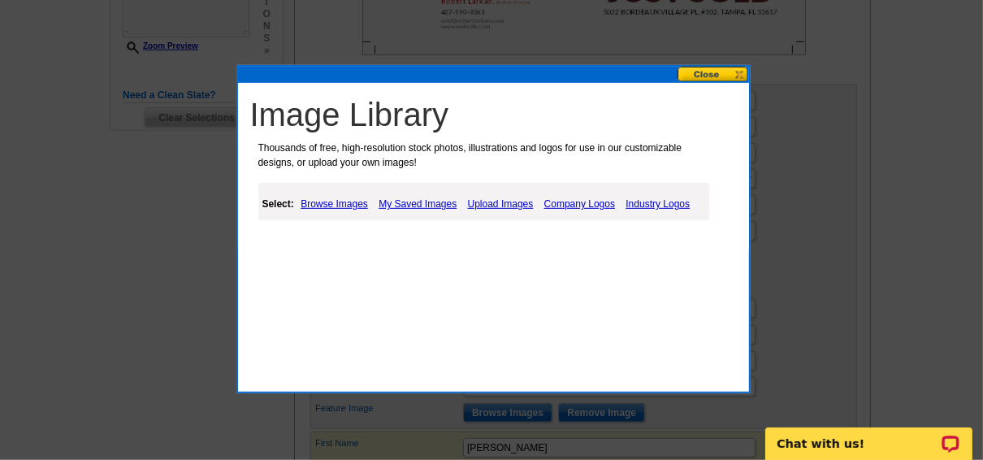
click at [496, 202] on link "Upload Images" at bounding box center [501, 203] width 74 height 19
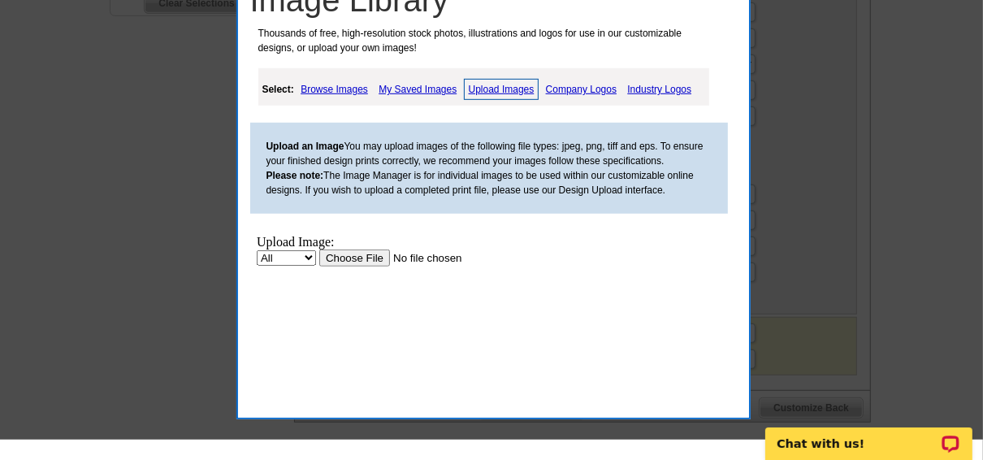
scroll to position [650, 0]
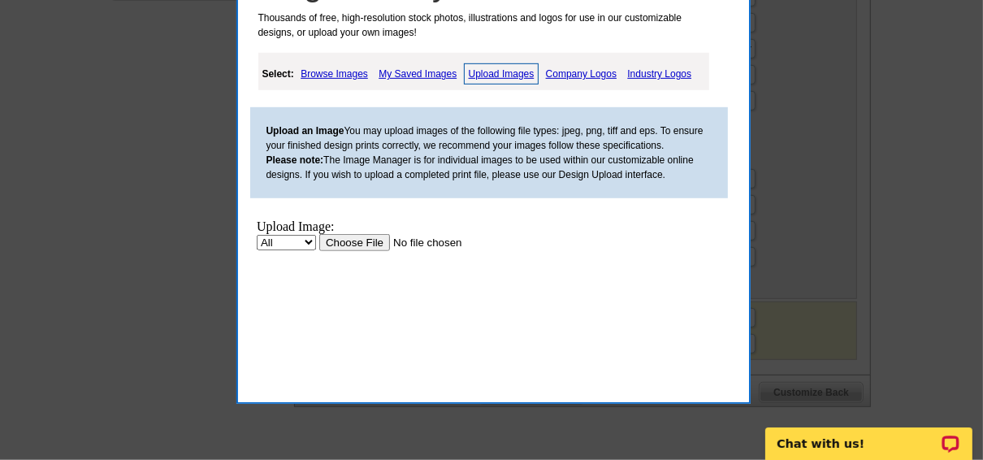
click at [367, 242] on input "file" at bounding box center [421, 241] width 206 height 17
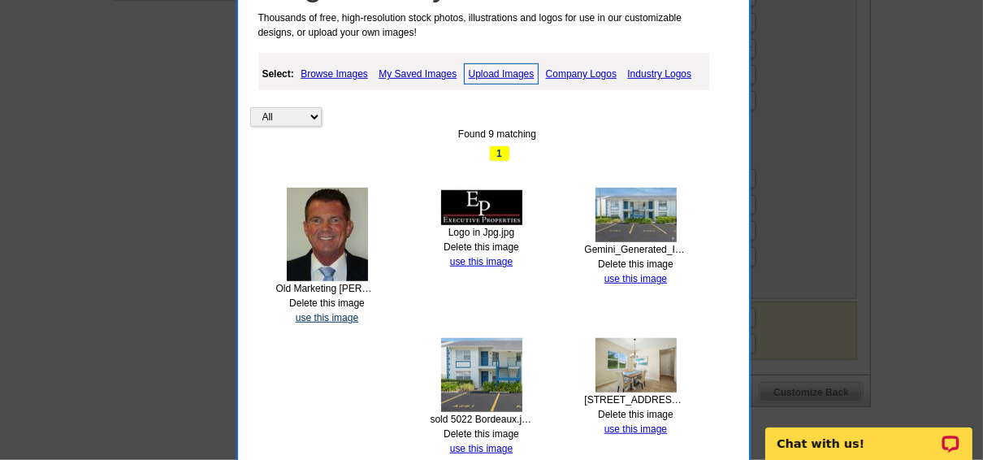
click at [329, 314] on link "use this image" at bounding box center [327, 317] width 63 height 11
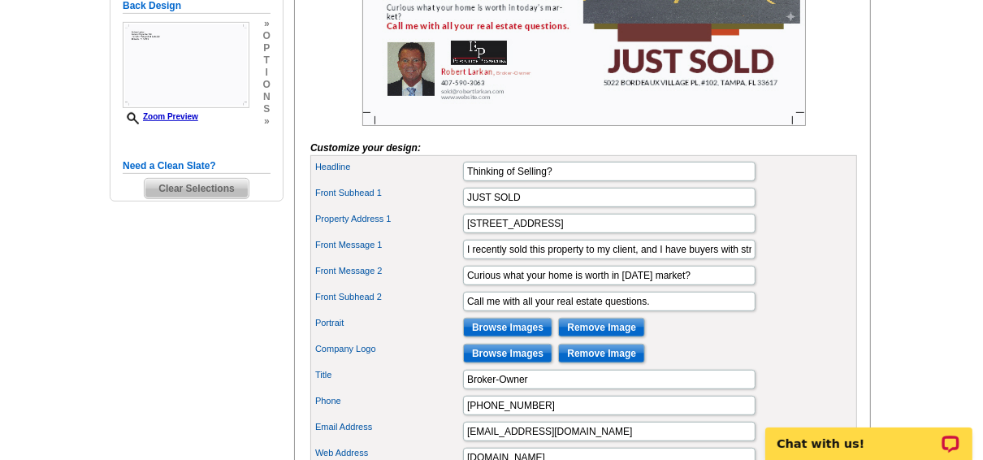
scroll to position [455, 0]
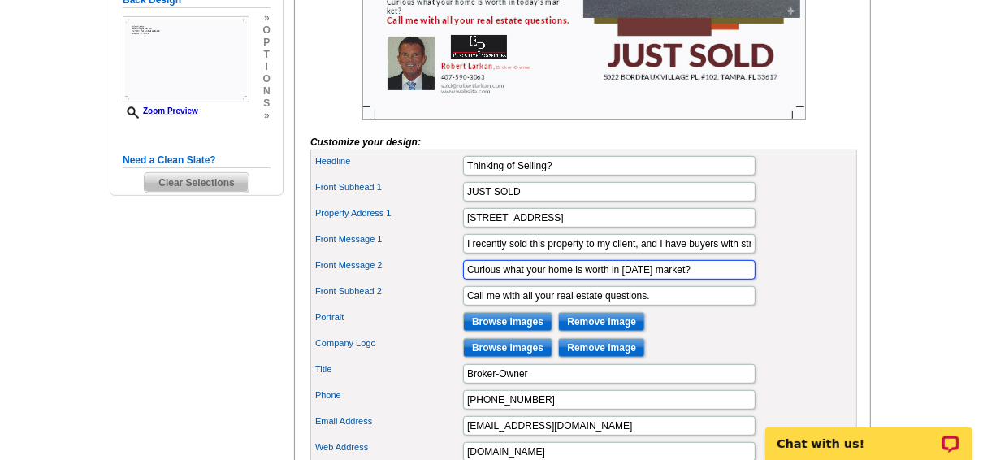
drag, startPoint x: 502, startPoint y: 292, endPoint x: 700, endPoint y: 303, distance: 198.5
click at [700, 283] on div "Front Message 2 Curious what your home is worth in today’s market?" at bounding box center [584, 270] width 540 height 26
type input "Curious about the value of your home?"
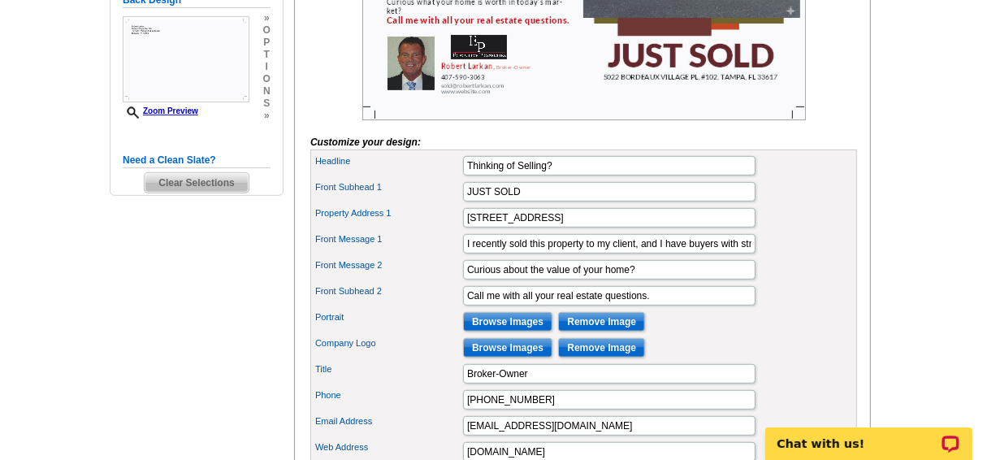
click at [767, 335] on div "Portrait Browse Images Remove Image" at bounding box center [584, 322] width 540 height 26
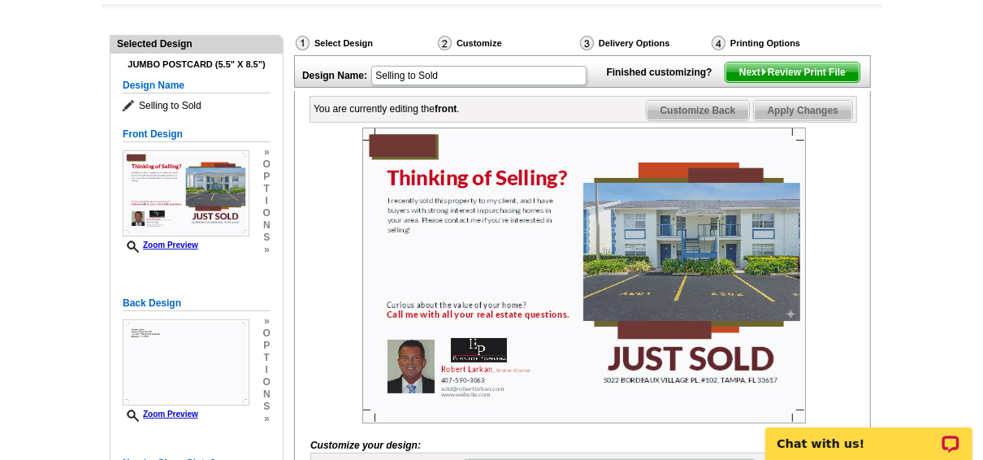
scroll to position [65, 0]
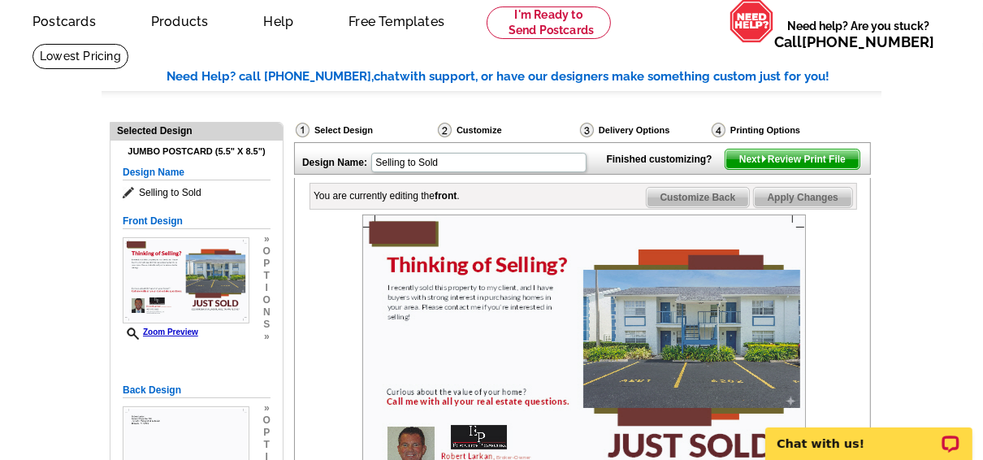
click at [804, 207] on span "Apply Changes" at bounding box center [803, 197] width 98 height 19
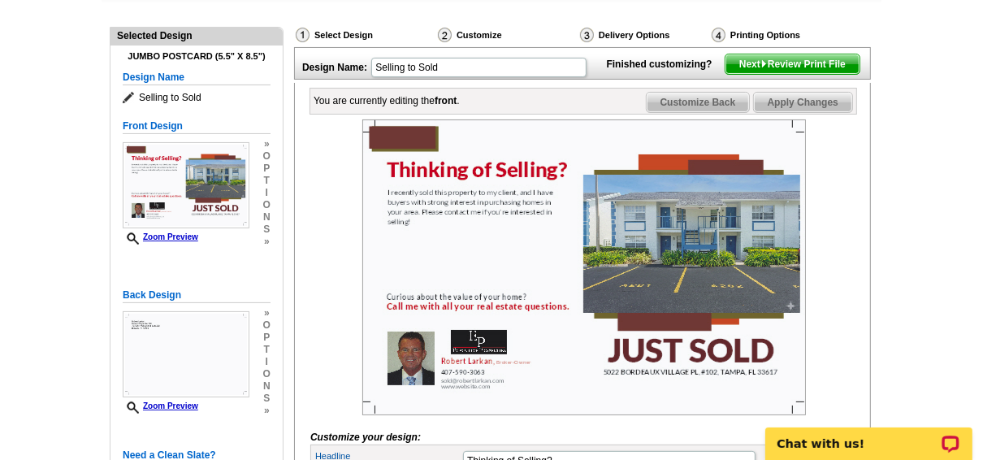
scroll to position [130, 0]
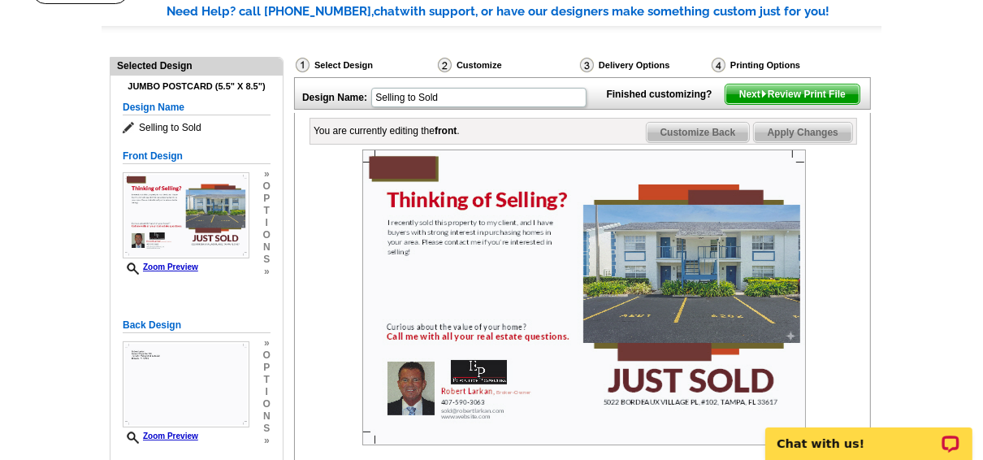
click at [470, 63] on div "Customize" at bounding box center [507, 67] width 142 height 20
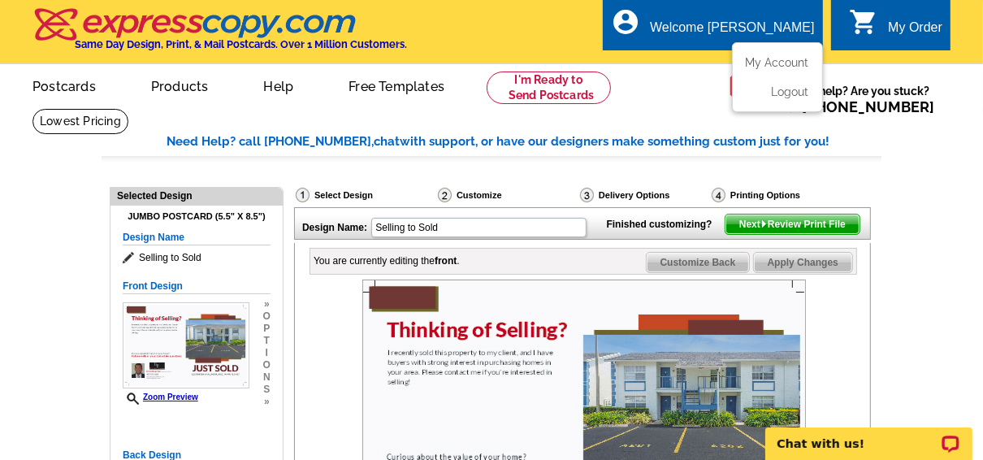
click at [734, 32] on div "Welcome [PERSON_NAME]" at bounding box center [732, 31] width 164 height 23
click at [760, 58] on link "My Account" at bounding box center [774, 62] width 70 height 15
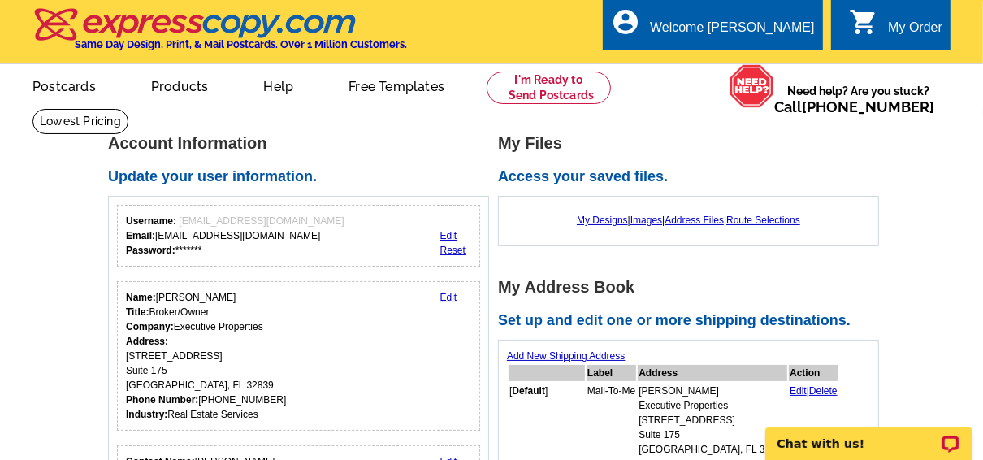
click at [445, 294] on link "Edit" at bounding box center [448, 297] width 17 height 11
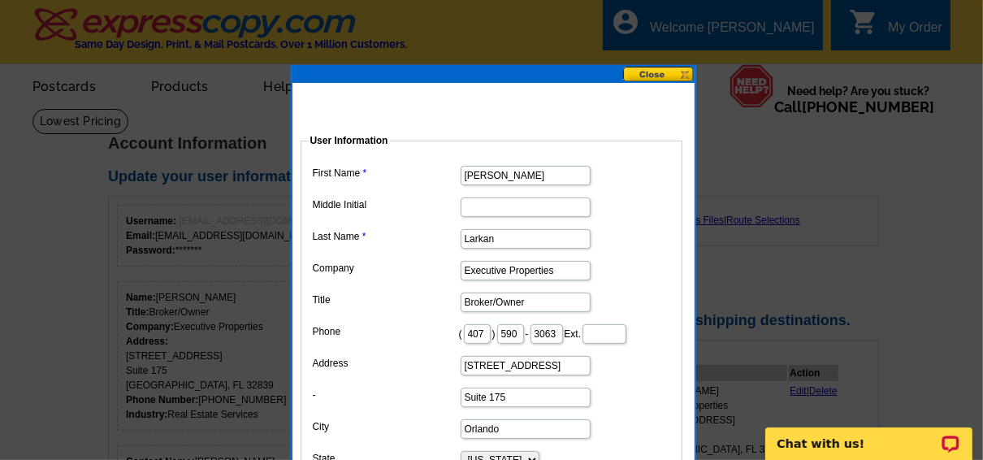
click at [645, 69] on button at bounding box center [658, 74] width 71 height 15
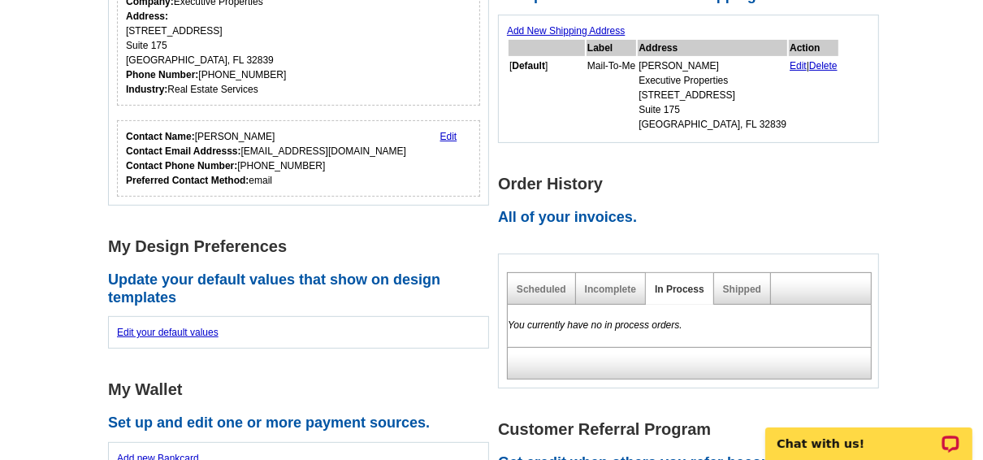
scroll to position [390, 0]
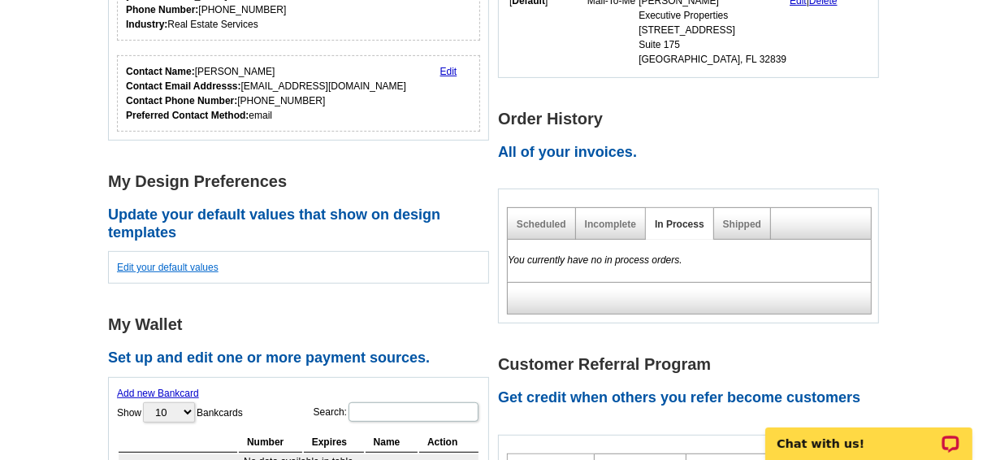
click at [196, 265] on link "Edit your default values" at bounding box center [168, 267] width 102 height 11
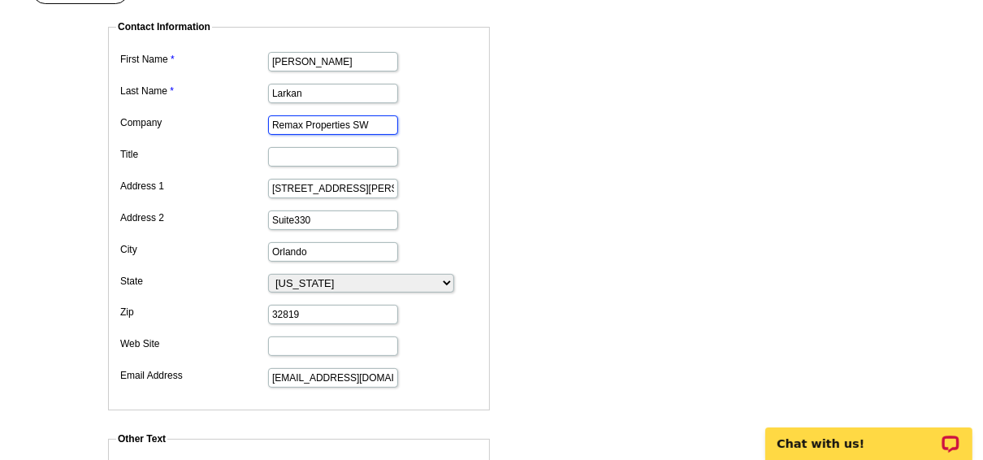
drag, startPoint x: 378, startPoint y: 119, endPoint x: 240, endPoint y: 123, distance: 137.4
click at [240, 123] on dl "First Name [PERSON_NAME] Name [PERSON_NAME] Company Remax Properties SW Title A…" at bounding box center [299, 218] width 366 height 341
type input "Executive Properties"
type input "[DOMAIN_NAME]"
type input "3063"
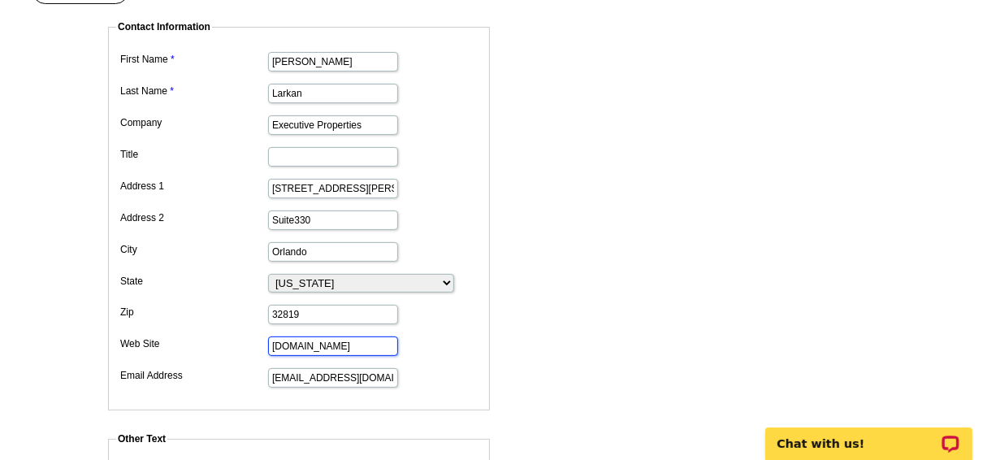
click at [307, 340] on input "[DOMAIN_NAME]" at bounding box center [333, 345] width 130 height 19
type input "www.WindermereExpert.com"
drag, startPoint x: 310, startPoint y: 309, endPoint x: 202, endPoint y: 307, distance: 107.3
click at [202, 307] on dl "First Name Robert Last Name Larkan Company Executive Properties Title Address 1…" at bounding box center [299, 218] width 366 height 341
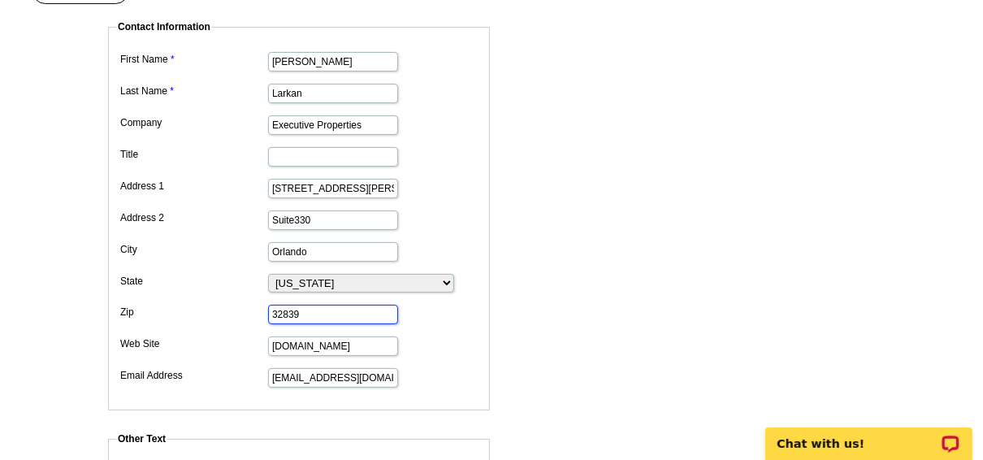
type input "32839"
drag, startPoint x: 319, startPoint y: 216, endPoint x: 242, endPoint y: 218, distance: 77.2
click at [242, 218] on dl "First Name Robert Last Name Larkan Company Executive Properties Title Address 1…" at bounding box center [299, 218] width 366 height 341
type input "Suite 175"
drag, startPoint x: 378, startPoint y: 183, endPoint x: 229, endPoint y: 183, distance: 148.7
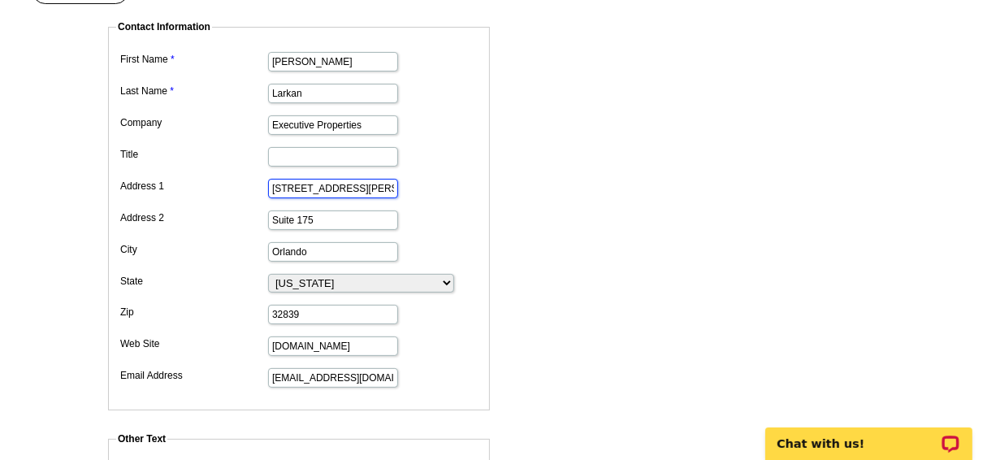
click at [229, 183] on dl "First Name Robert Last Name Larkan Company Executive Properties Title Address 1…" at bounding box center [299, 218] width 366 height 341
type input "4700 Millenia Blvd"
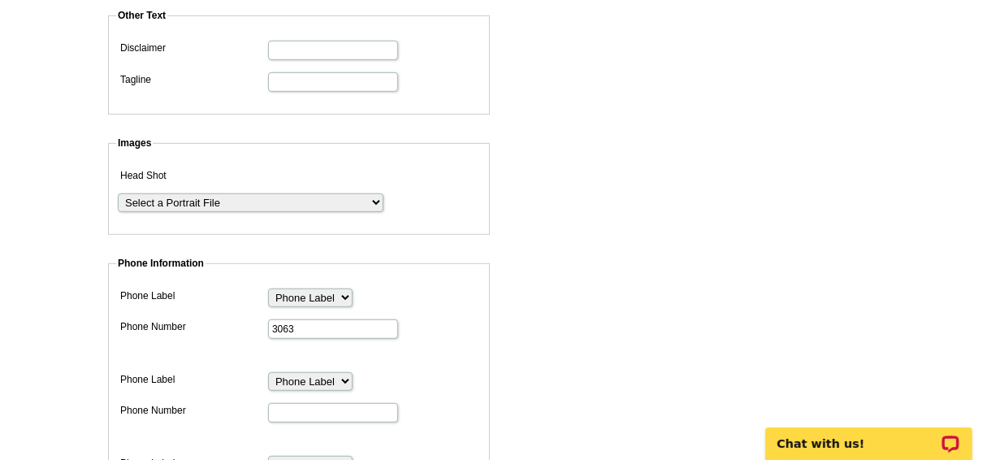
scroll to position [585, 0]
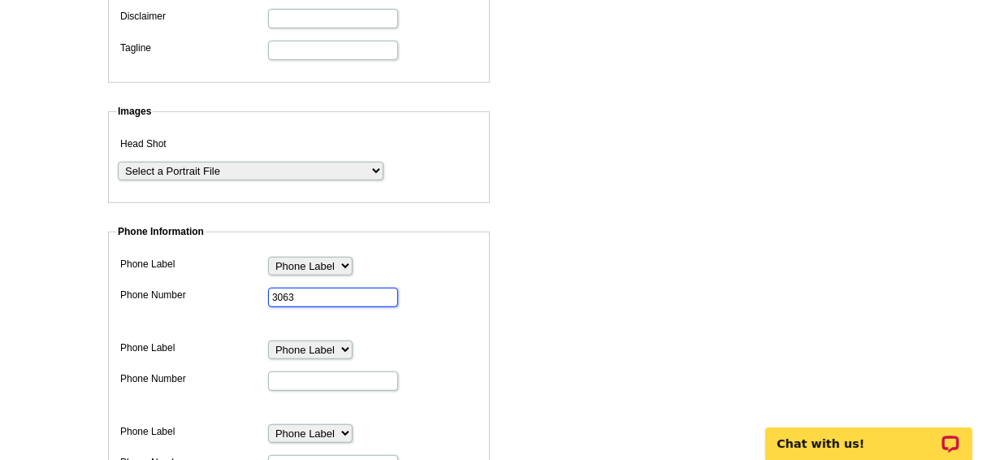
drag, startPoint x: 320, startPoint y: 286, endPoint x: 223, endPoint y: 275, distance: 97.3
click at [223, 275] on dl "Phone Label Phone Label Phone Fax Pager Cell Home Business Direct Dial Toll-Fre…" at bounding box center [299, 459] width 366 height 412
type input "4075903063"
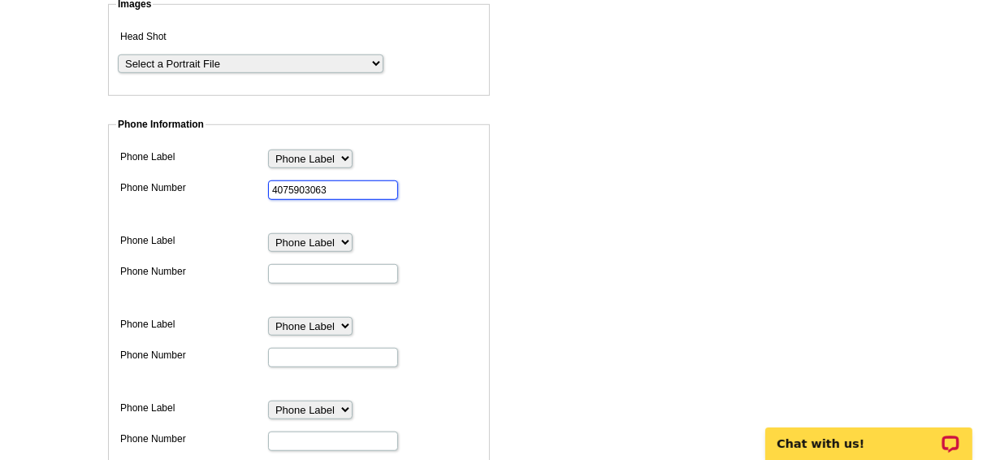
scroll to position [715, 0]
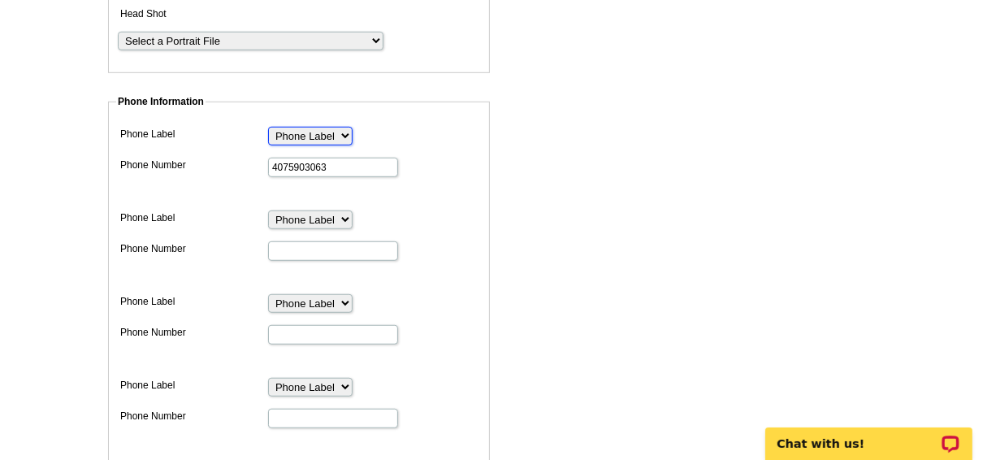
click at [340, 127] on select "Phone Label Phone Fax Pager Cell Home Business Direct Dial Toll-Free Office Res…" at bounding box center [310, 136] width 84 height 19
select select "6"
click at [268, 127] on select "Phone Label Phone Fax Pager Cell Home Business Direct Dial Toll-Free Office Res…" at bounding box center [310, 136] width 84 height 19
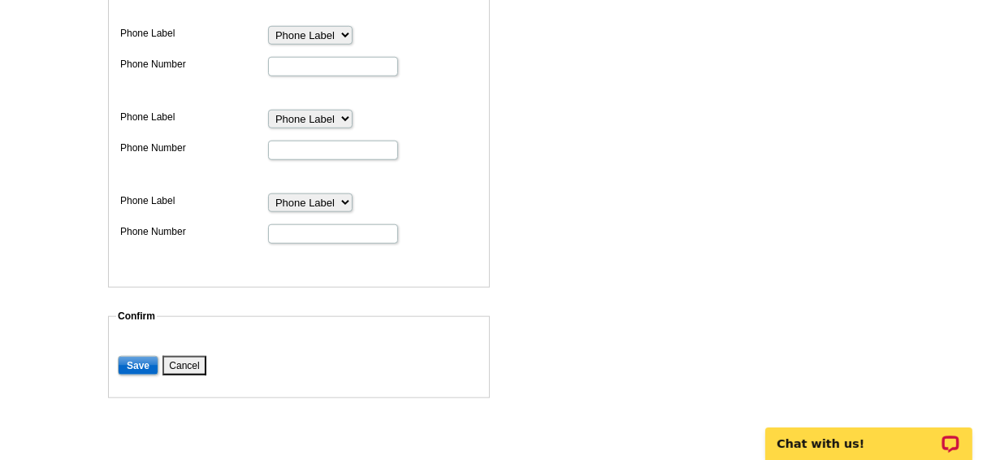
scroll to position [1040, 0]
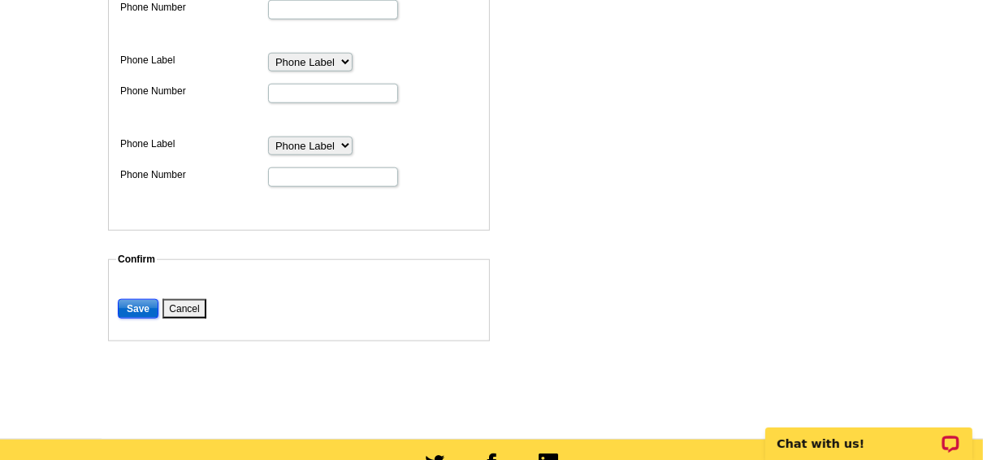
click at [145, 299] on input "Save" at bounding box center [138, 308] width 41 height 19
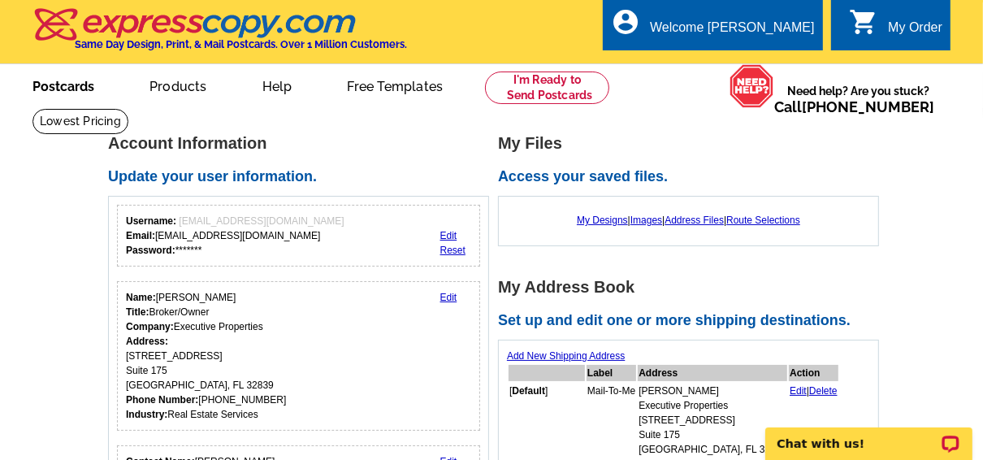
click at [73, 85] on link "Postcards" at bounding box center [63, 85] width 114 height 38
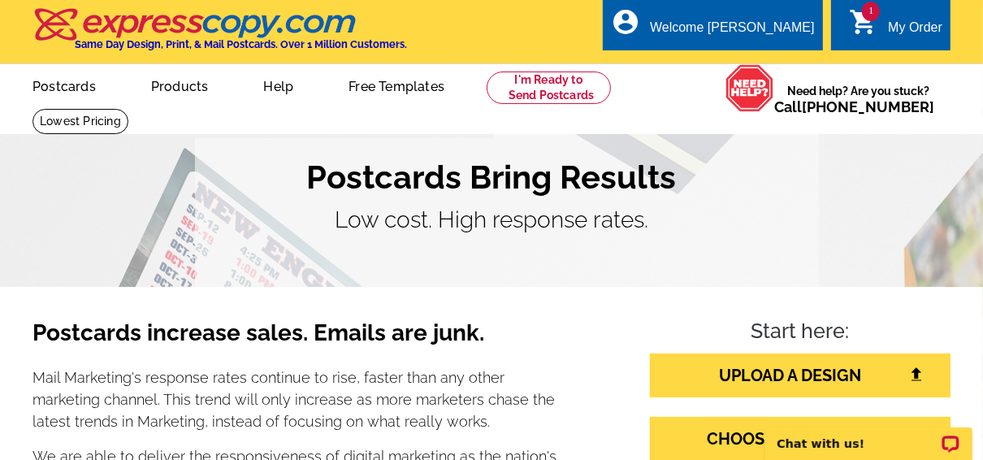
click at [911, 20] on div "My Order" at bounding box center [915, 31] width 54 height 23
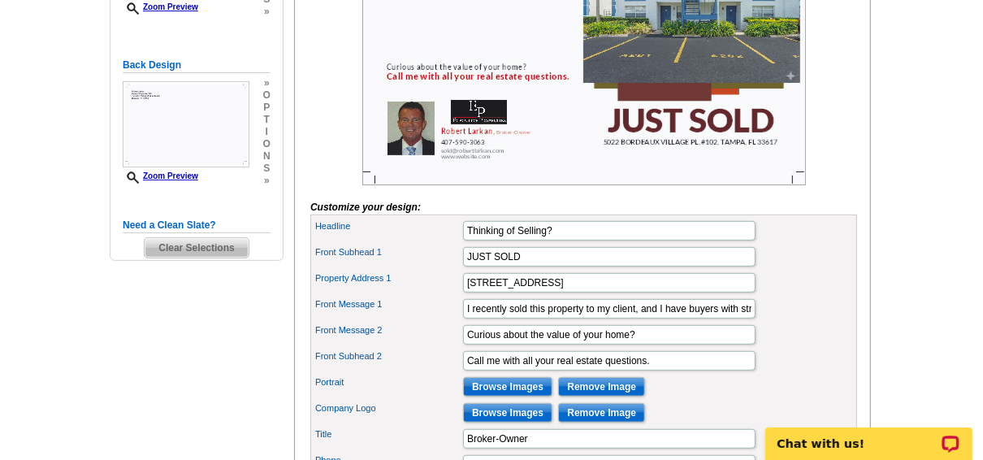
scroll to position [455, 0]
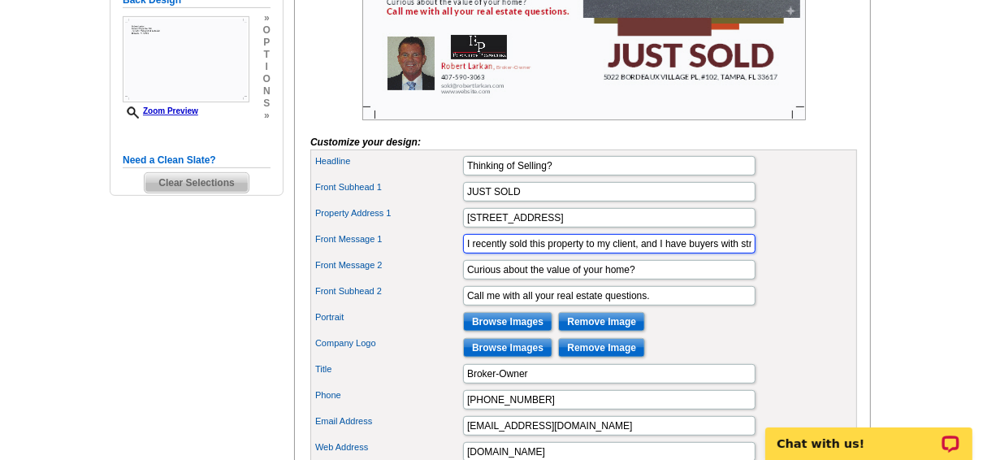
click at [716, 253] on input "I recently sold this property to my client, and I have buyers with strong inter…" at bounding box center [609, 243] width 292 height 19
type input "I recently sold this property to my client, and I have buyers with strong inter…"
click at [833, 231] on div "Property Address 1 [STREET_ADDRESS]" at bounding box center [584, 218] width 540 height 26
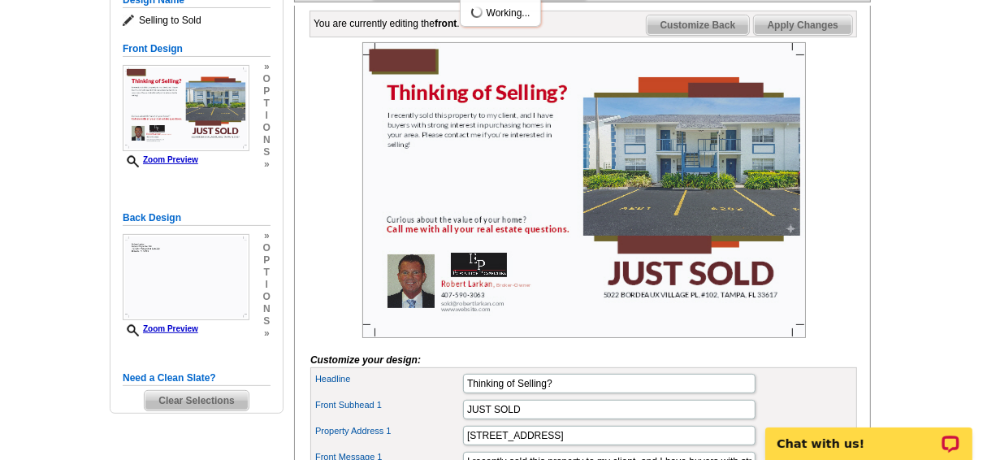
scroll to position [130, 0]
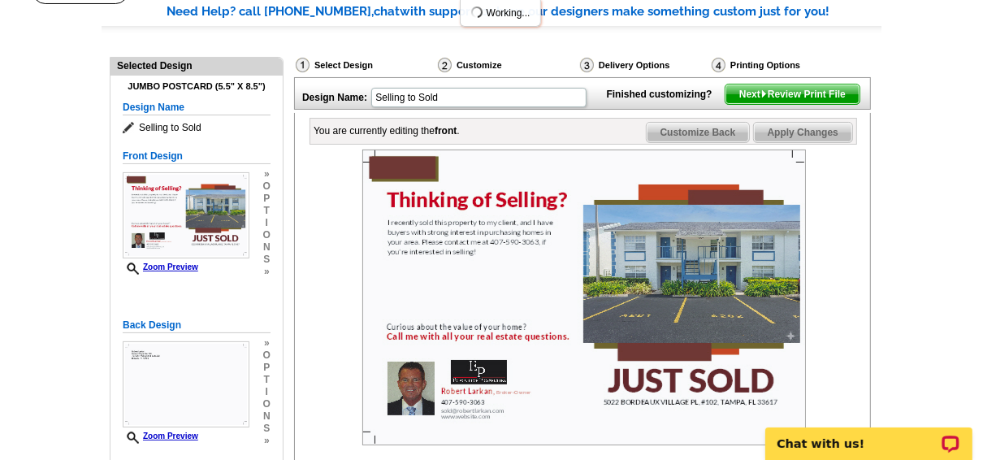
click at [774, 142] on span "Apply Changes" at bounding box center [803, 132] width 98 height 19
click at [801, 104] on span "Next Review Print File" at bounding box center [792, 93] width 134 height 19
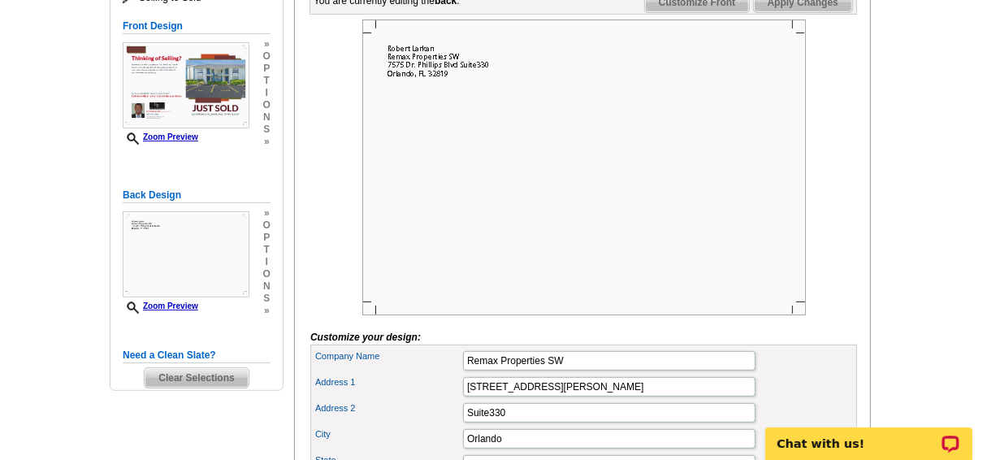
scroll to position [455, 0]
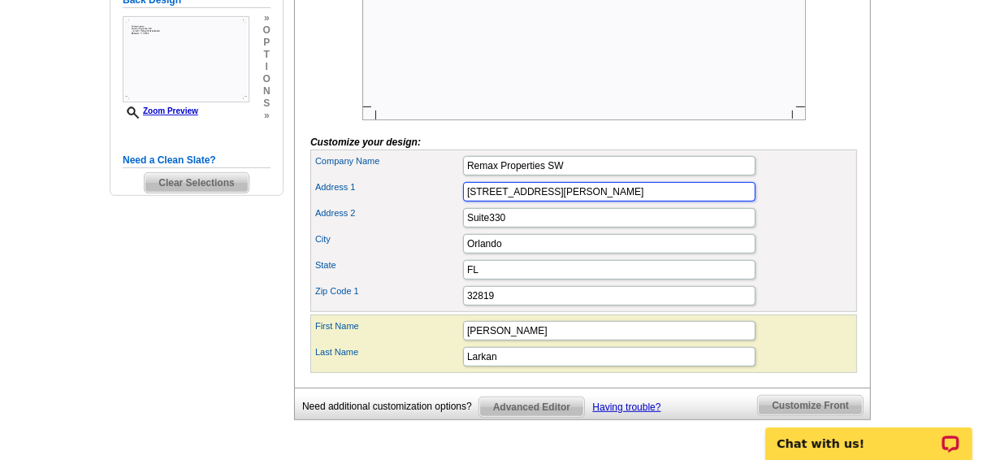
drag, startPoint x: 586, startPoint y: 217, endPoint x: 391, endPoint y: 203, distance: 195.5
click at [391, 203] on div "Address [STREET_ADDRESS][PERSON_NAME]" at bounding box center [584, 192] width 540 height 26
type input "[STREET_ADDRESS]"
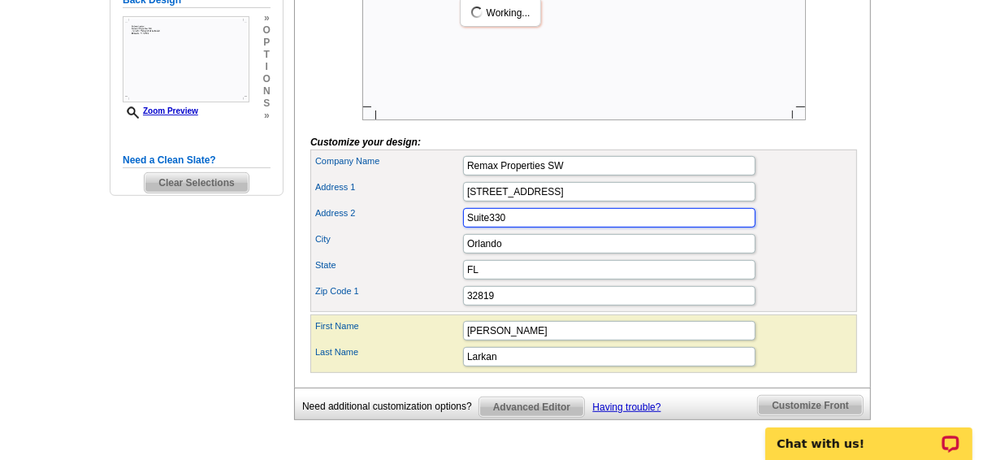
click at [528, 227] on input "Suite330" at bounding box center [609, 217] width 292 height 19
type input "Suite 175"
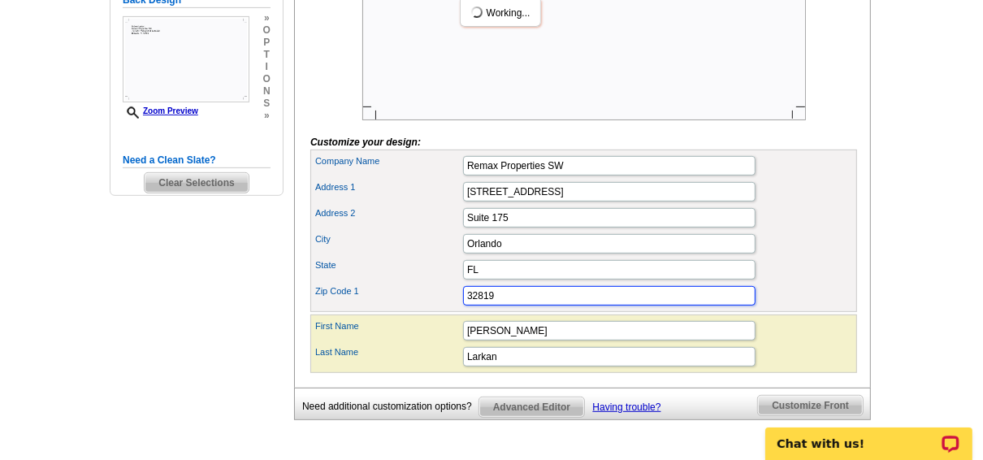
click at [508, 305] on input "32819" at bounding box center [609, 295] width 292 height 19
drag, startPoint x: 506, startPoint y: 318, endPoint x: 449, endPoint y: 326, distance: 57.3
click at [449, 309] on div "Zip Code 1 32819" at bounding box center [584, 296] width 540 height 26
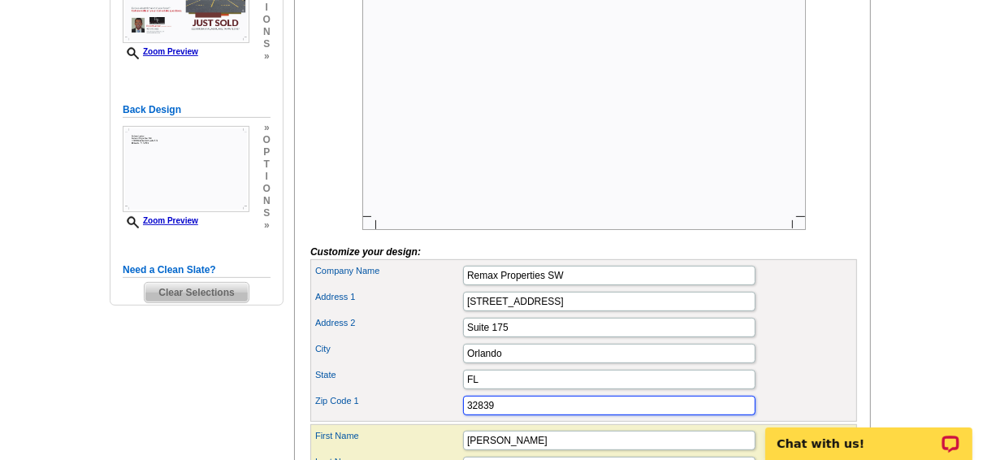
scroll to position [260, 0]
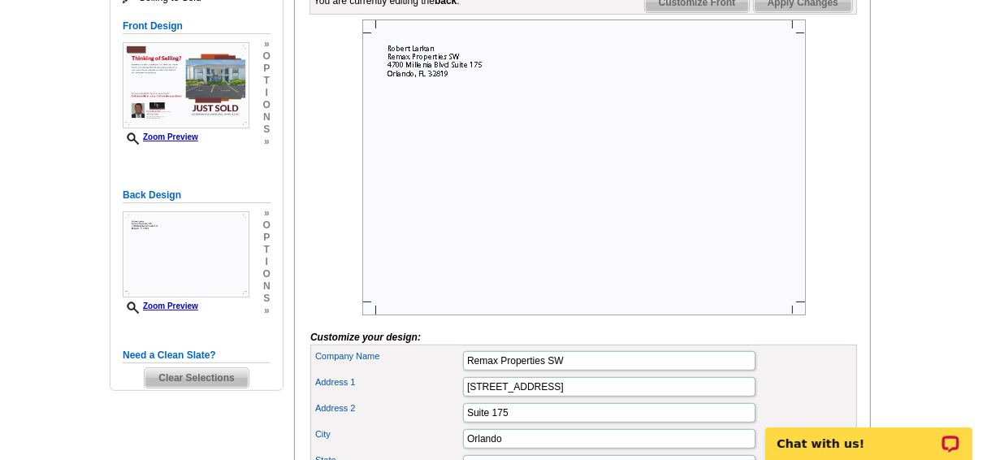
type input "32839"
click at [794, 12] on span "Apply Changes" at bounding box center [803, 2] width 98 height 19
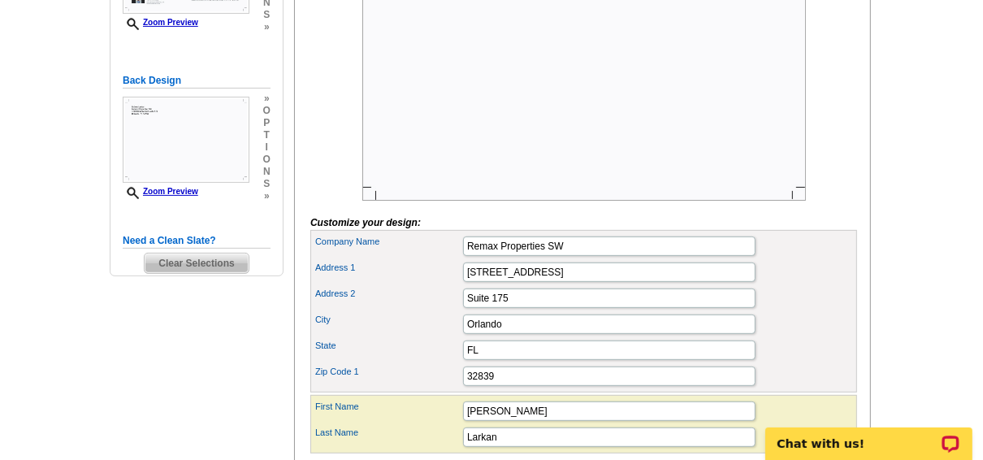
scroll to position [390, 0]
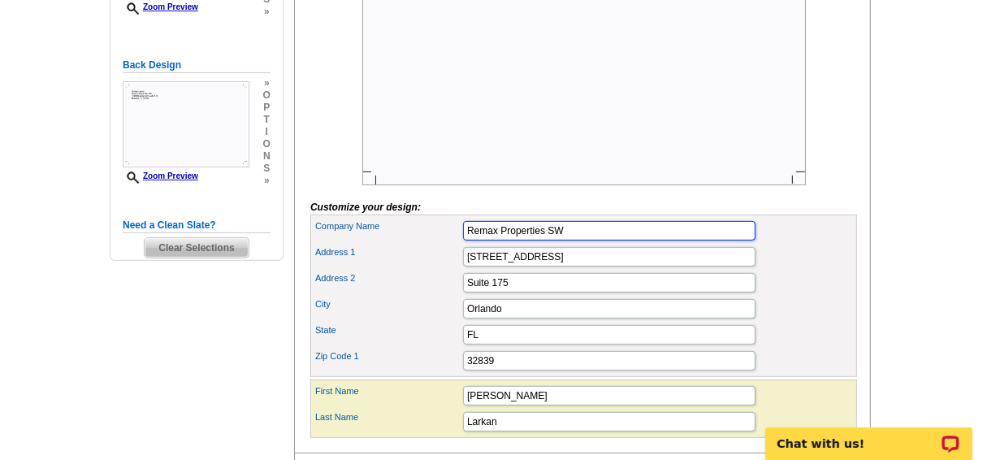
drag, startPoint x: 431, startPoint y: 253, endPoint x: 422, endPoint y: 253, distance: 9.7
click at [422, 244] on div "Company Name Remax Properties SW" at bounding box center [584, 231] width 540 height 26
type input "Executive Properties"
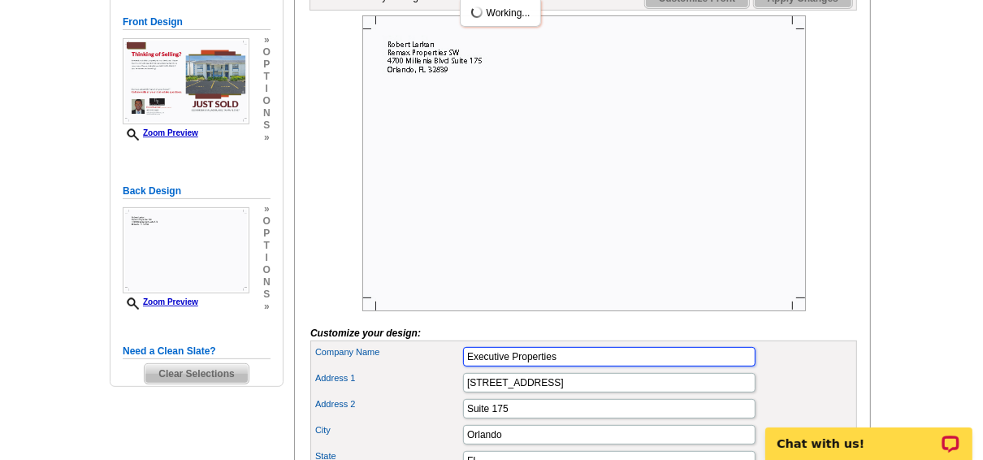
scroll to position [130, 0]
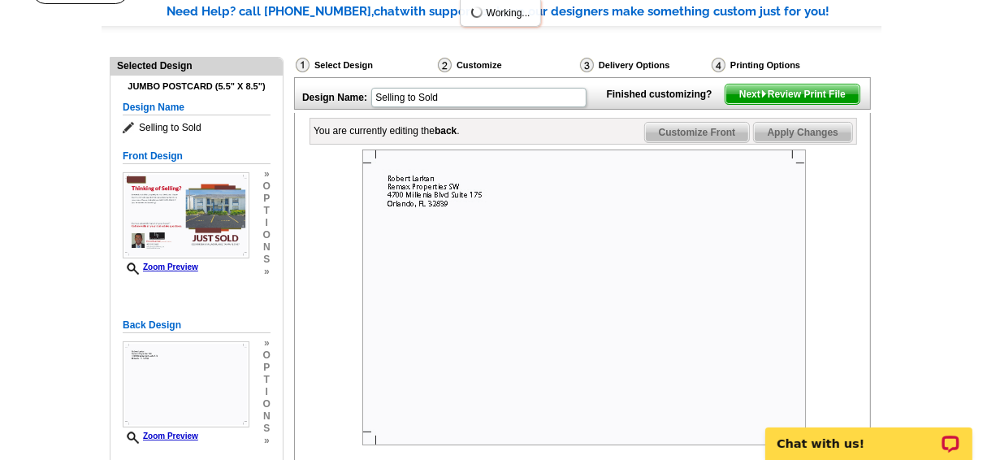
click at [816, 142] on span "Apply Changes" at bounding box center [803, 132] width 98 height 19
click at [796, 104] on span "Next Review Print File" at bounding box center [792, 93] width 134 height 19
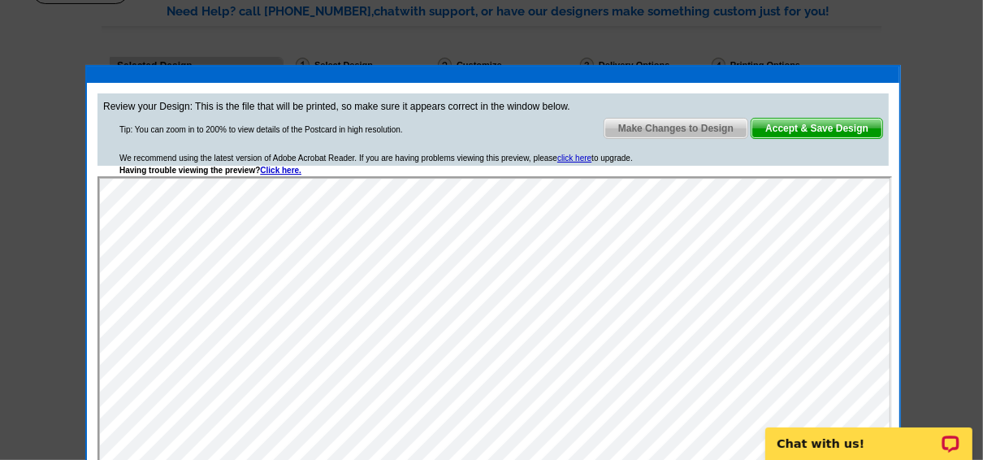
scroll to position [0, 0]
click at [684, 128] on span "Make Changes to Design" at bounding box center [675, 128] width 143 height 19
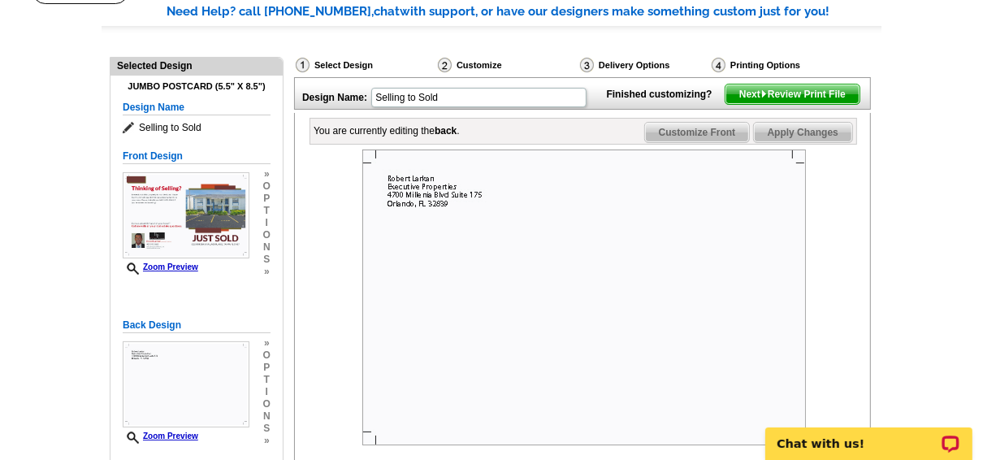
click at [708, 142] on span "Customize Front" at bounding box center [697, 132] width 105 height 19
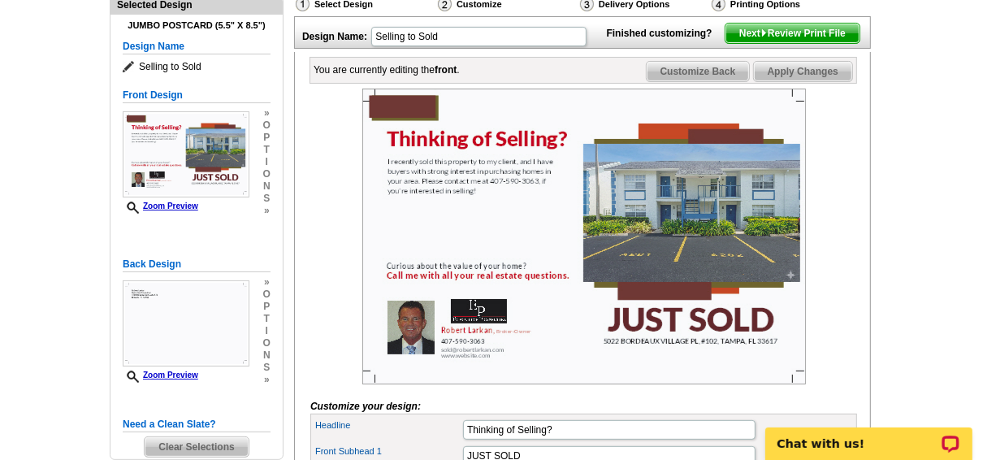
scroll to position [260, 0]
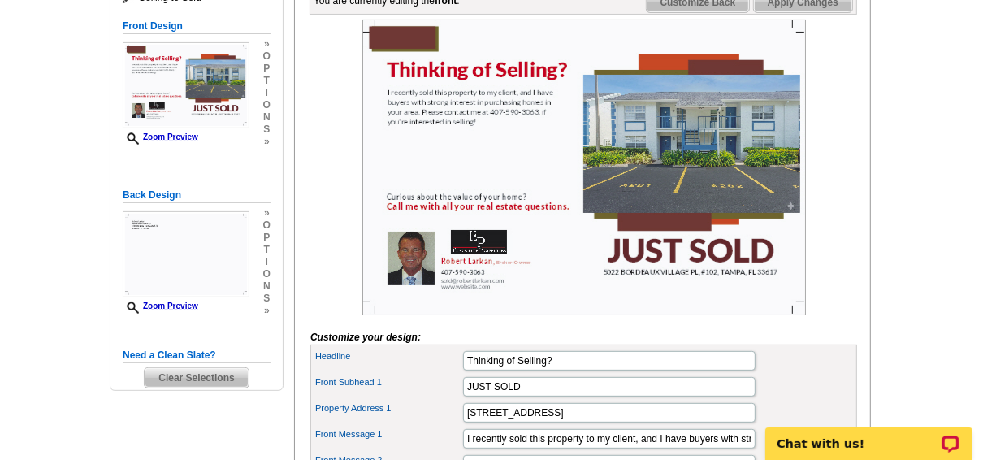
click at [456, 310] on img at bounding box center [584, 167] width 444 height 296
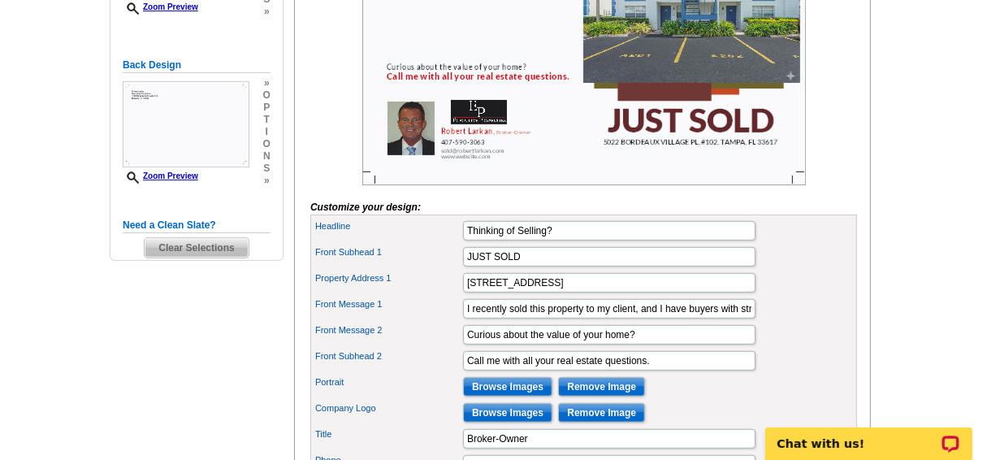
scroll to position [585, 0]
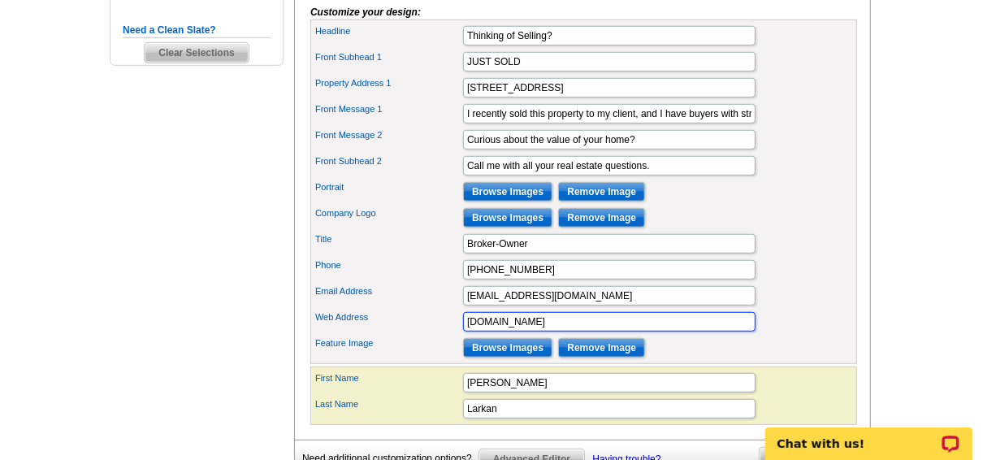
click at [506, 331] on input "www.website.com" at bounding box center [609, 321] width 292 height 19
type input "www.WindermereExpert.com"
drag, startPoint x: 777, startPoint y: 315, endPoint x: 787, endPoint y: 314, distance: 10.6
click at [780, 309] on div "Email Address sold@robertlarkan.com" at bounding box center [584, 296] width 540 height 26
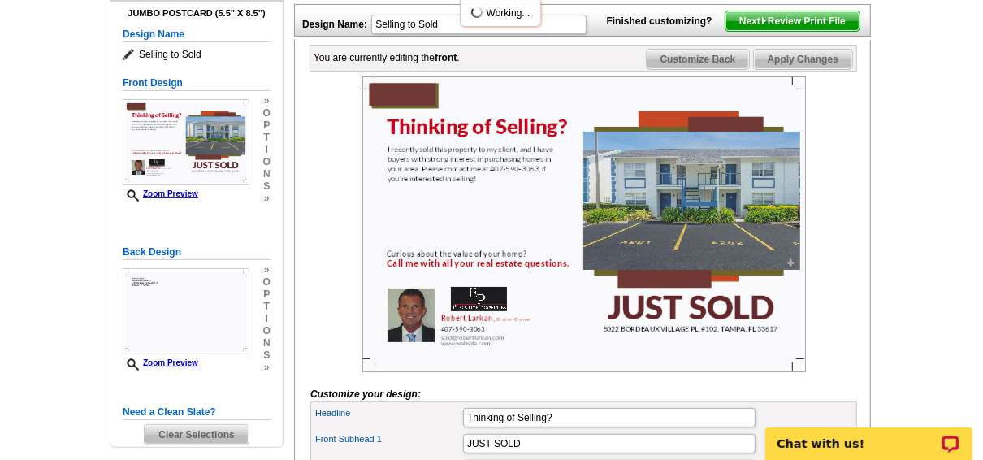
scroll to position [130, 0]
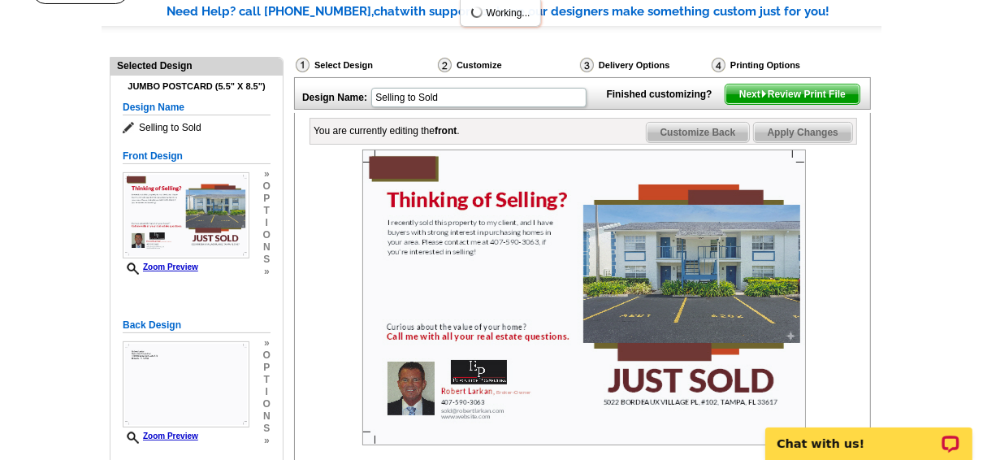
click at [793, 142] on span "Apply Changes" at bounding box center [803, 132] width 98 height 19
click at [771, 104] on span "Next Review Print File" at bounding box center [792, 93] width 134 height 19
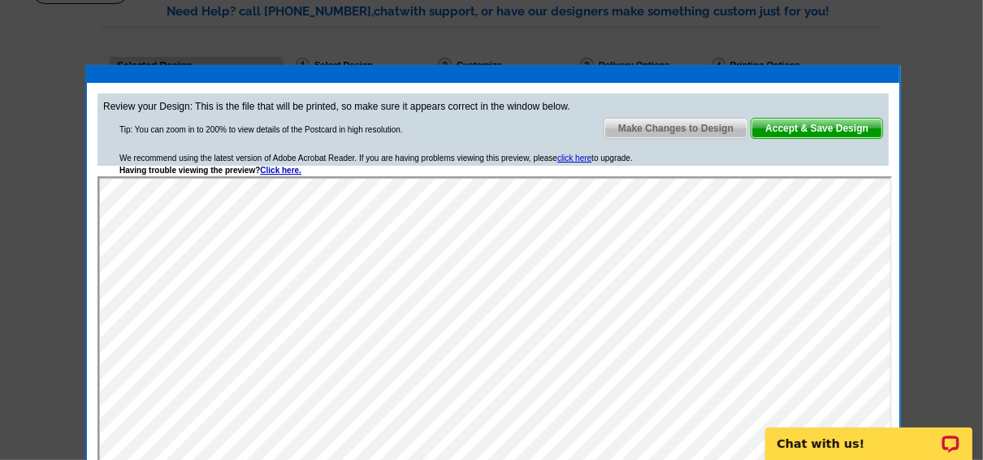
scroll to position [0, 0]
click at [817, 123] on span "Accept & Save Design" at bounding box center [816, 128] width 131 height 19
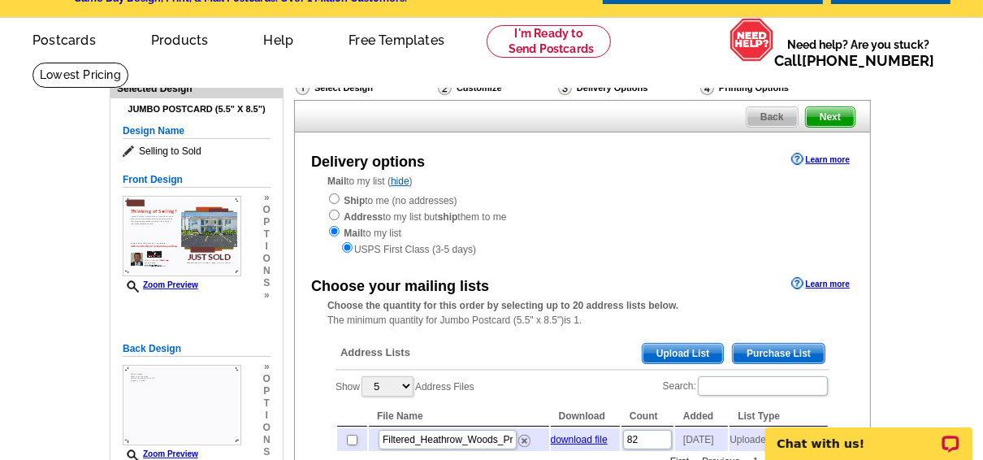
scroll to position [130, 0]
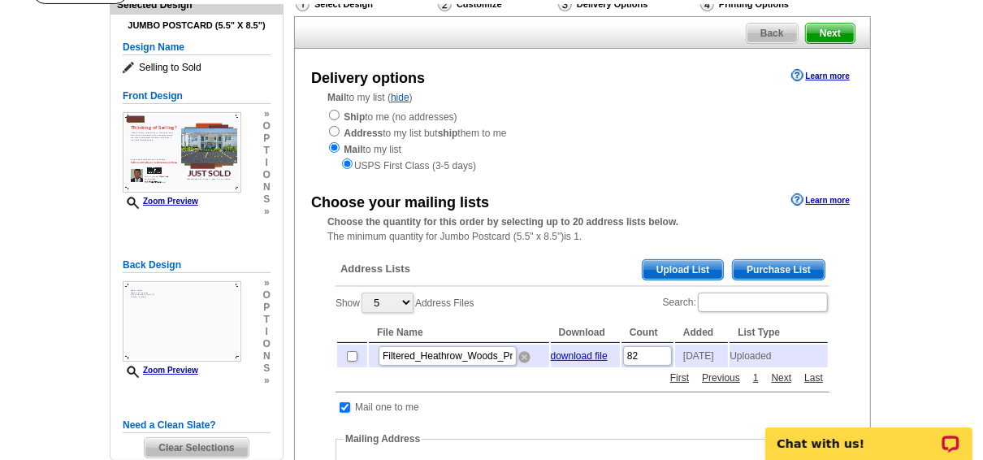
click at [524, 362] on img at bounding box center [524, 357] width 12 height 12
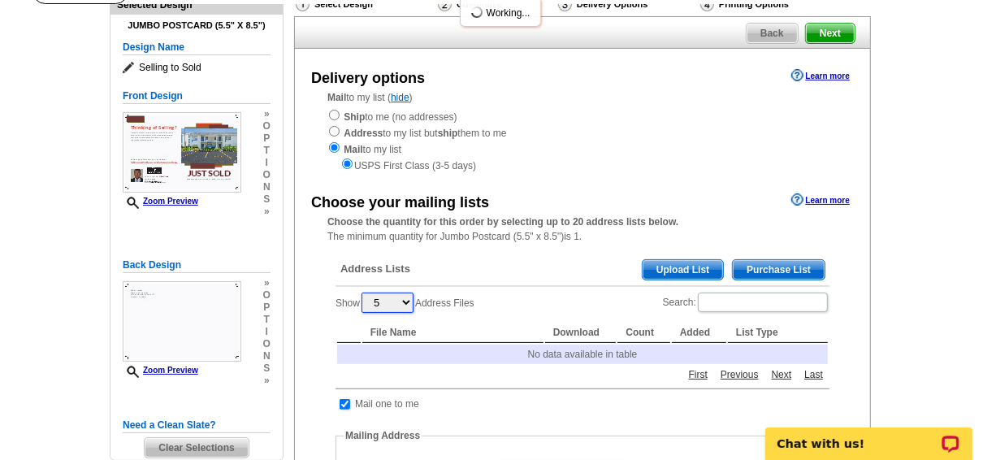
click at [409, 301] on select "5 10 25 50 100" at bounding box center [388, 302] width 52 height 20
select select "50"
click at [364, 293] on select "5 10 25 50 100" at bounding box center [388, 302] width 52 height 20
click at [695, 268] on span "Upload List" at bounding box center [683, 269] width 80 height 19
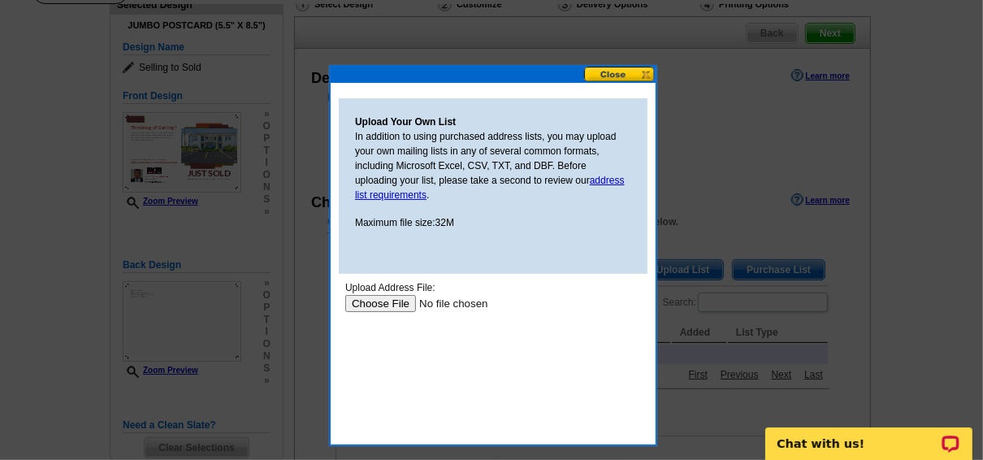
scroll to position [0, 0]
click at [388, 301] on input "file" at bounding box center [447, 302] width 206 height 17
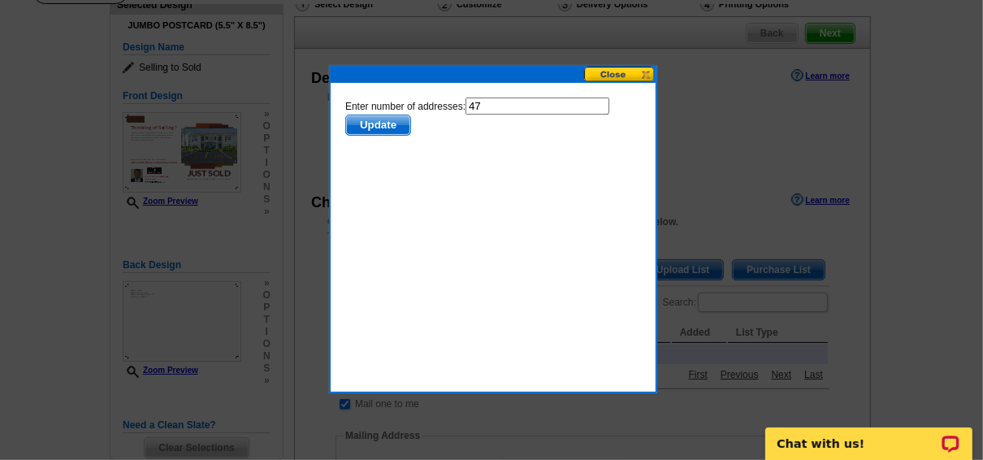
click at [391, 122] on span "Update" at bounding box center [377, 124] width 64 height 19
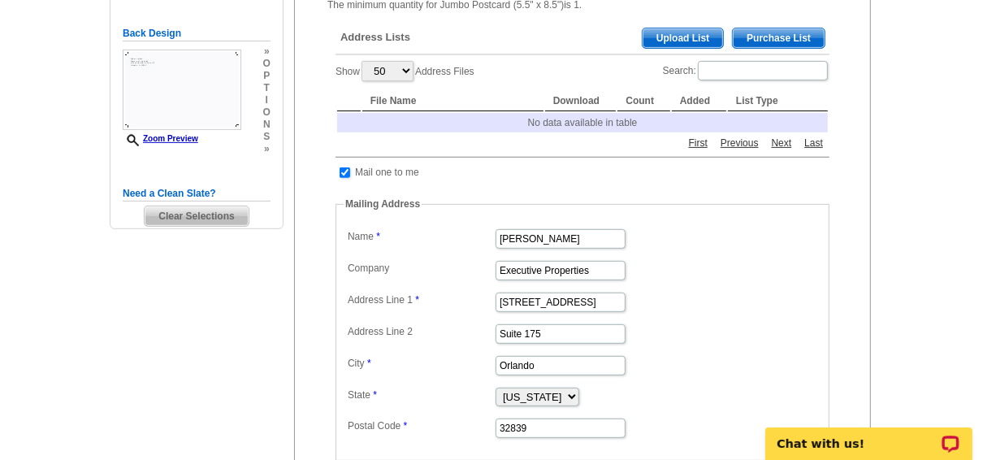
scroll to position [390, 0]
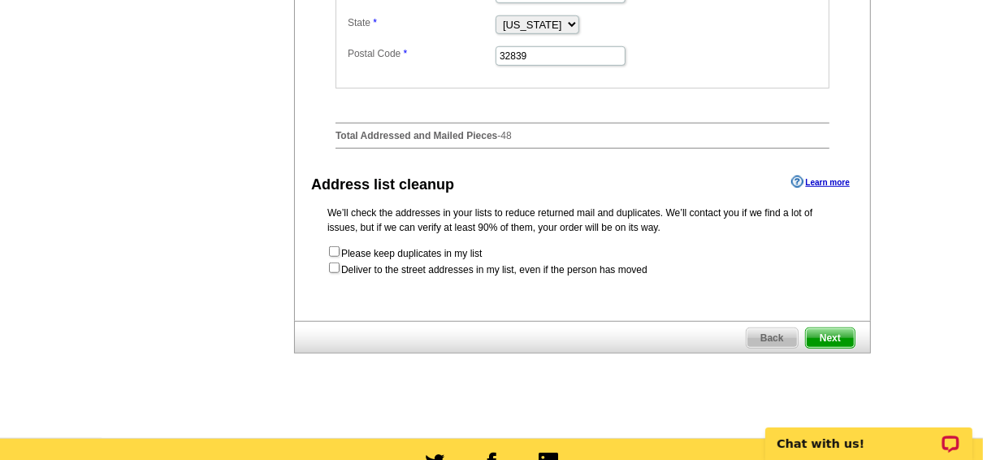
scroll to position [715, 0]
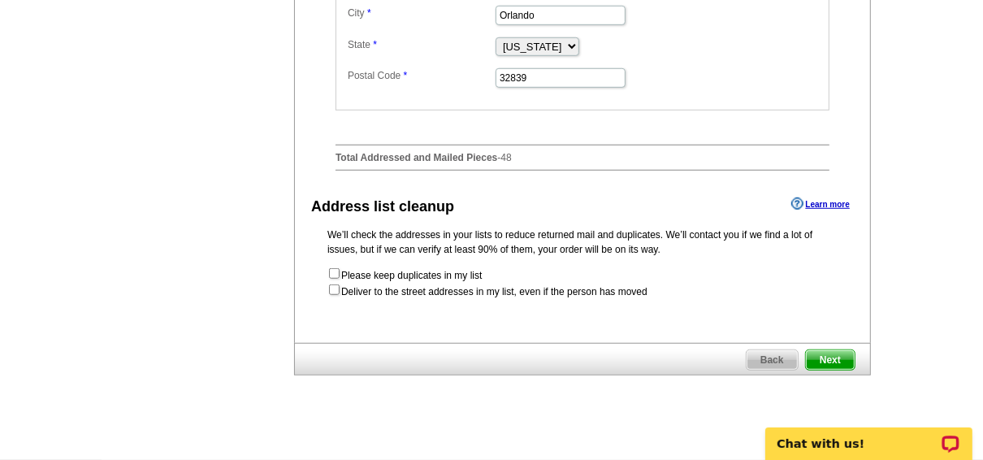
click at [833, 355] on span "Next" at bounding box center [830, 359] width 49 height 19
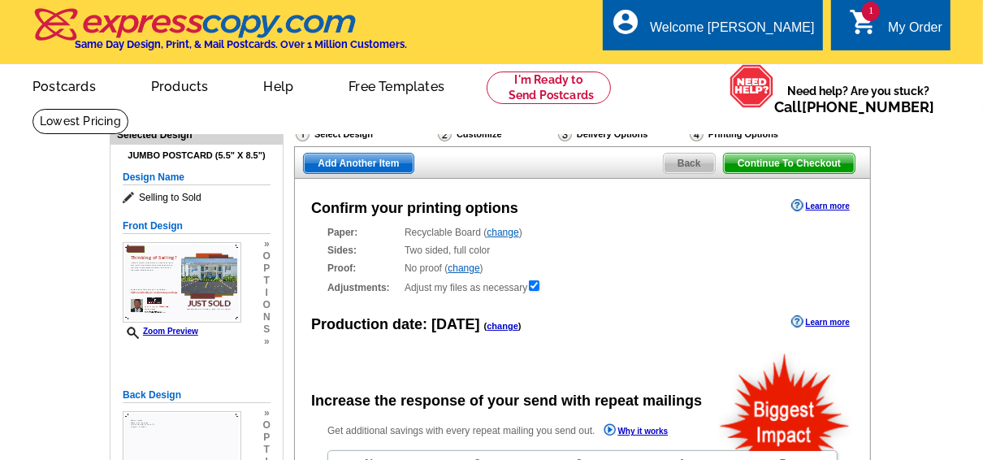
radio input "false"
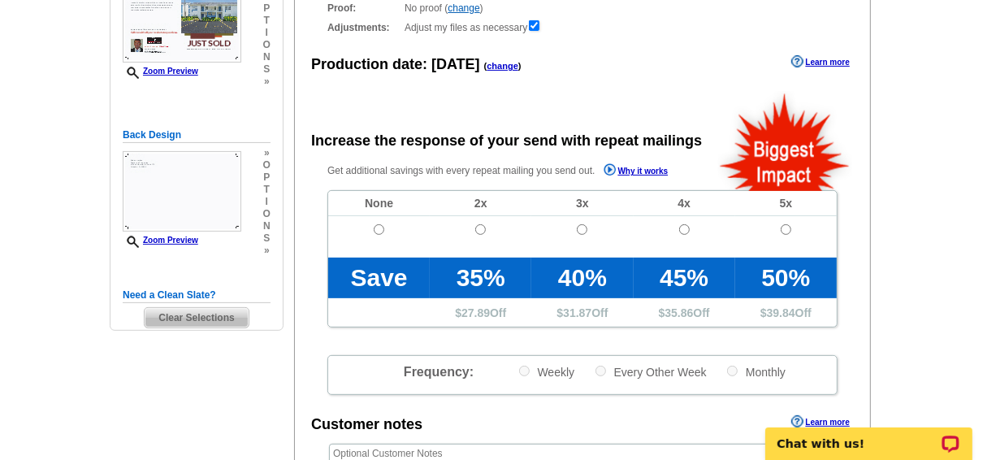
scroll to position [325, 0]
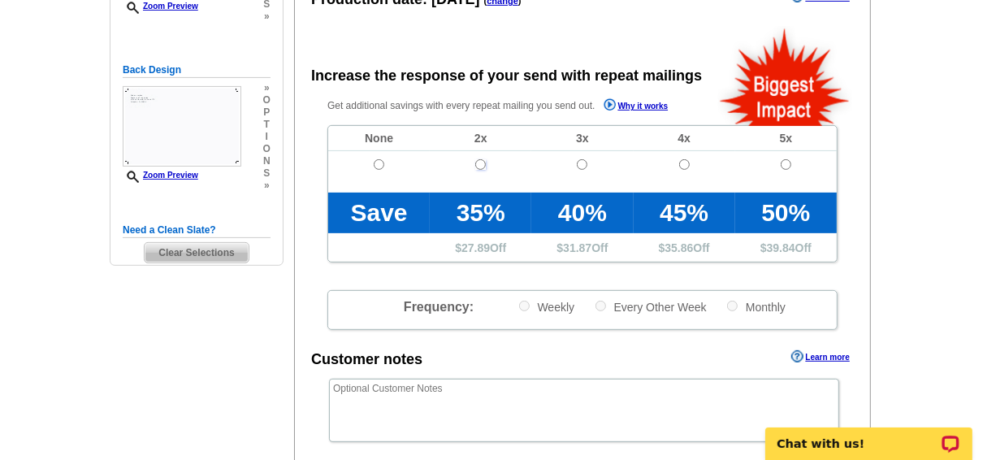
click at [478, 165] on input "radio" at bounding box center [480, 164] width 11 height 11
radio input "true"
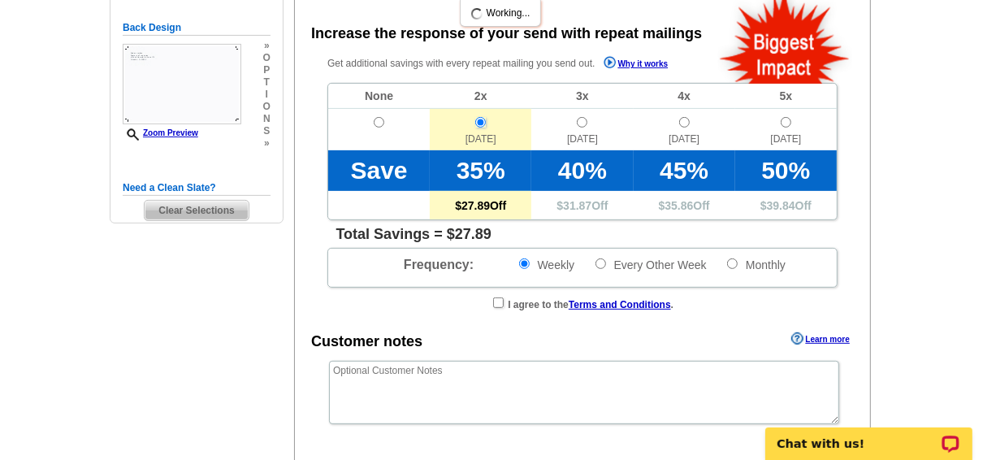
scroll to position [390, 0]
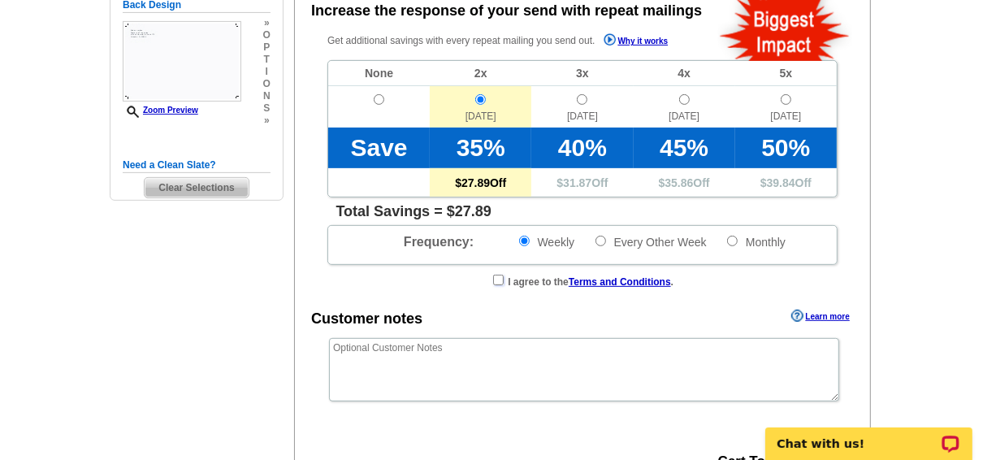
click at [493, 282] on input "checkbox" at bounding box center [498, 280] width 11 height 11
checkbox input "true"
click at [377, 100] on input "radio" at bounding box center [379, 99] width 11 height 11
radio input "true"
radio input "false"
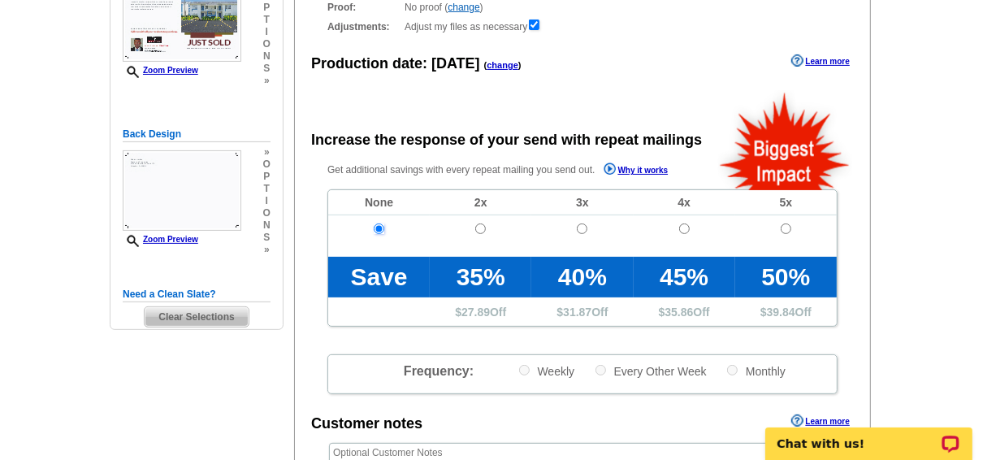
scroll to position [260, 0]
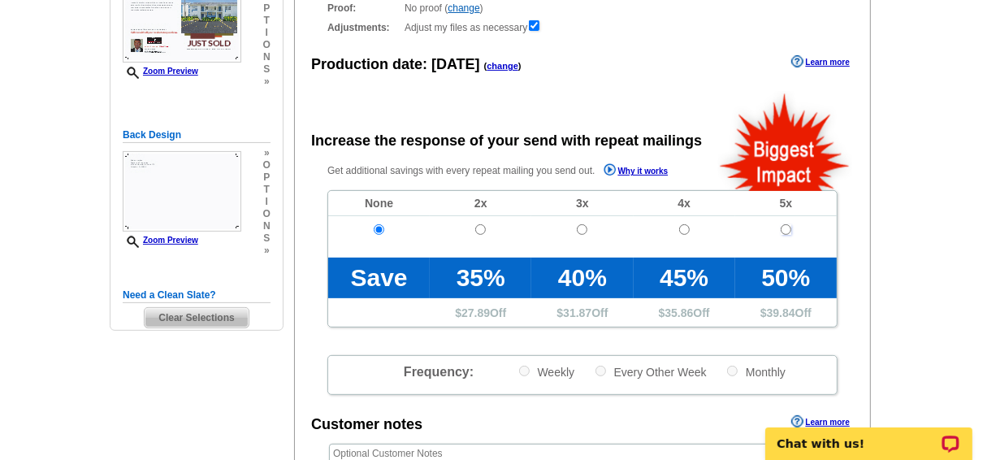
click at [786, 232] on input "radio" at bounding box center [786, 229] width 11 height 11
radio input "true"
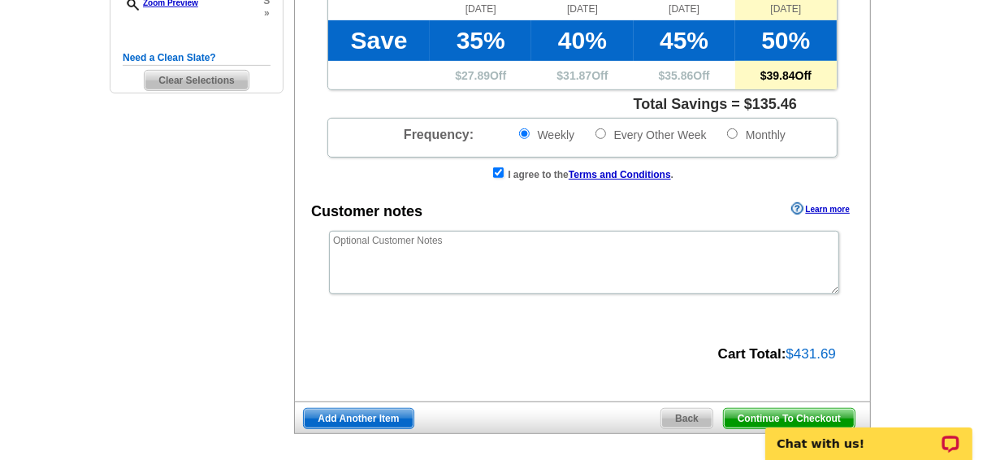
scroll to position [520, 0]
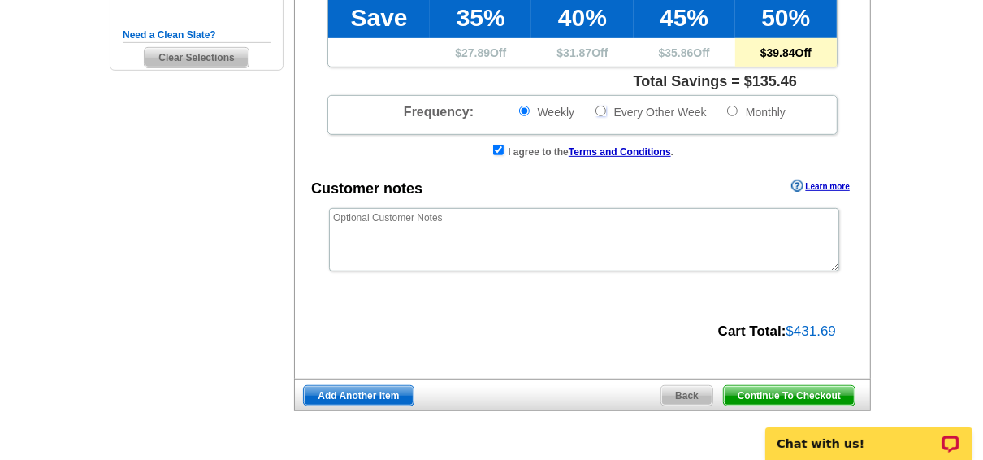
click at [602, 110] on input "Every Other Week" at bounding box center [601, 111] width 11 height 11
radio input "true"
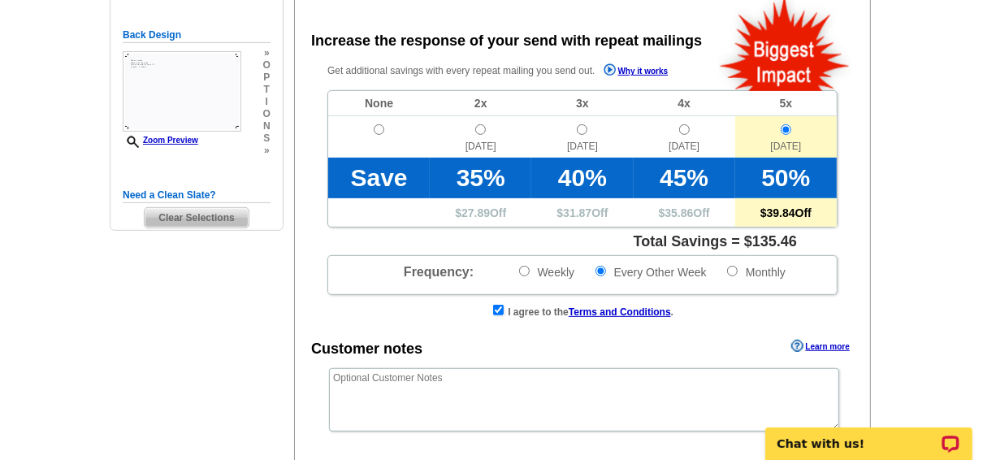
scroll to position [390, 0]
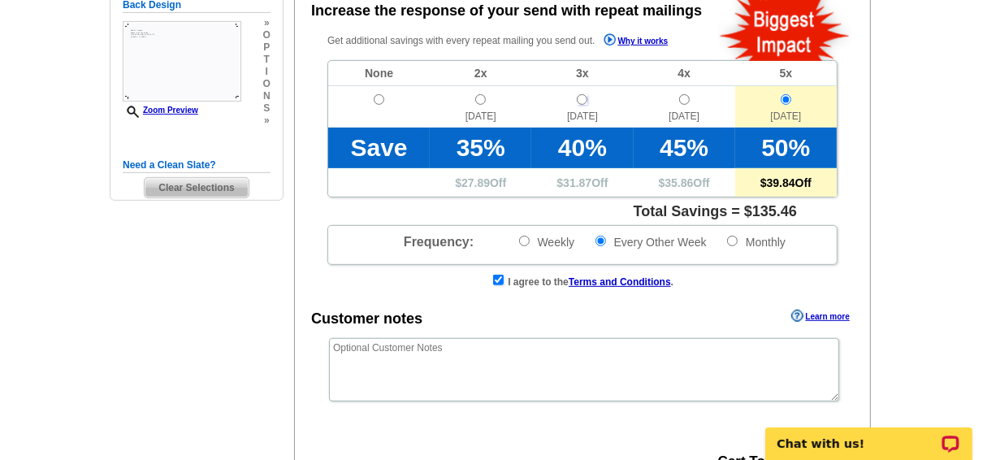
click at [581, 104] on input "radio" at bounding box center [582, 99] width 11 height 11
radio input "true"
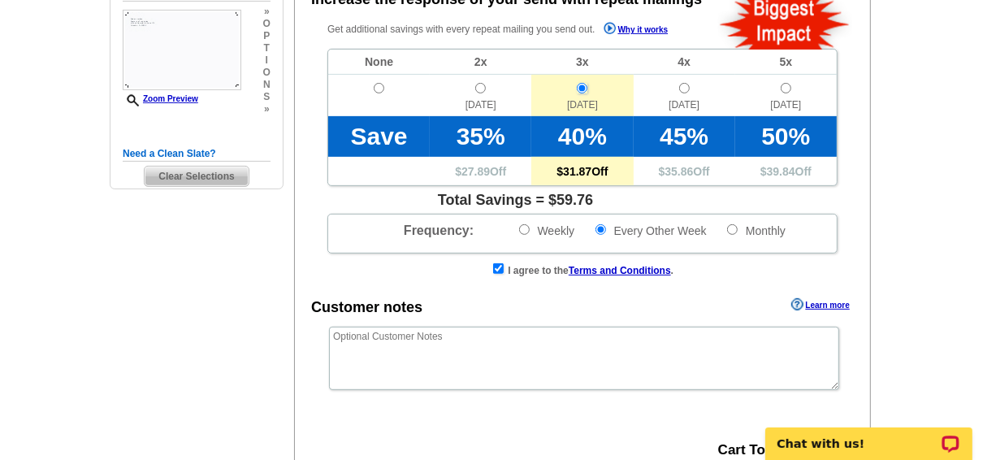
scroll to position [325, 0]
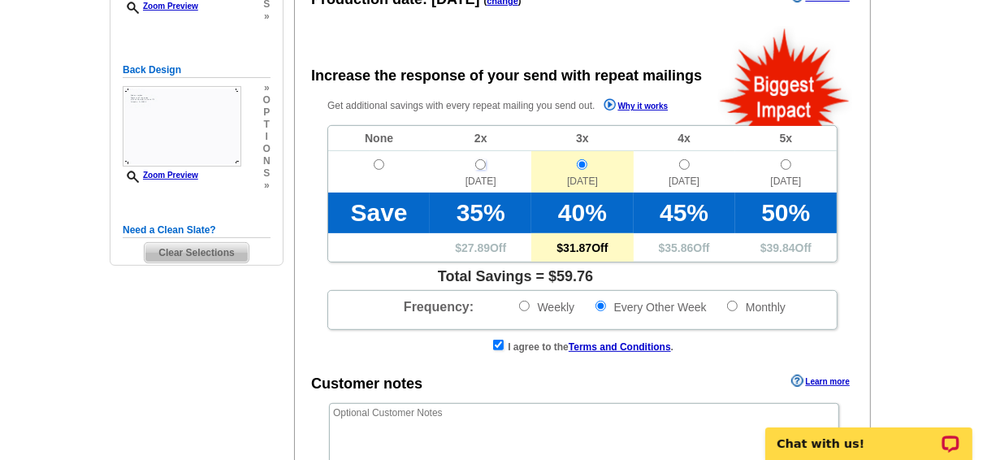
click at [483, 165] on input "radio" at bounding box center [480, 164] width 11 height 11
radio input "true"
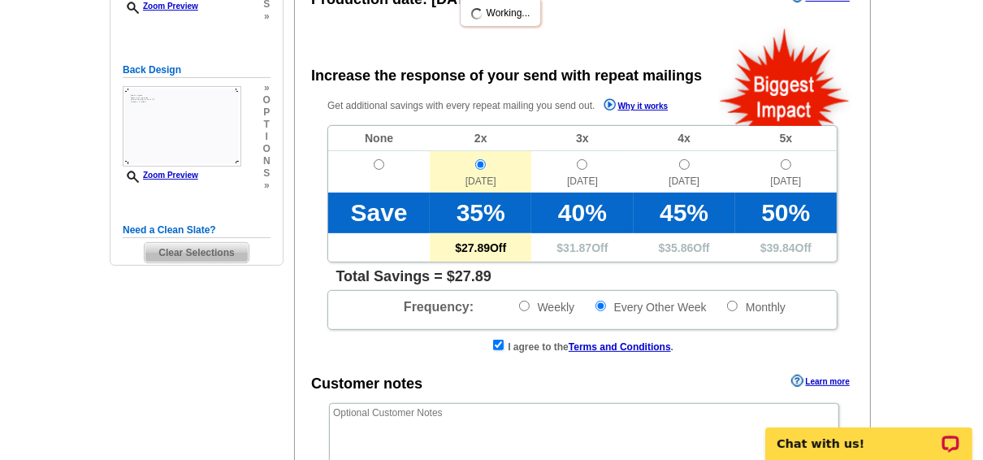
click at [572, 166] on td "Oct. 7" at bounding box center [582, 171] width 102 height 41
click at [522, 305] on input "Weekly" at bounding box center [524, 306] width 11 height 11
radio input "true"
click at [782, 164] on input "radio" at bounding box center [786, 164] width 11 height 11
radio input "true"
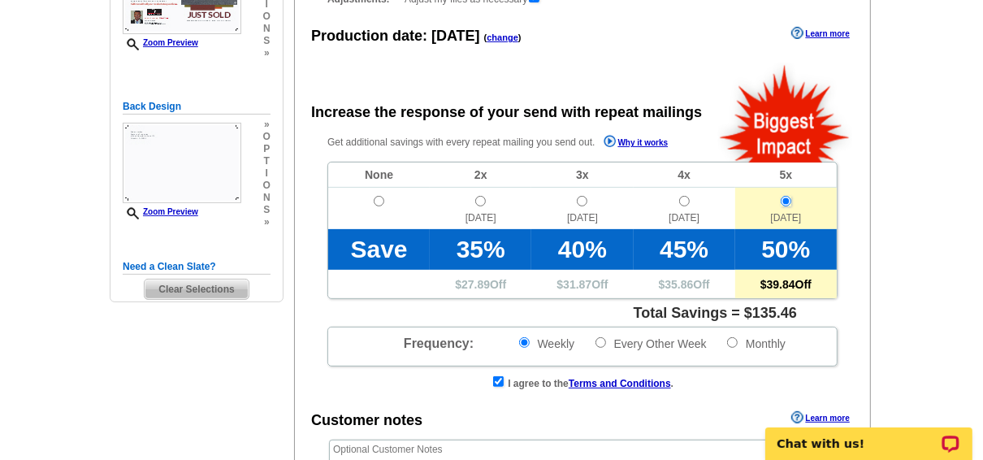
scroll to position [260, 0]
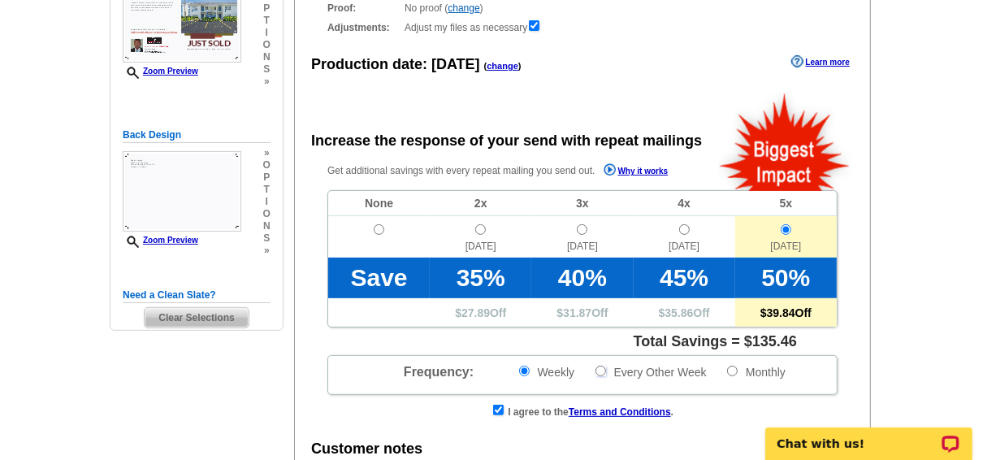
click at [604, 374] on input "Every Other Week" at bounding box center [601, 371] width 11 height 11
radio input "true"
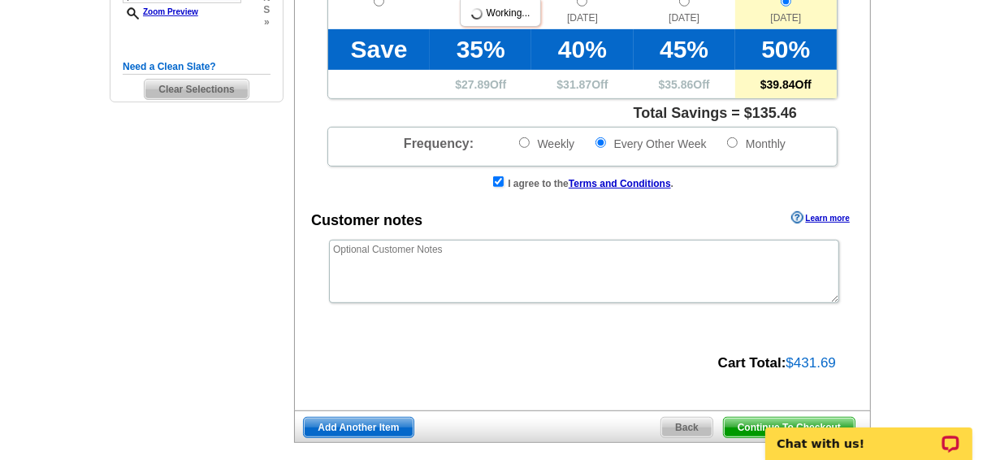
scroll to position [325, 0]
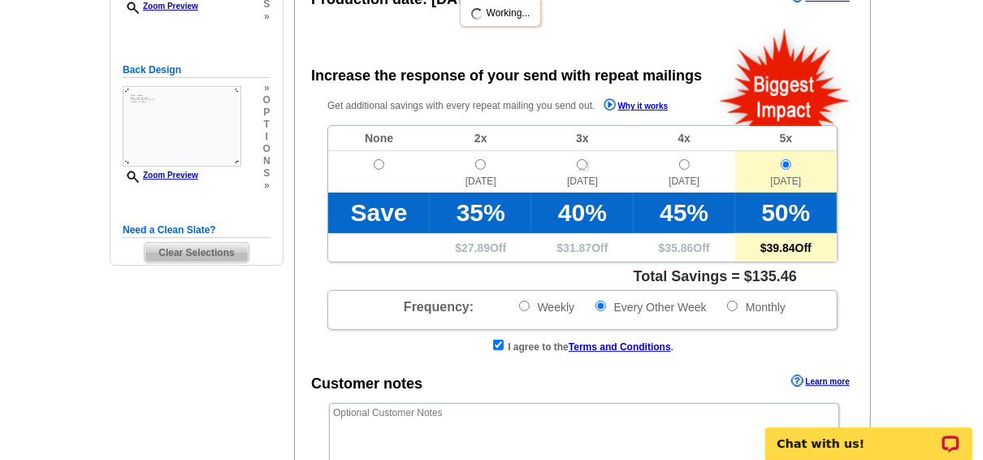
click at [582, 165] on input "radio" at bounding box center [582, 164] width 11 height 11
radio input "true"
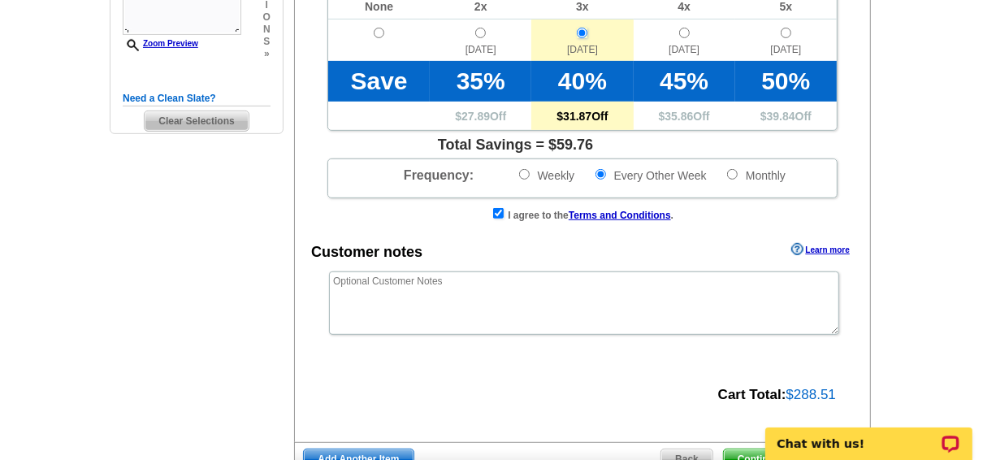
scroll to position [455, 0]
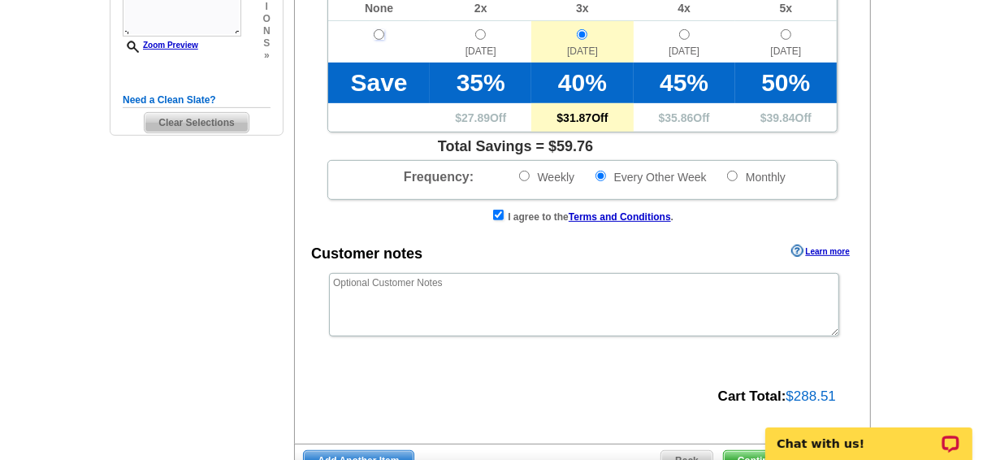
click at [376, 35] on input "radio" at bounding box center [379, 34] width 11 height 11
radio input "true"
radio input "false"
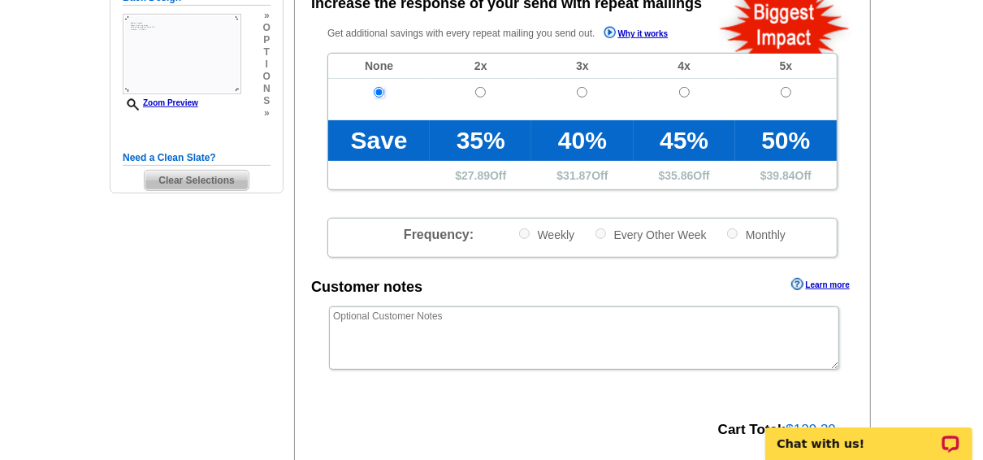
scroll to position [390, 0]
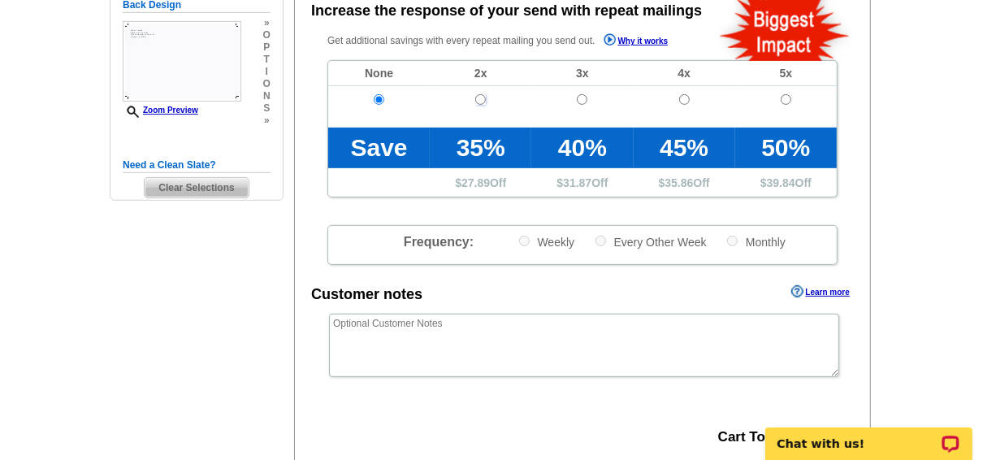
click at [479, 99] on input "radio" at bounding box center [480, 99] width 11 height 11
radio input "true"
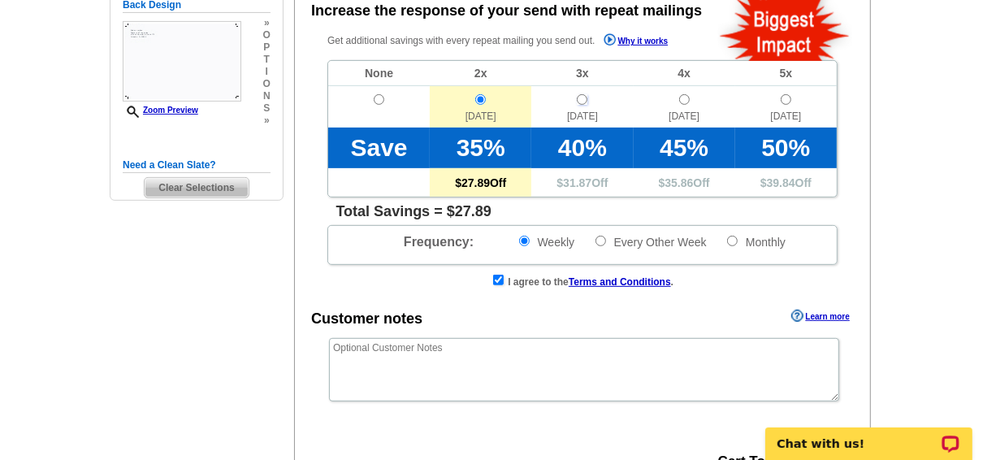
click at [586, 99] on input "radio" at bounding box center [582, 99] width 11 height 11
radio input "true"
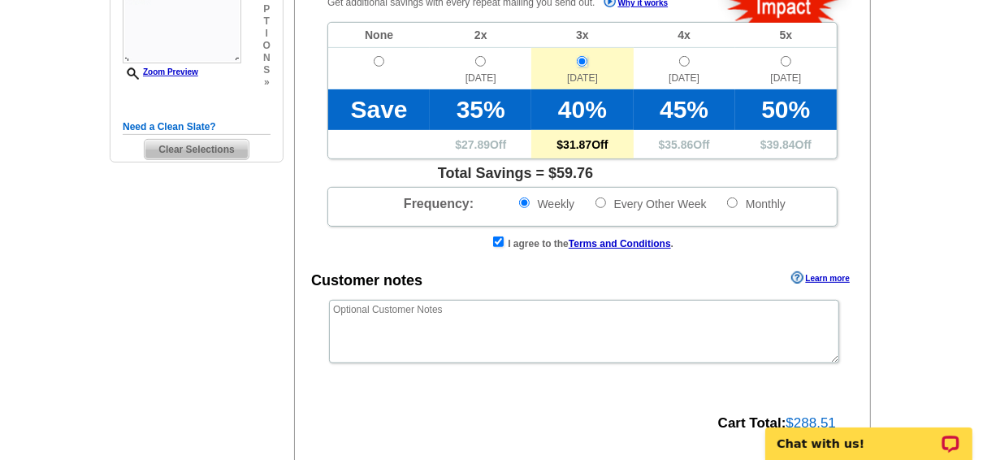
scroll to position [325, 0]
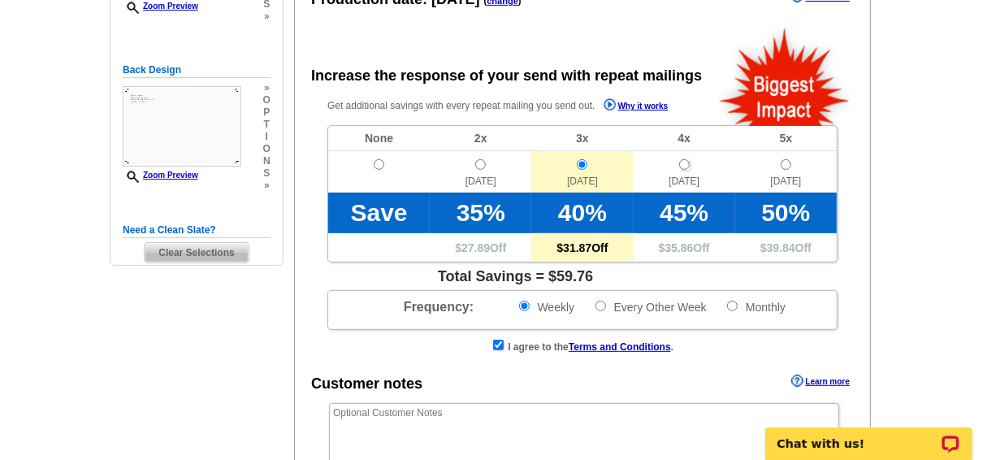
click at [682, 166] on input "radio" at bounding box center [684, 164] width 11 height 11
radio input "true"
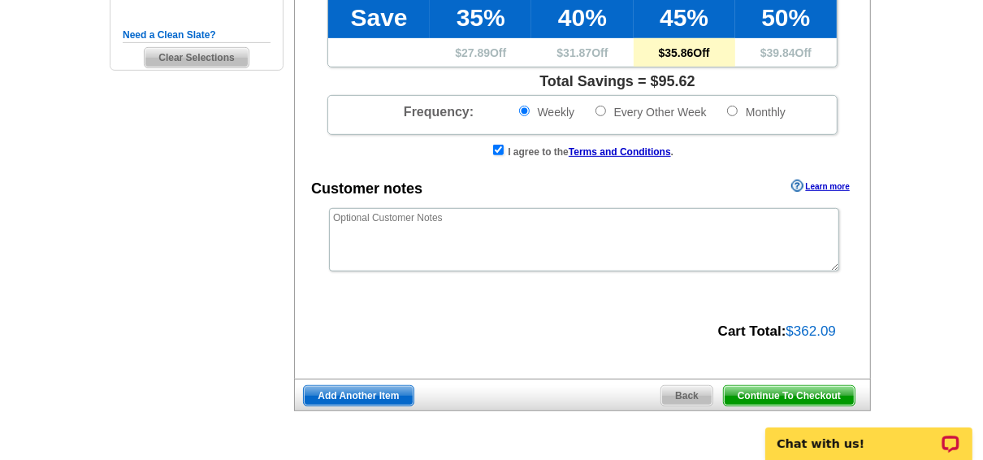
scroll to position [390, 0]
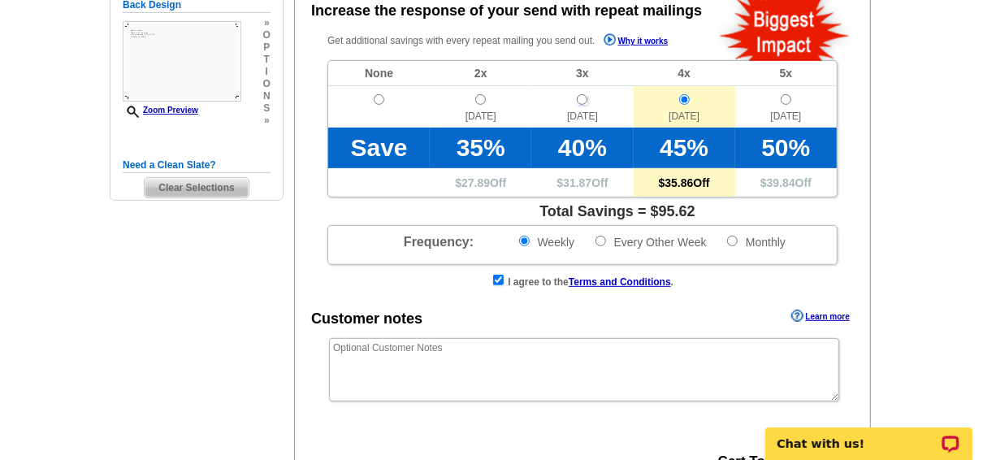
click at [583, 102] on input "radio" at bounding box center [582, 99] width 11 height 11
radio input "true"
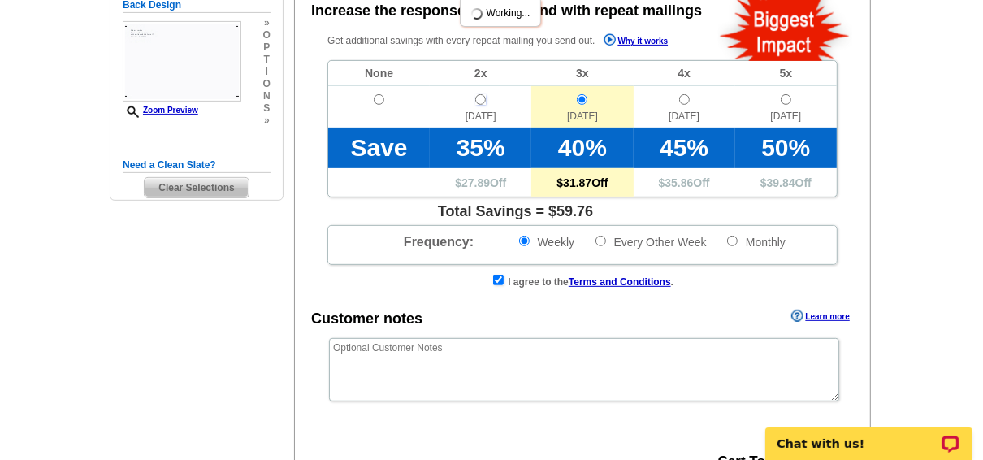
click at [482, 102] on input "radio" at bounding box center [480, 99] width 11 height 11
radio input "true"
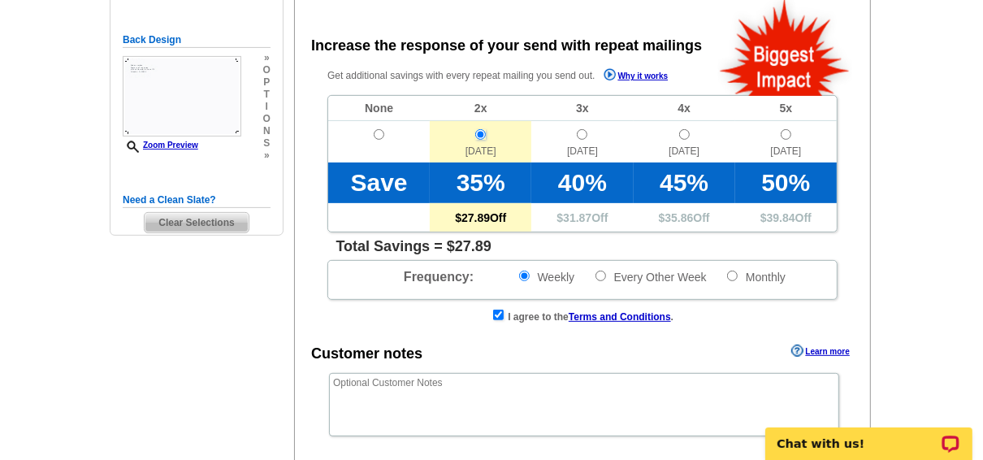
scroll to position [325, 0]
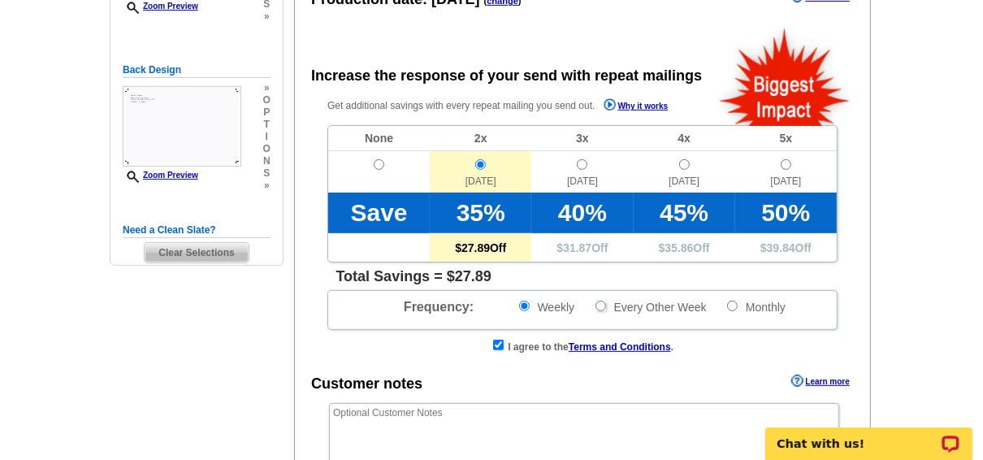
click at [603, 307] on input "Every Other Week" at bounding box center [601, 306] width 11 height 11
radio input "true"
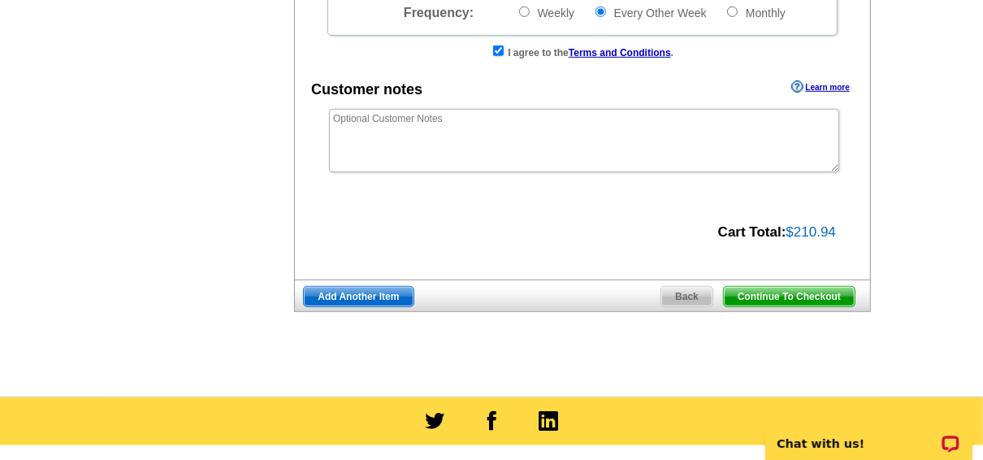
scroll to position [650, 0]
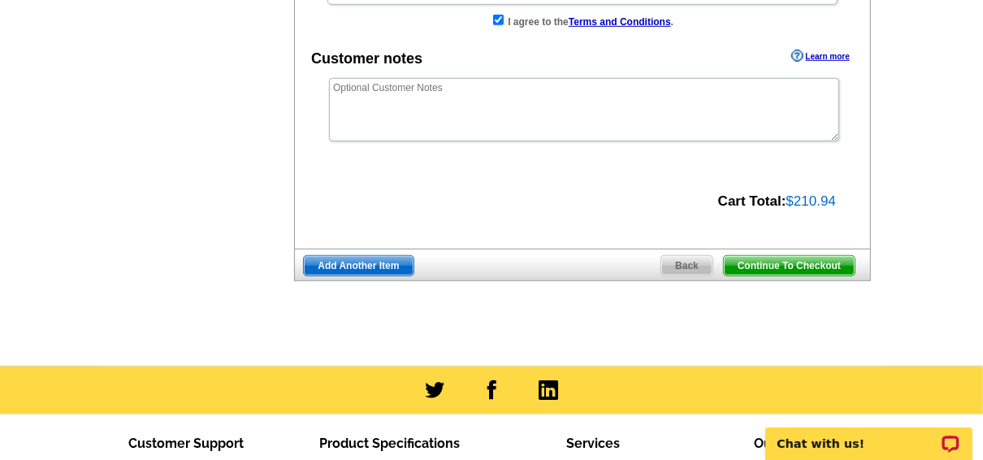
drag, startPoint x: 799, startPoint y: 267, endPoint x: 904, endPoint y: 173, distance: 140.9
click at [799, 267] on span "Continue To Checkout" at bounding box center [789, 265] width 131 height 19
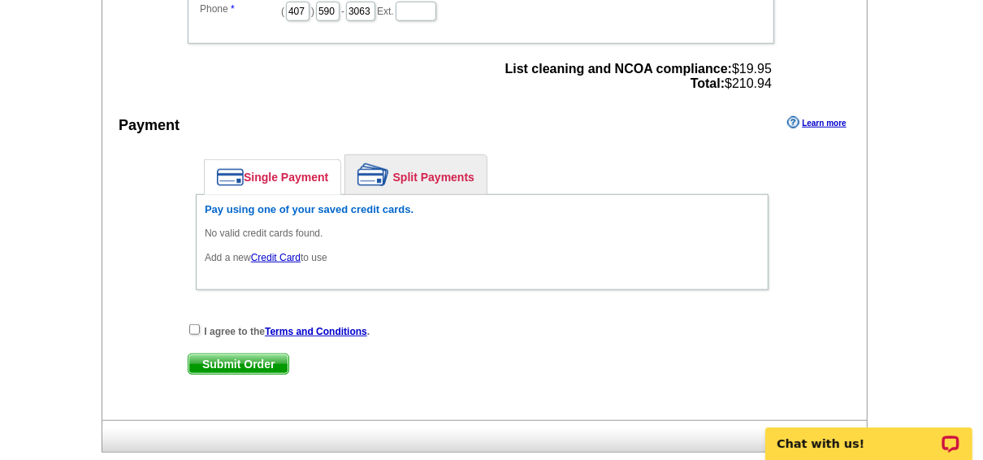
scroll to position [845, 0]
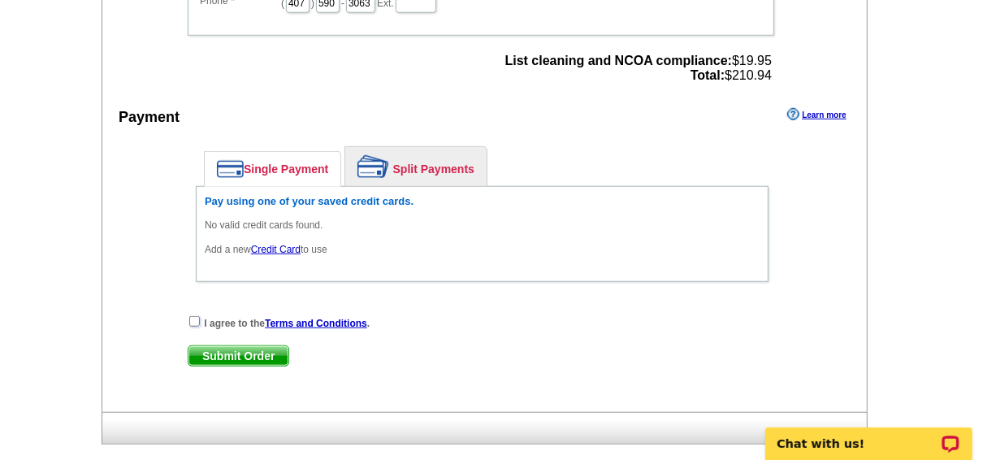
click at [193, 316] on input "checkbox" at bounding box center [194, 321] width 11 height 11
checkbox input "true"
click at [290, 244] on link "Credit Card" at bounding box center [276, 249] width 50 height 11
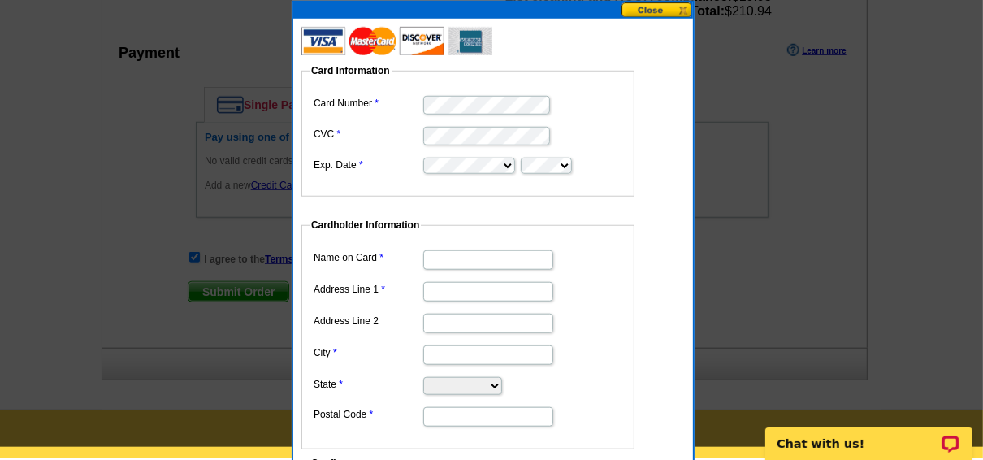
scroll to position [910, 0]
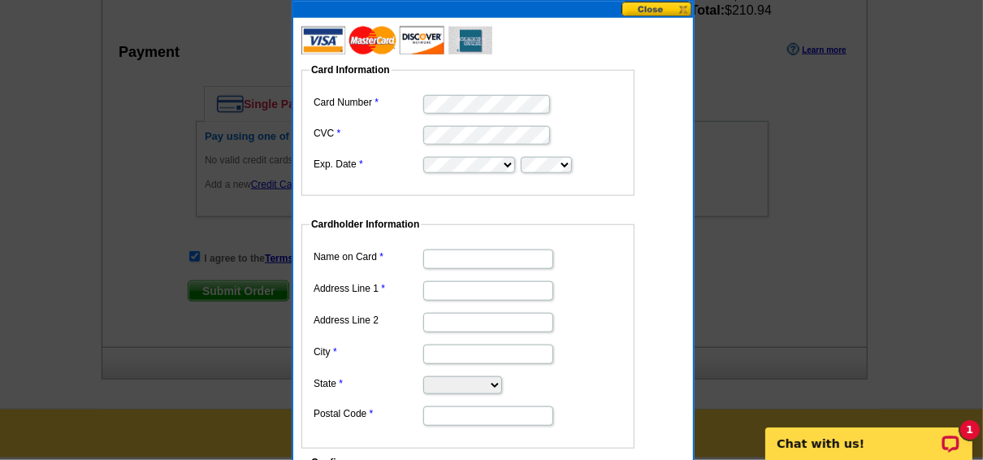
click at [461, 263] on input "Name on Card" at bounding box center [488, 258] width 130 height 19
type input "[PERSON_NAME]"
type input "[STREET_ADDRESS]"
type input "Lake Mary"
select select "FL"
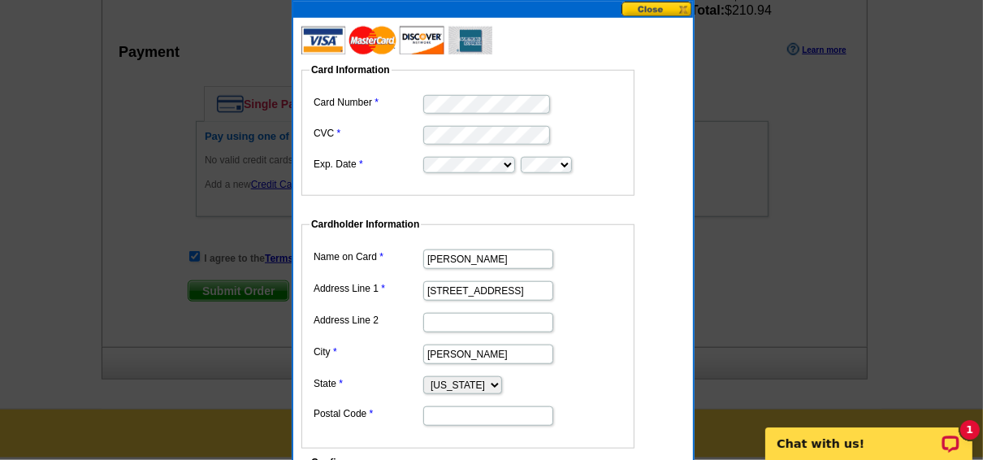
type input "32746"
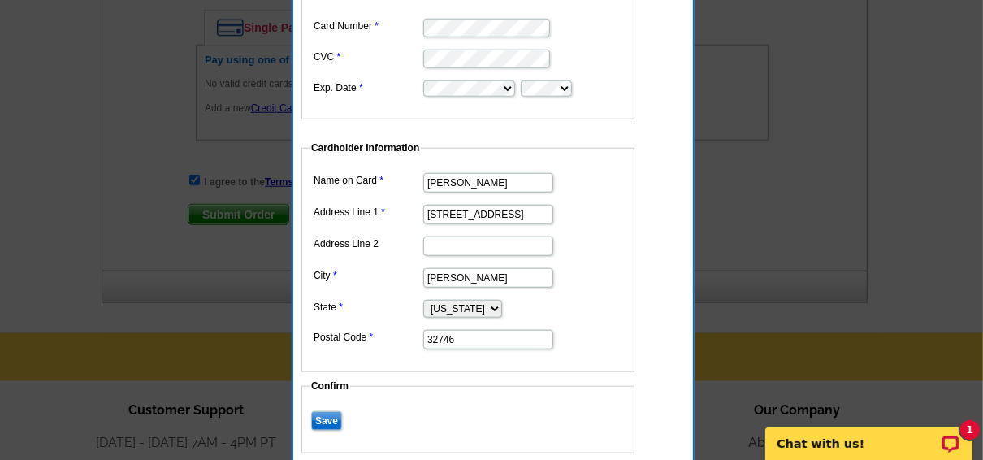
scroll to position [1040, 0]
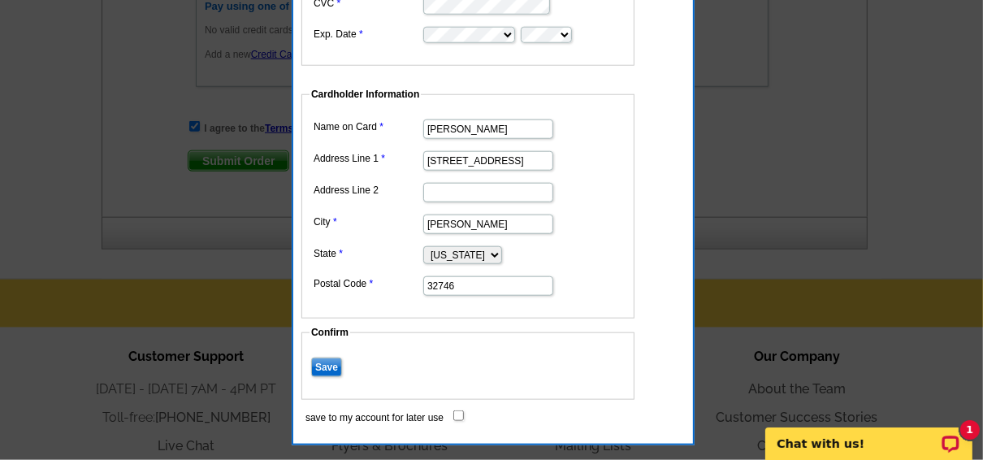
click at [331, 362] on input "Save" at bounding box center [326, 366] width 31 height 19
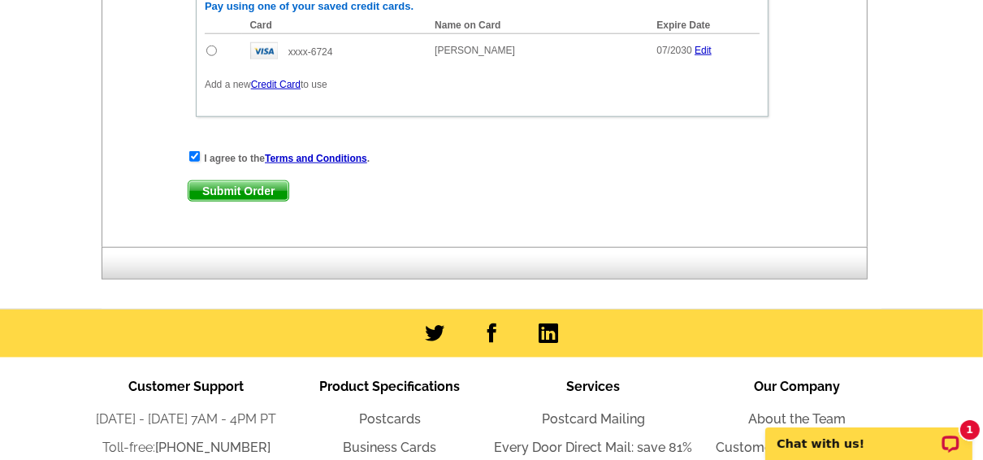
click at [214, 45] on input "radio" at bounding box center [211, 50] width 11 height 11
radio input "true"
click at [258, 181] on span "Submit Order" at bounding box center [238, 190] width 100 height 19
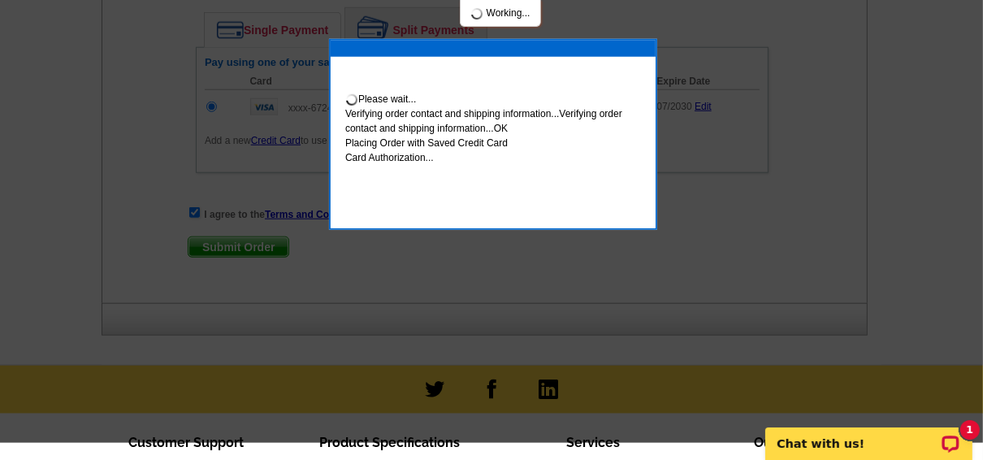
scroll to position [992, 0]
